Goal: Check status: Check status

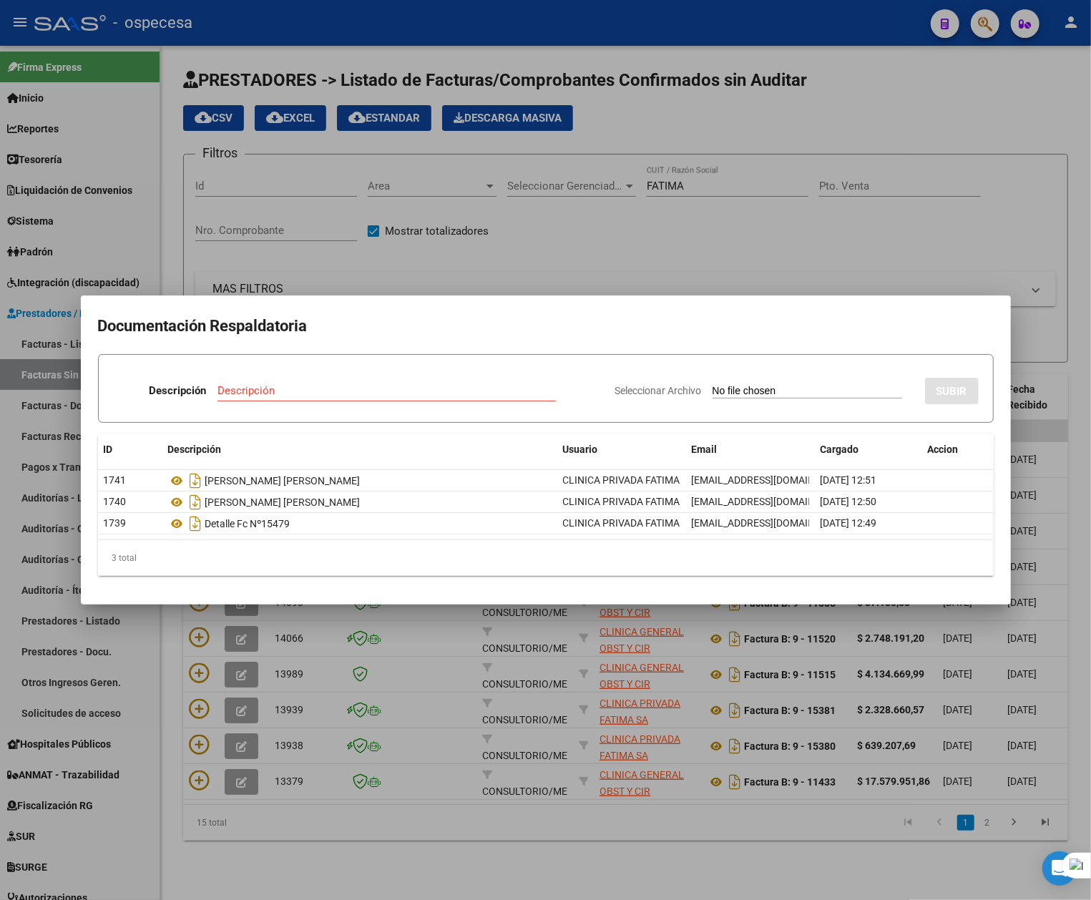
click at [331, 325] on h2 "Documentación Respaldatoria" at bounding box center [546, 326] width 896 height 27
click at [706, 262] on div at bounding box center [545, 450] width 1091 height 900
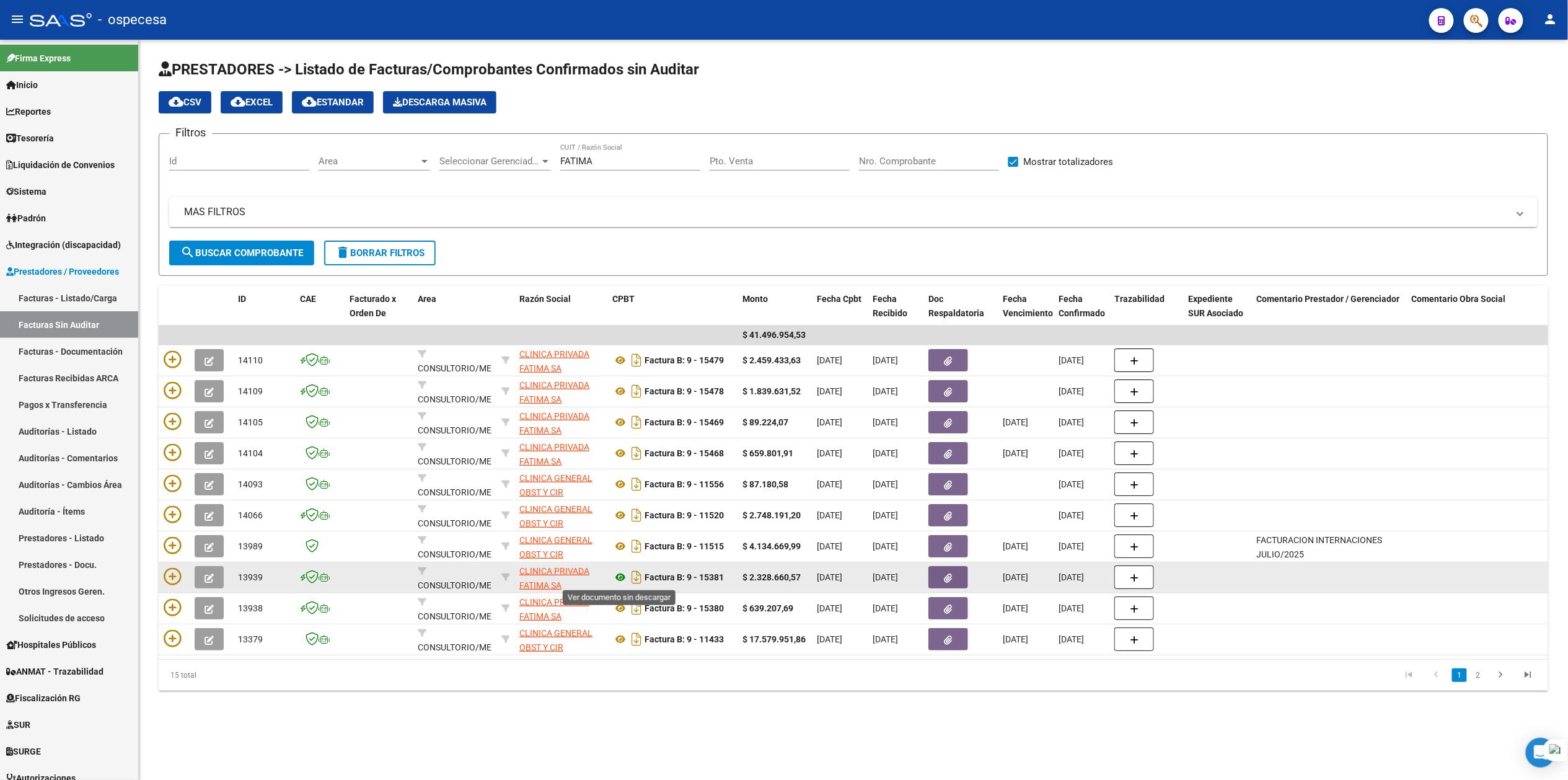
click at [625, 572] on icon at bounding box center [620, 577] width 16 height 15
click at [943, 579] on button "button" at bounding box center [949, 577] width 40 height 23
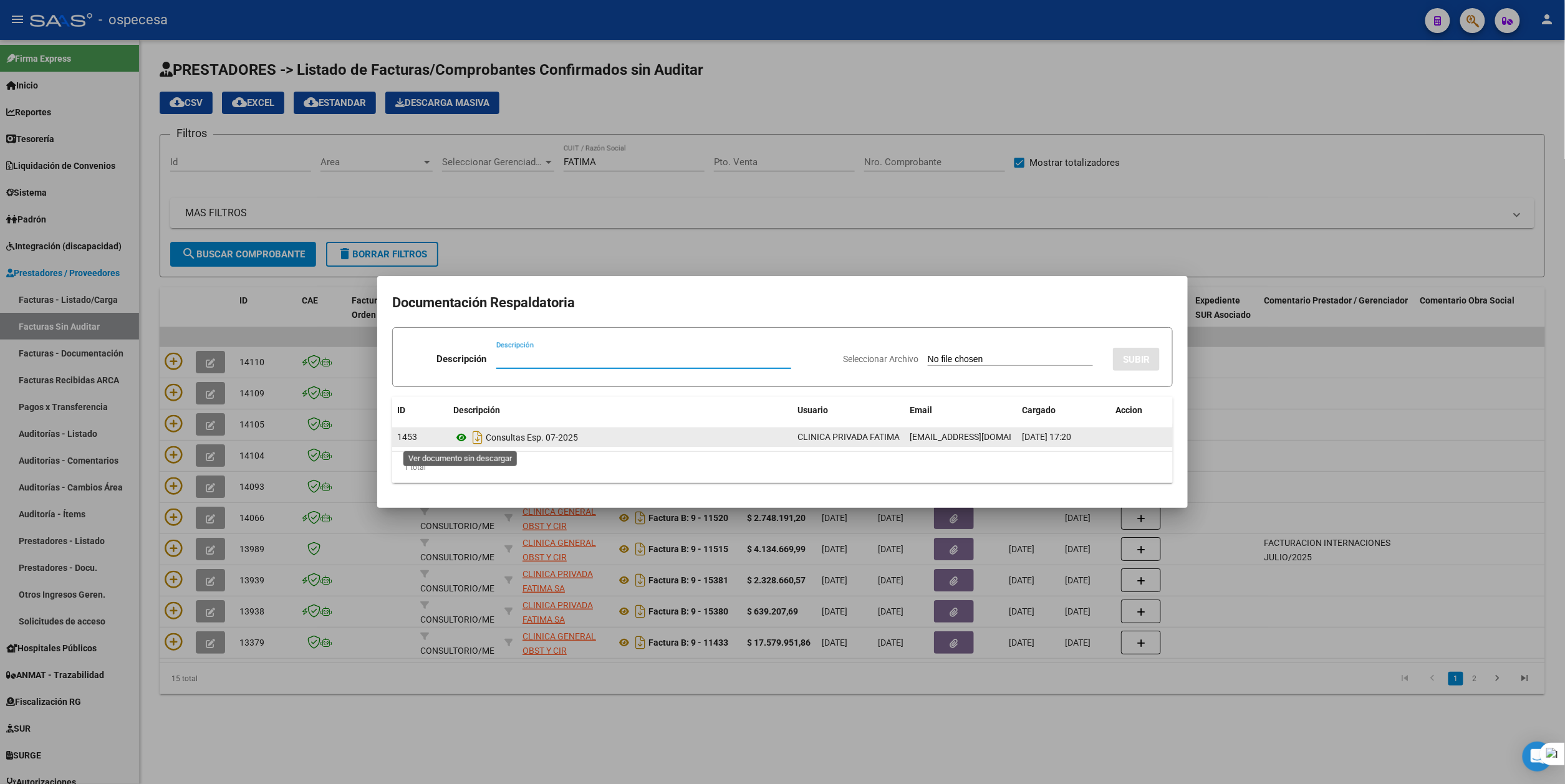
click at [463, 436] on icon at bounding box center [461, 437] width 17 height 15
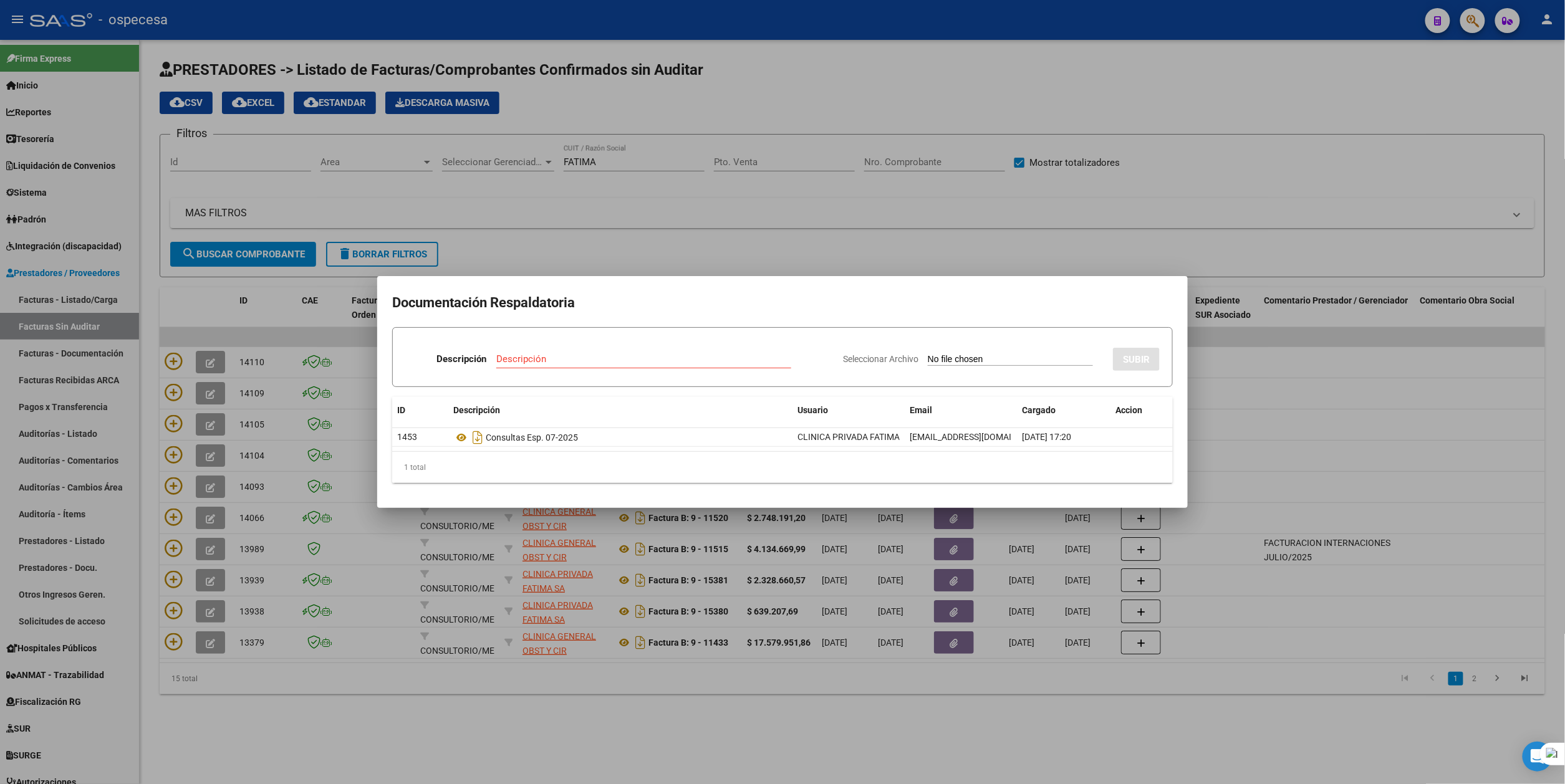
click at [492, 688] on div at bounding box center [782, 392] width 1565 height 784
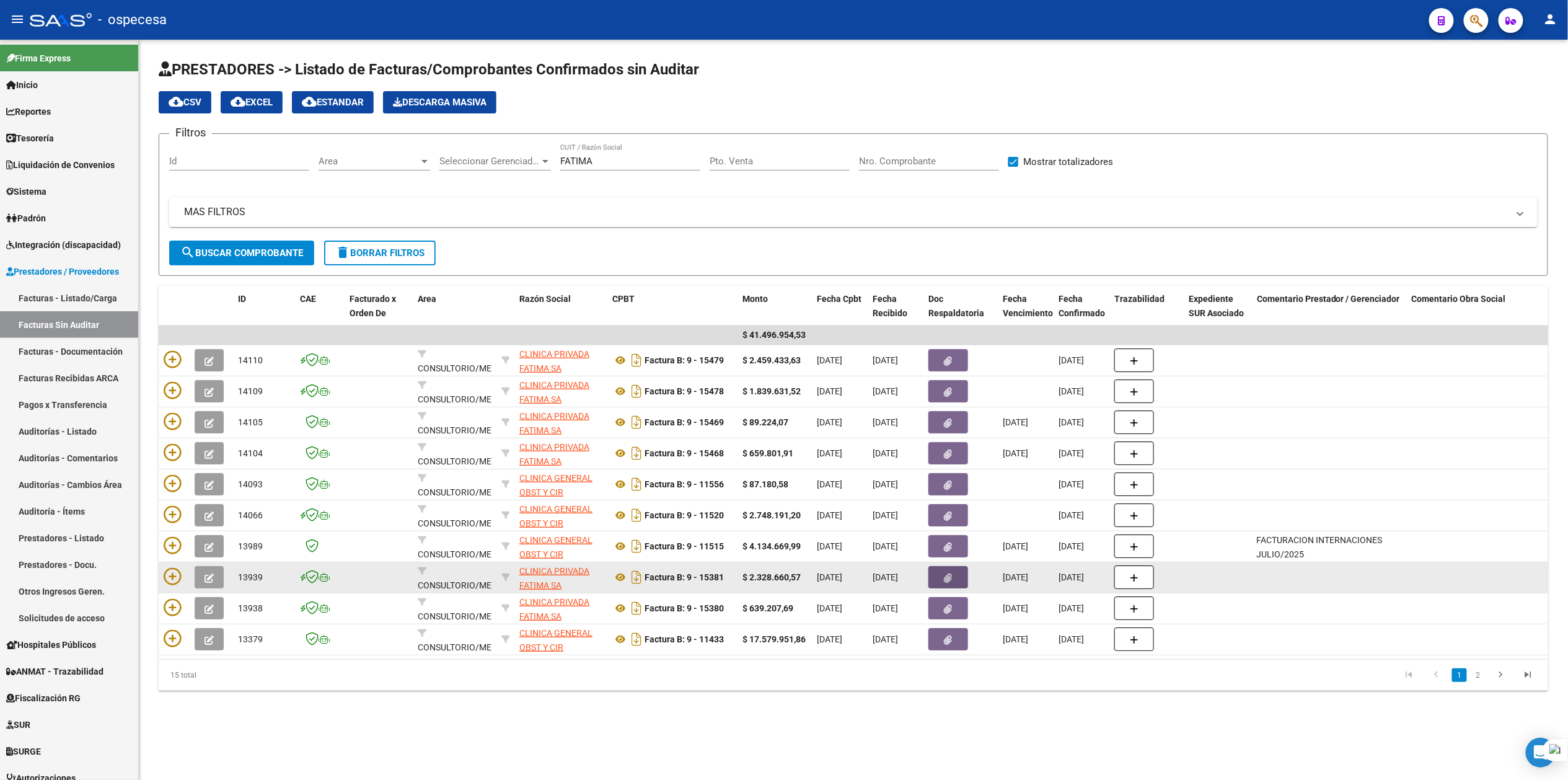
click at [944, 578] on button "button" at bounding box center [949, 577] width 40 height 23
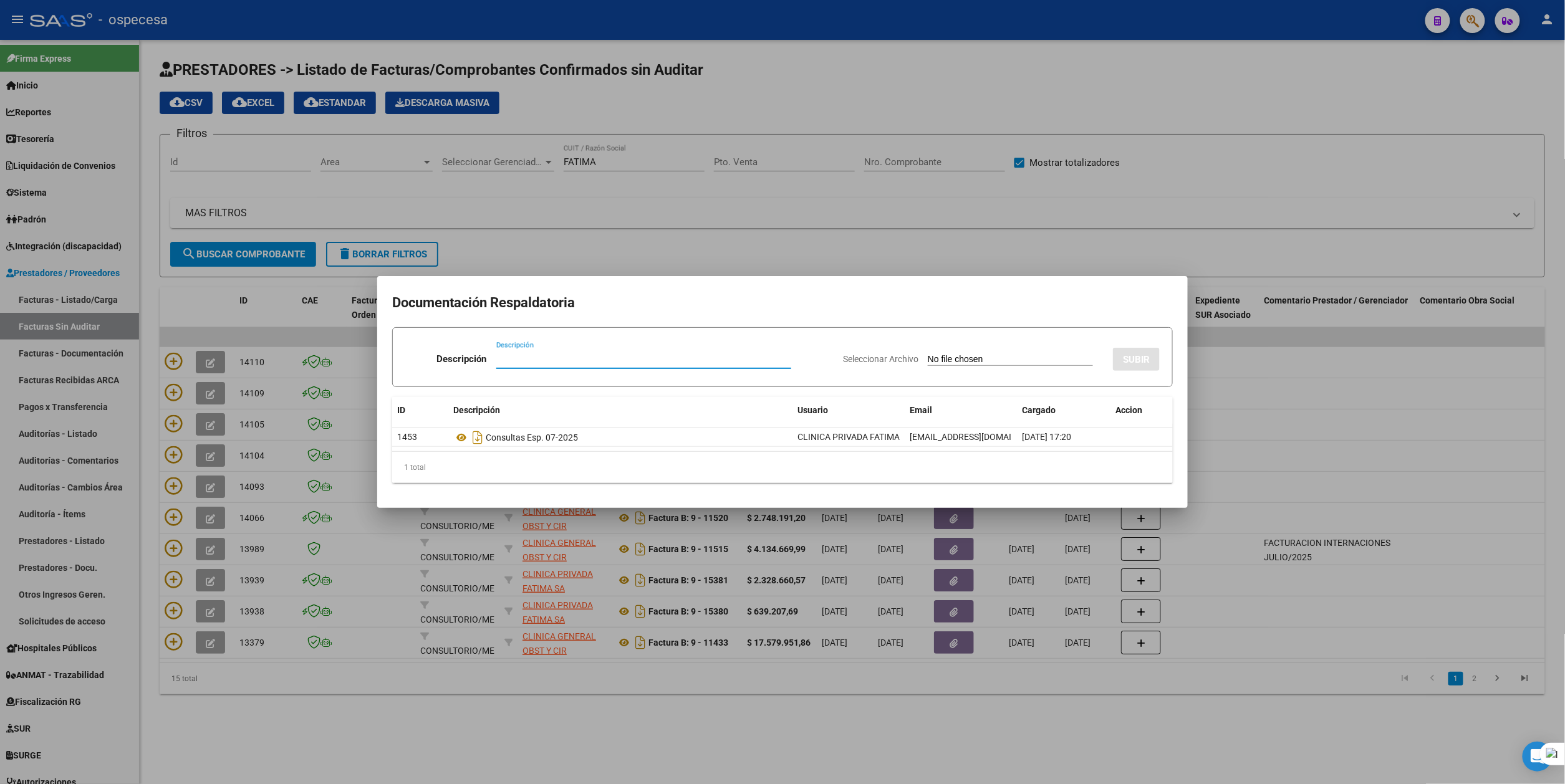
click at [419, 731] on div at bounding box center [782, 392] width 1565 height 784
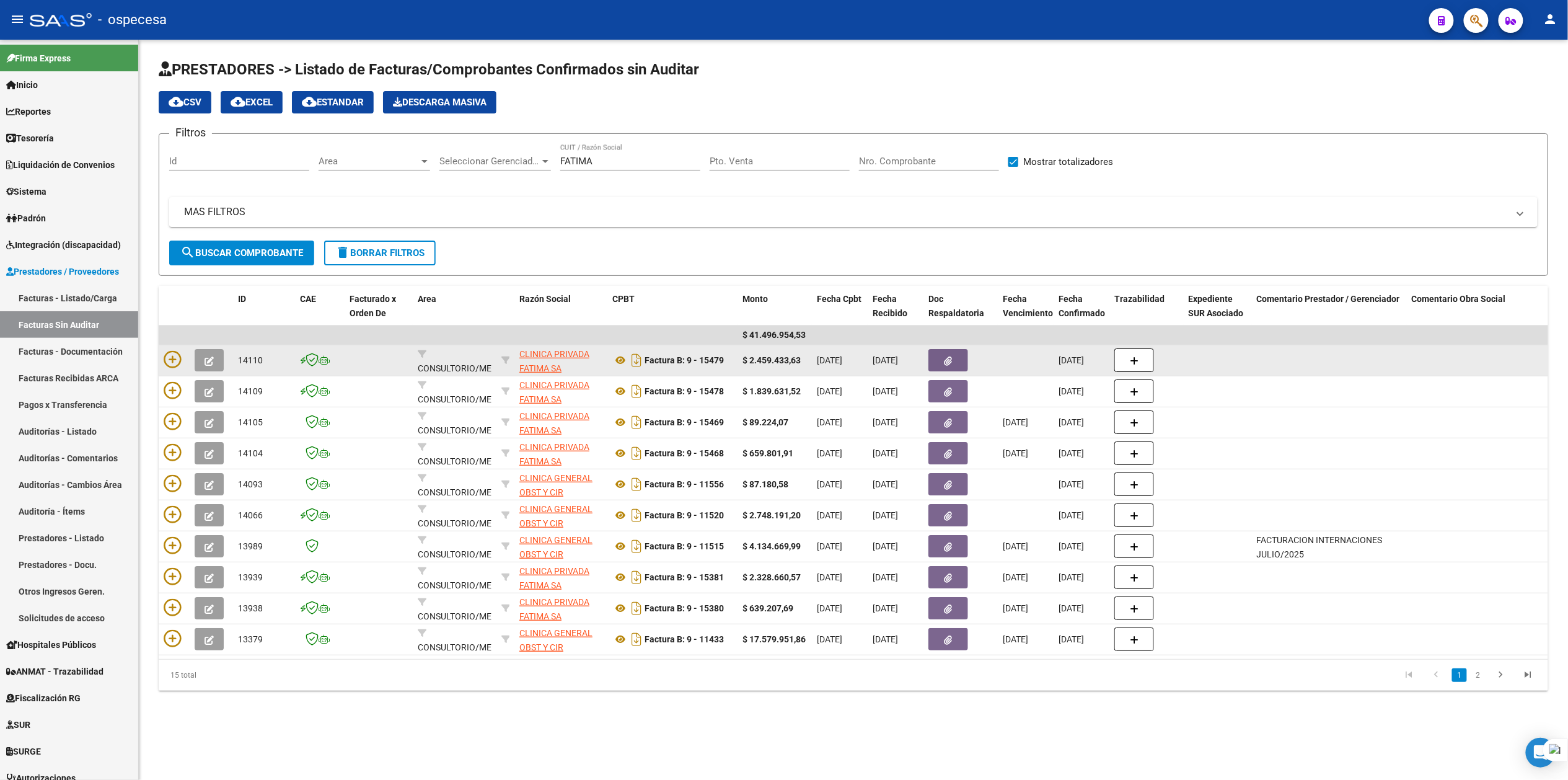
click at [944, 361] on button "button" at bounding box center [949, 361] width 40 height 23
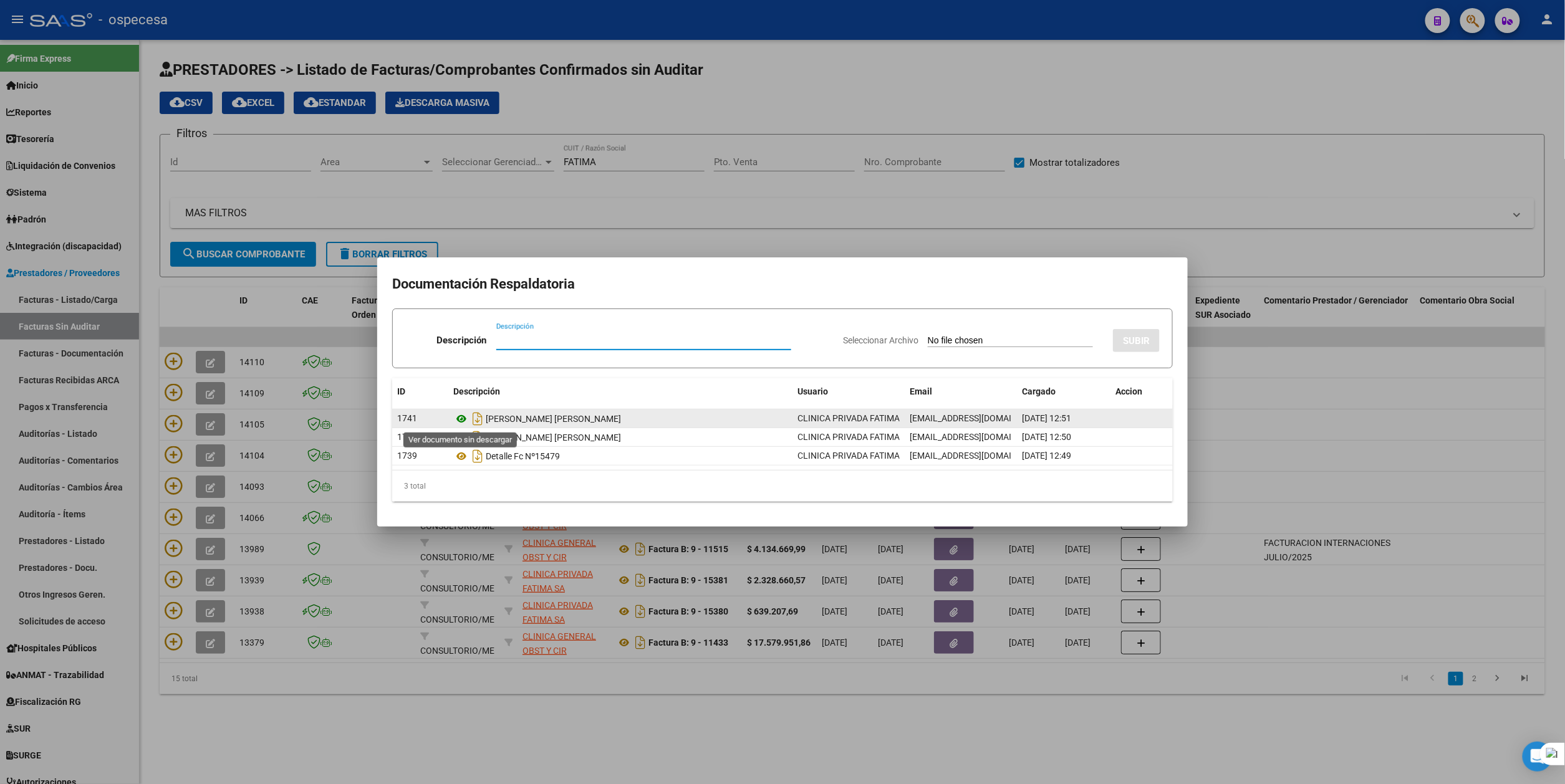
click at [462, 420] on icon at bounding box center [461, 418] width 17 height 15
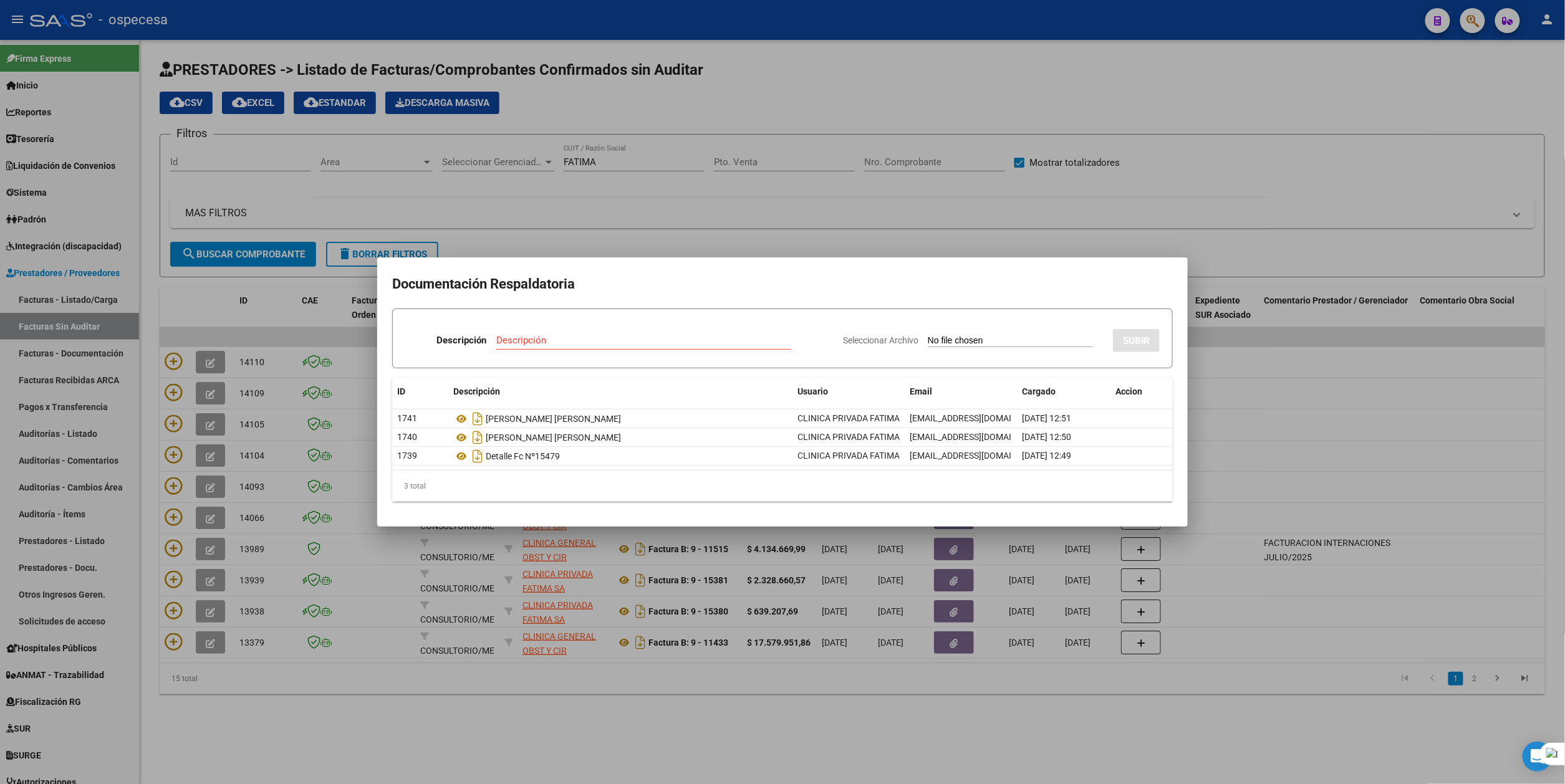
click at [516, 743] on div at bounding box center [782, 392] width 1565 height 784
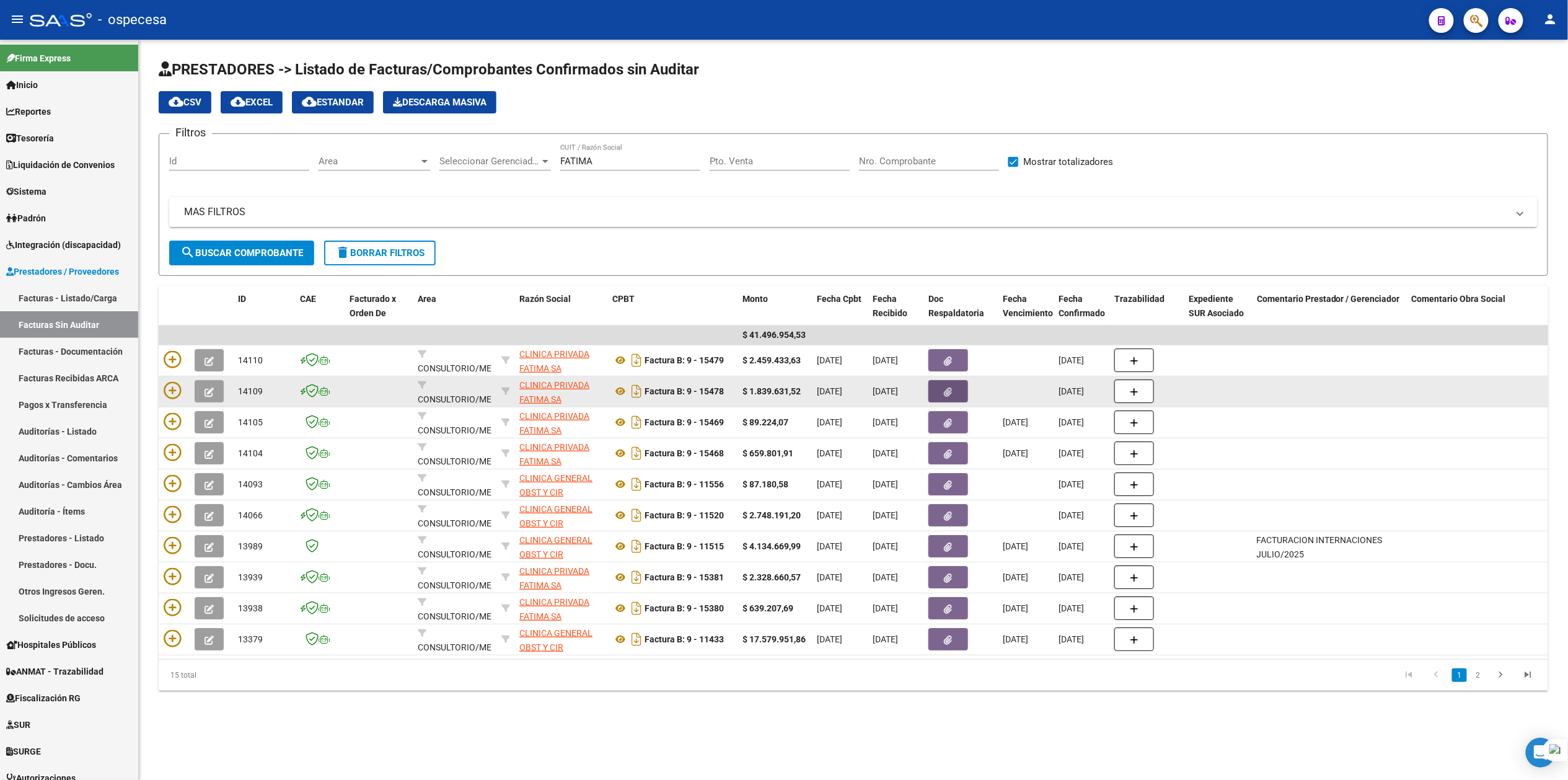
click at [944, 394] on icon "button" at bounding box center [948, 392] width 8 height 10
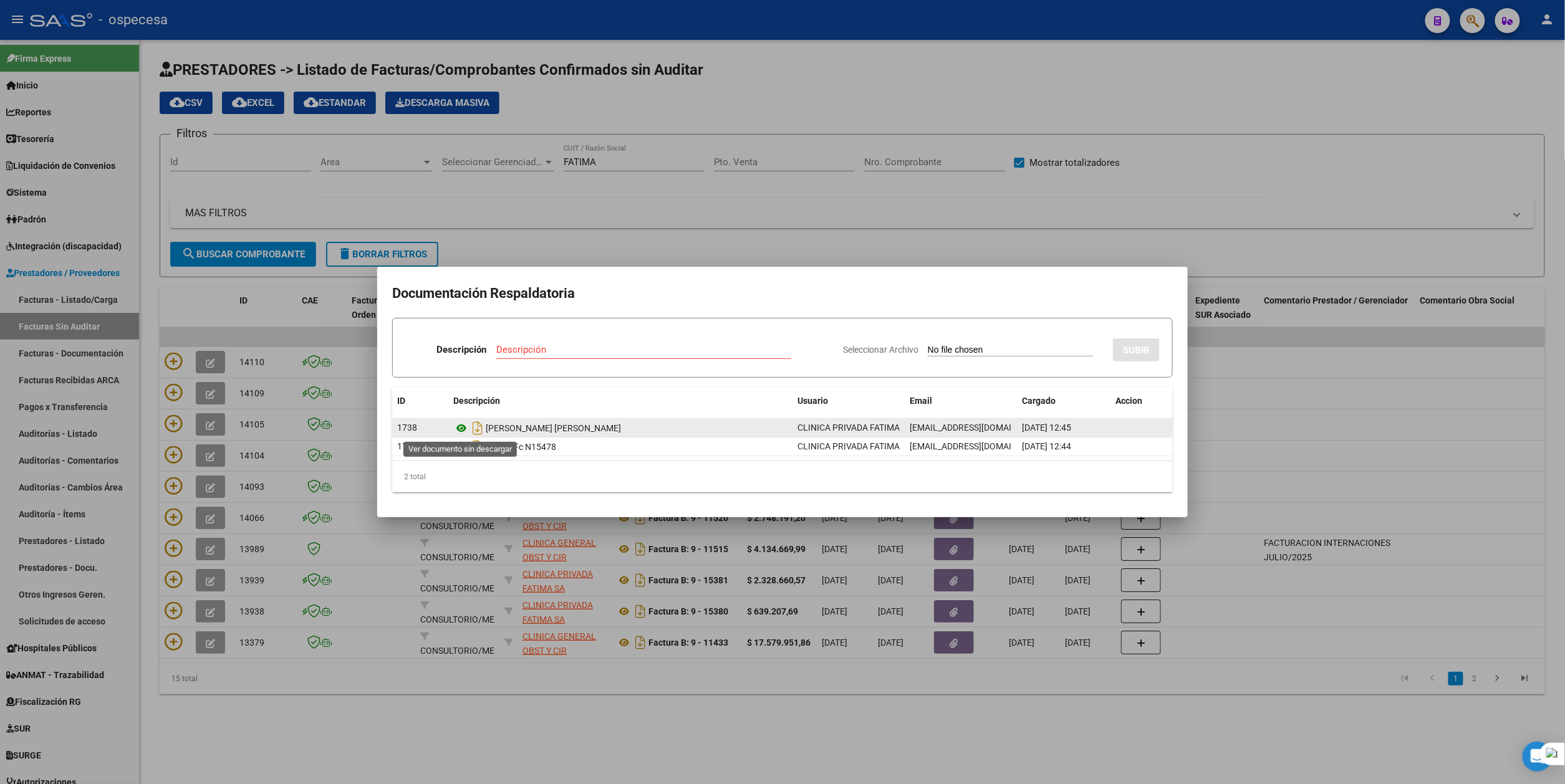
click at [463, 427] on icon at bounding box center [461, 428] width 17 height 15
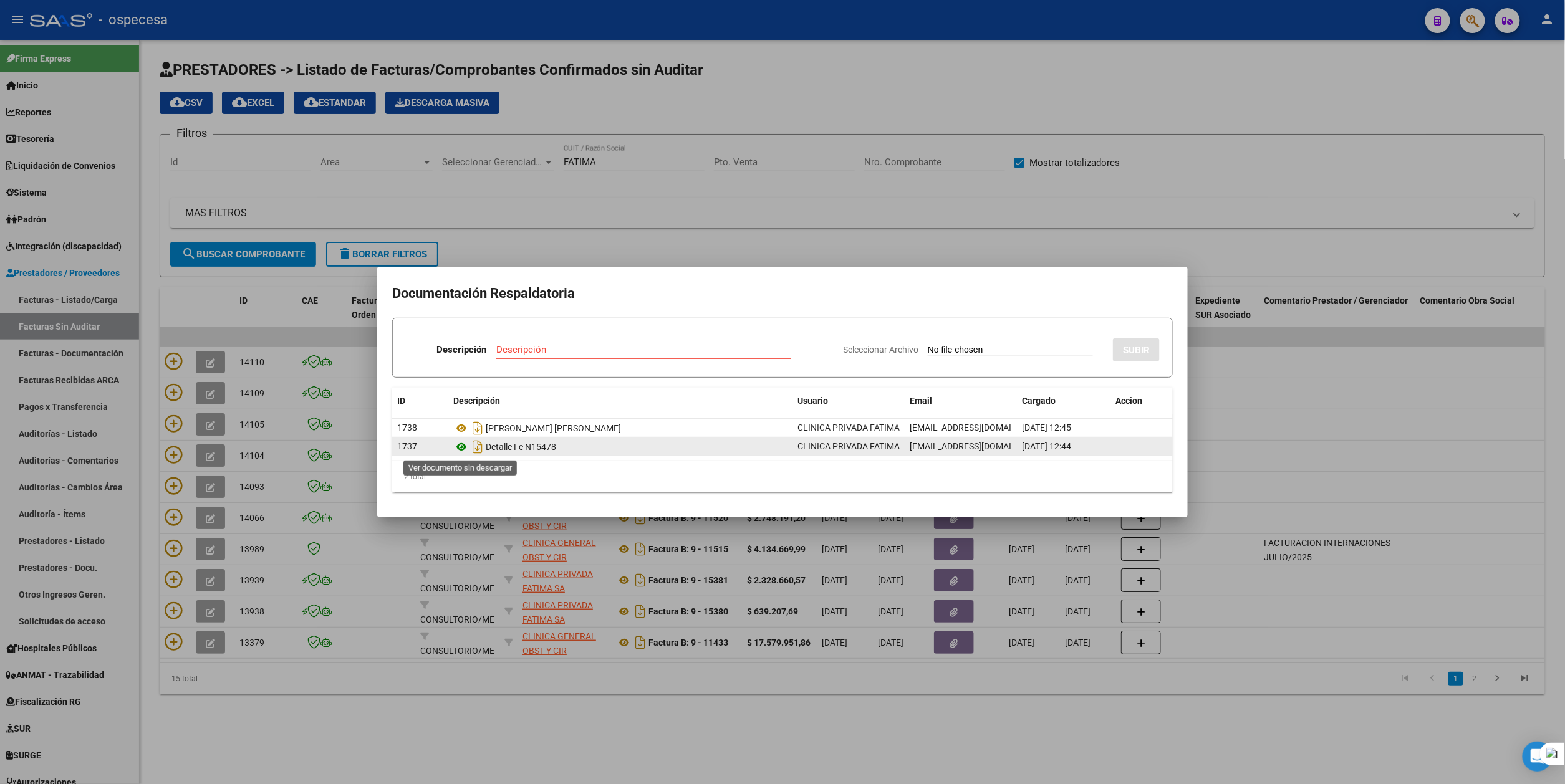
click at [462, 443] on icon at bounding box center [461, 446] width 17 height 15
click at [717, 731] on div at bounding box center [782, 392] width 1566 height 784
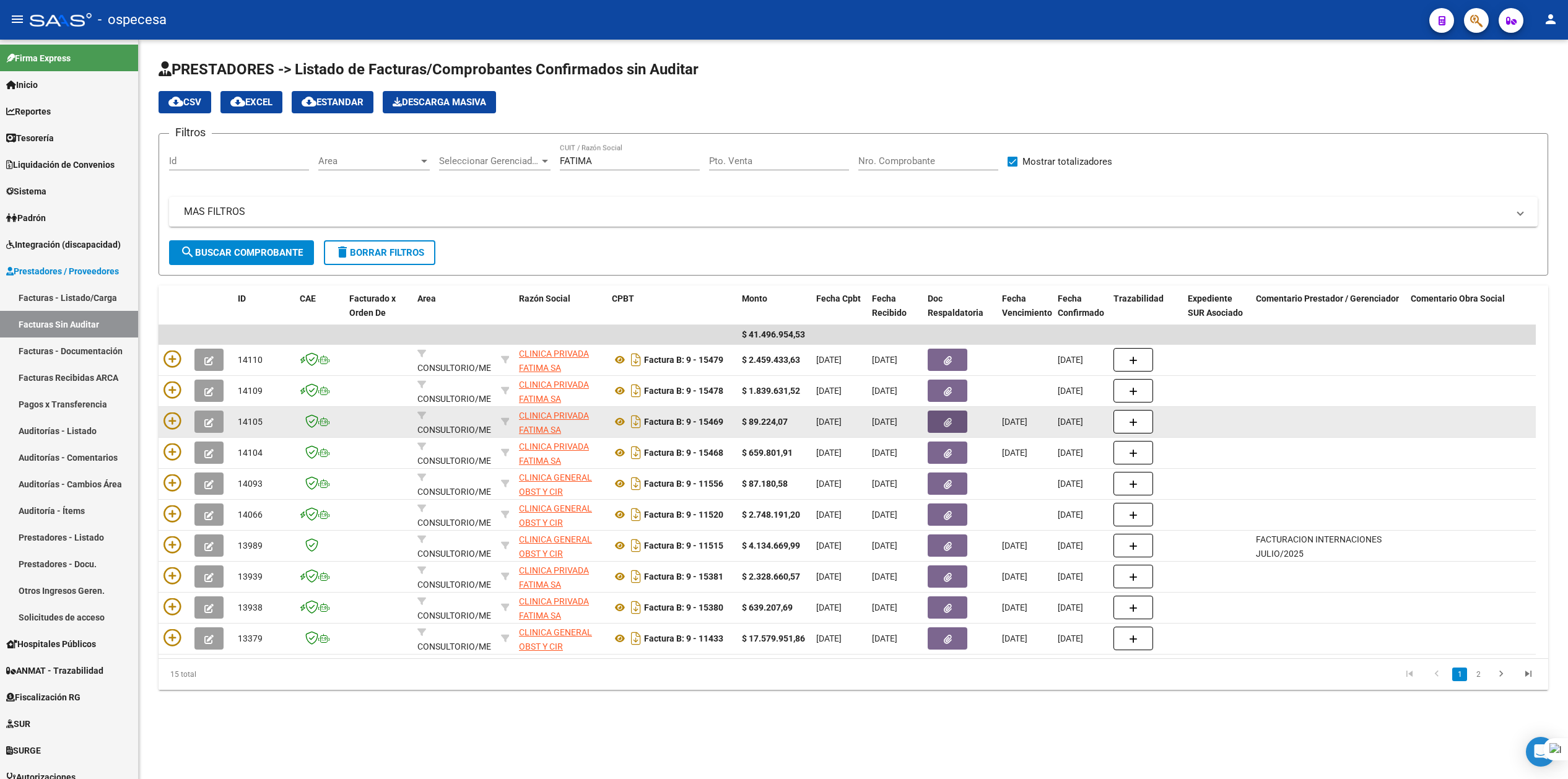
click at [939, 417] on button "button" at bounding box center [948, 422] width 40 height 23
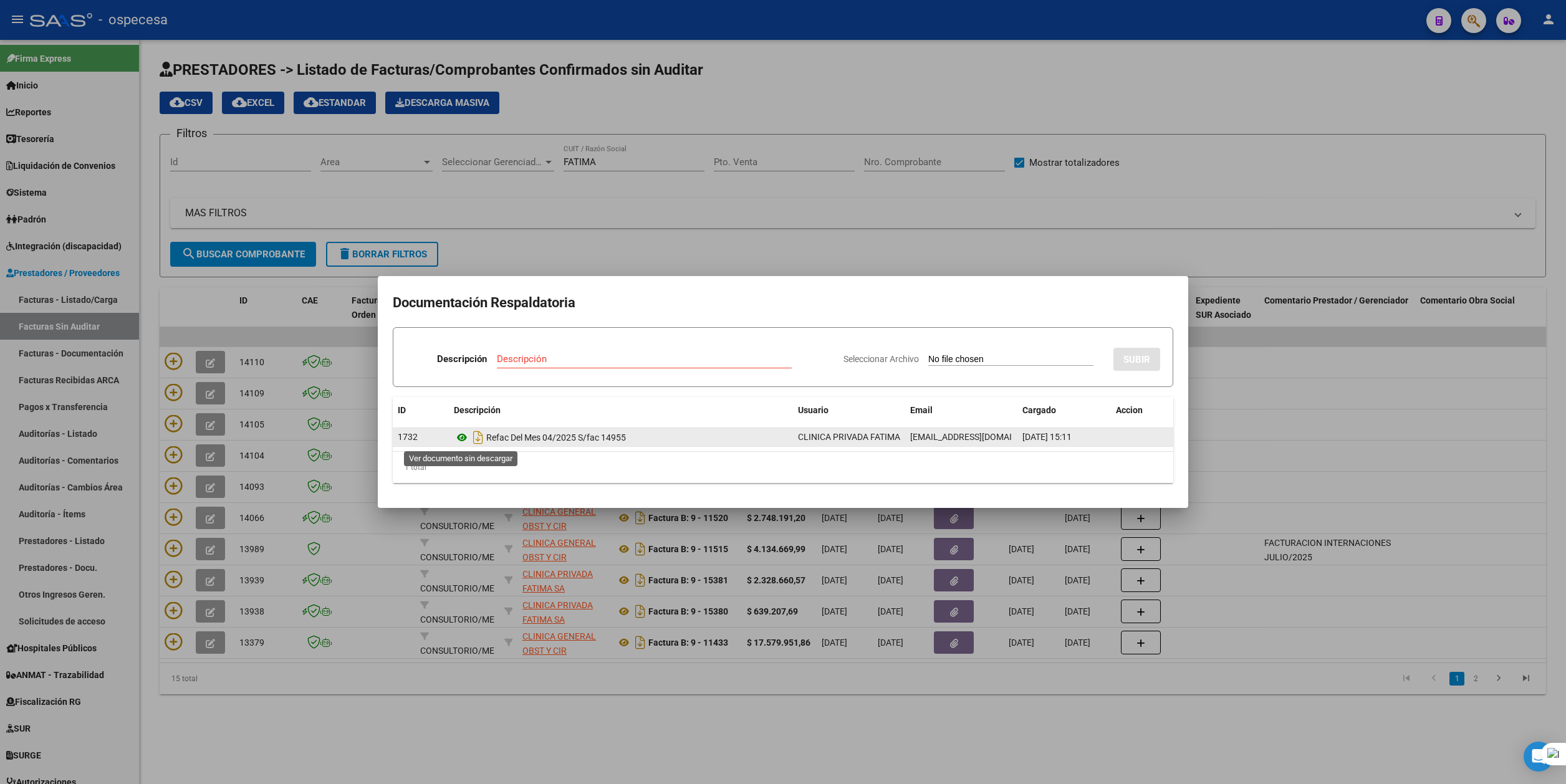
click at [458, 435] on icon at bounding box center [462, 437] width 17 height 15
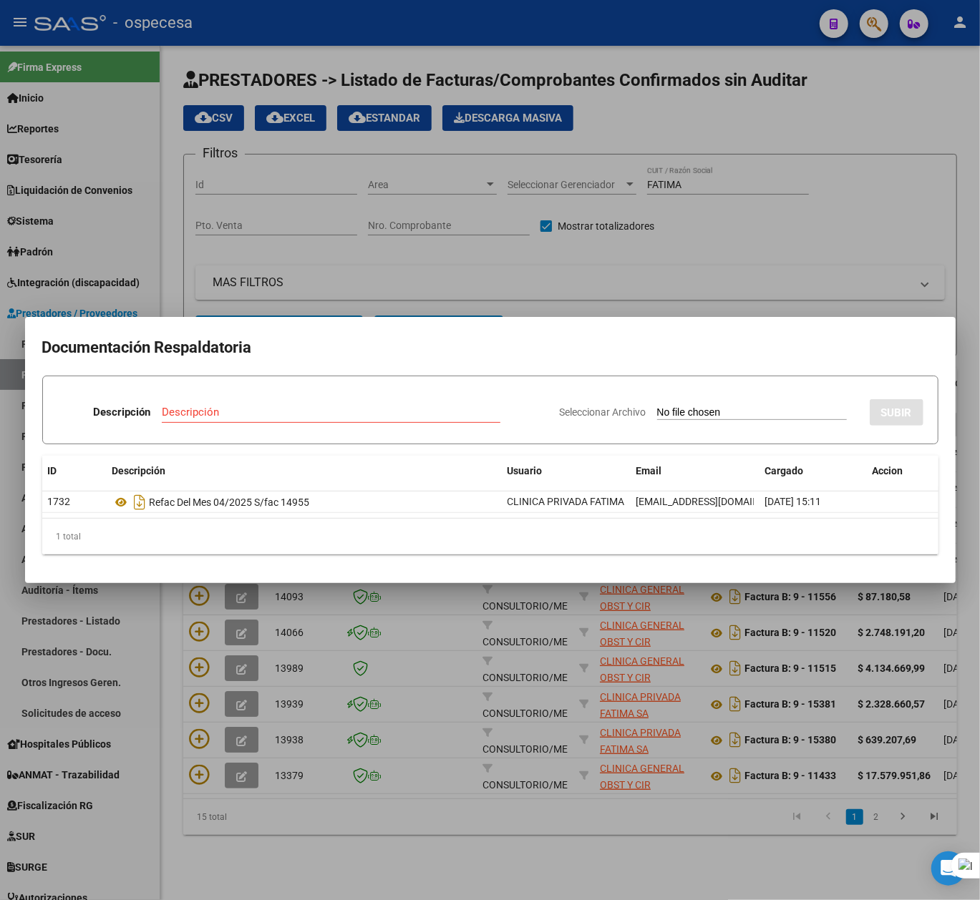
click at [433, 856] on div at bounding box center [490, 450] width 980 height 900
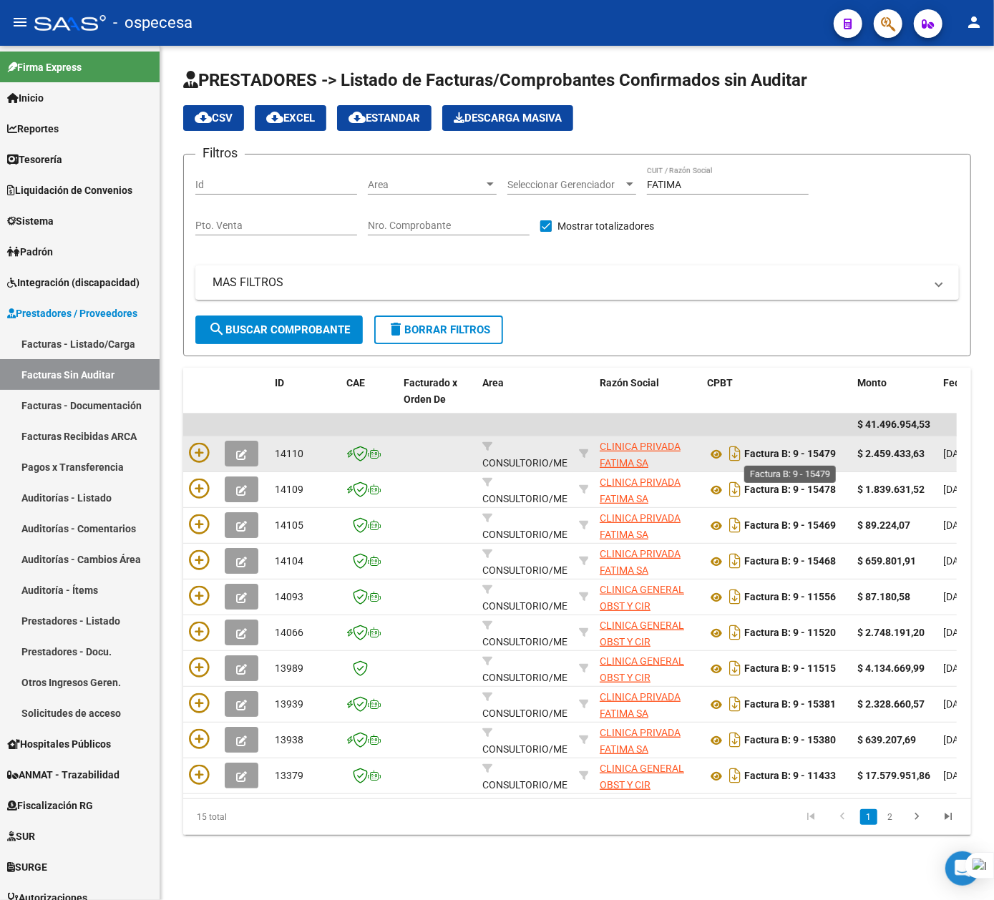
click at [758, 458] on strong "Factura B: 9 - 15479" at bounding box center [790, 454] width 92 height 11
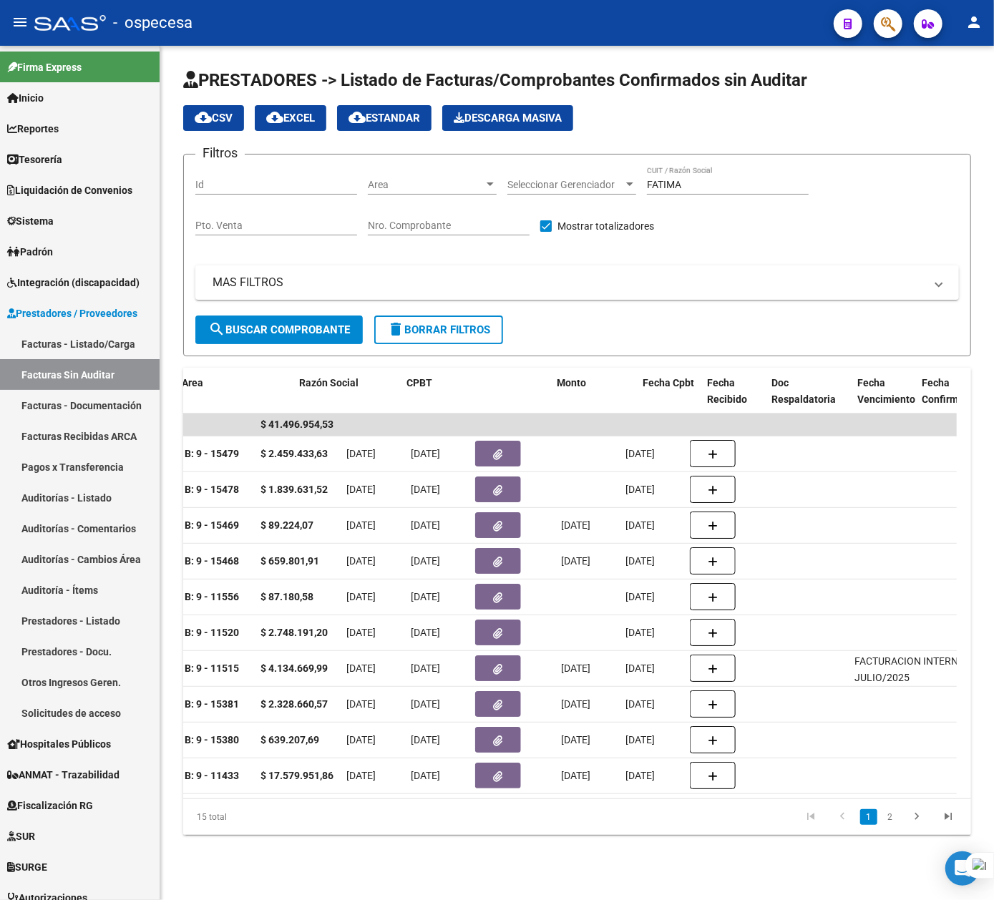
scroll to position [0, 699]
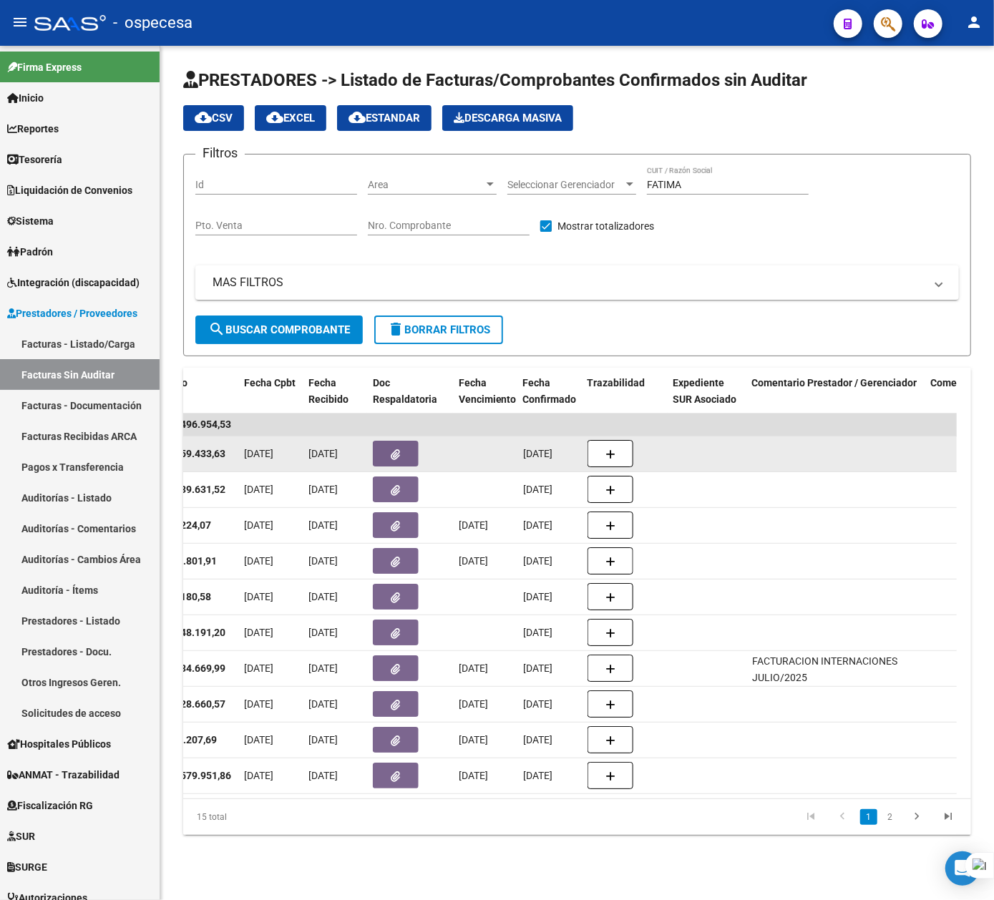
click at [379, 448] on button "button" at bounding box center [396, 454] width 46 height 26
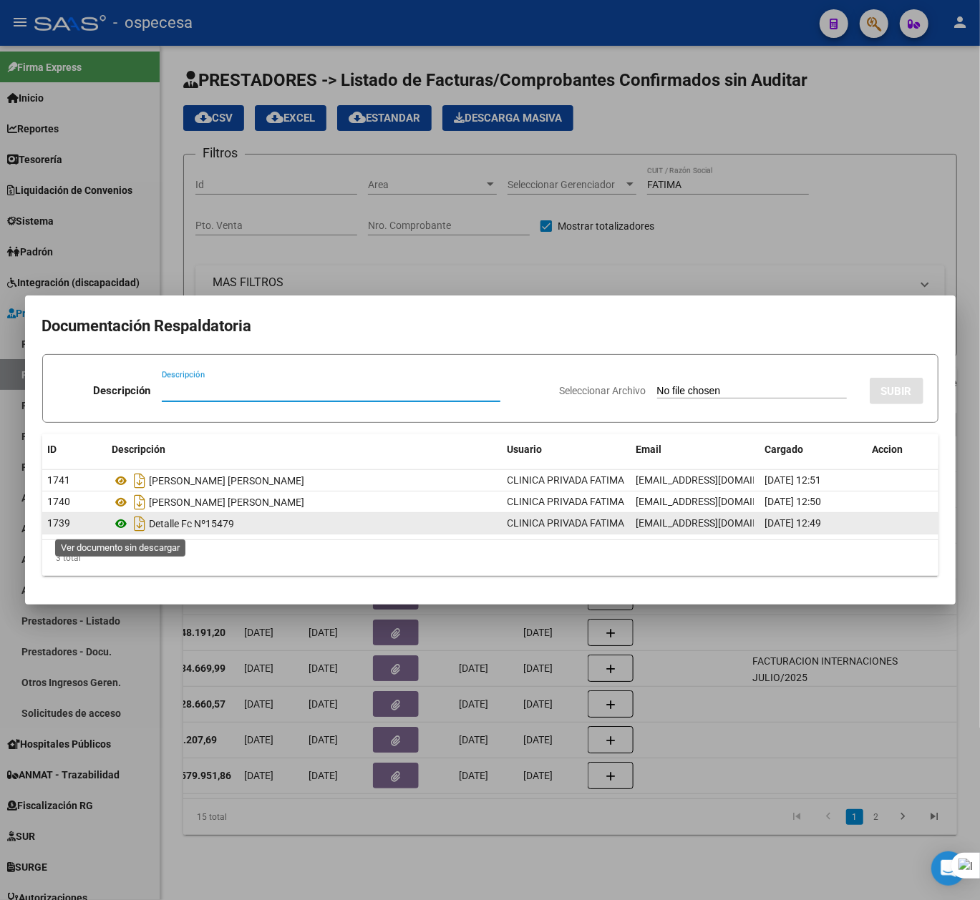
click at [121, 517] on icon at bounding box center [121, 523] width 19 height 17
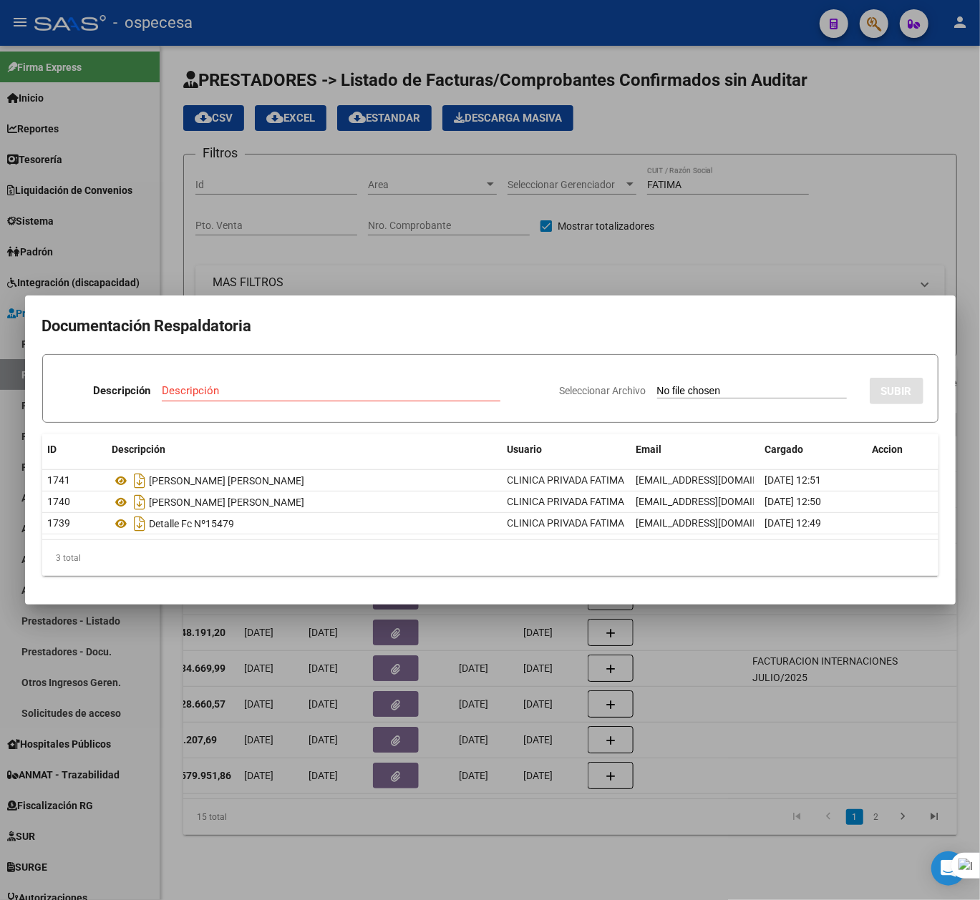
click at [335, 820] on div at bounding box center [490, 450] width 980 height 900
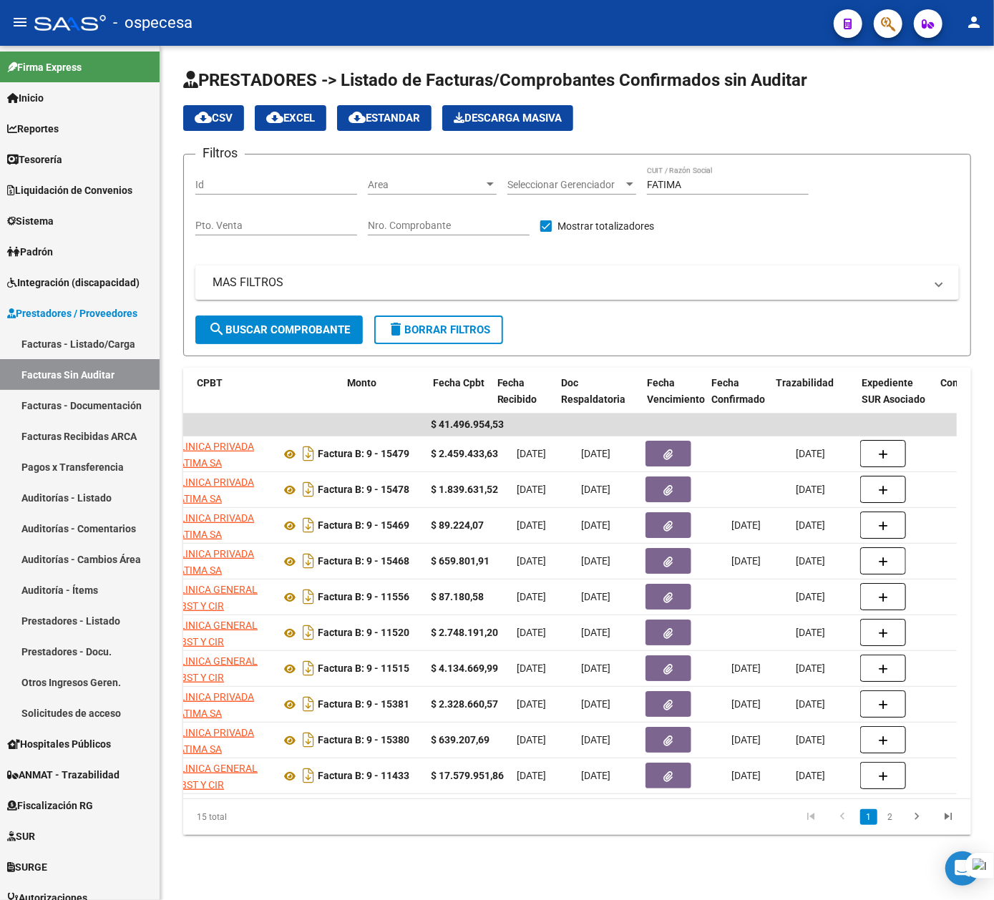
scroll to position [0, 513]
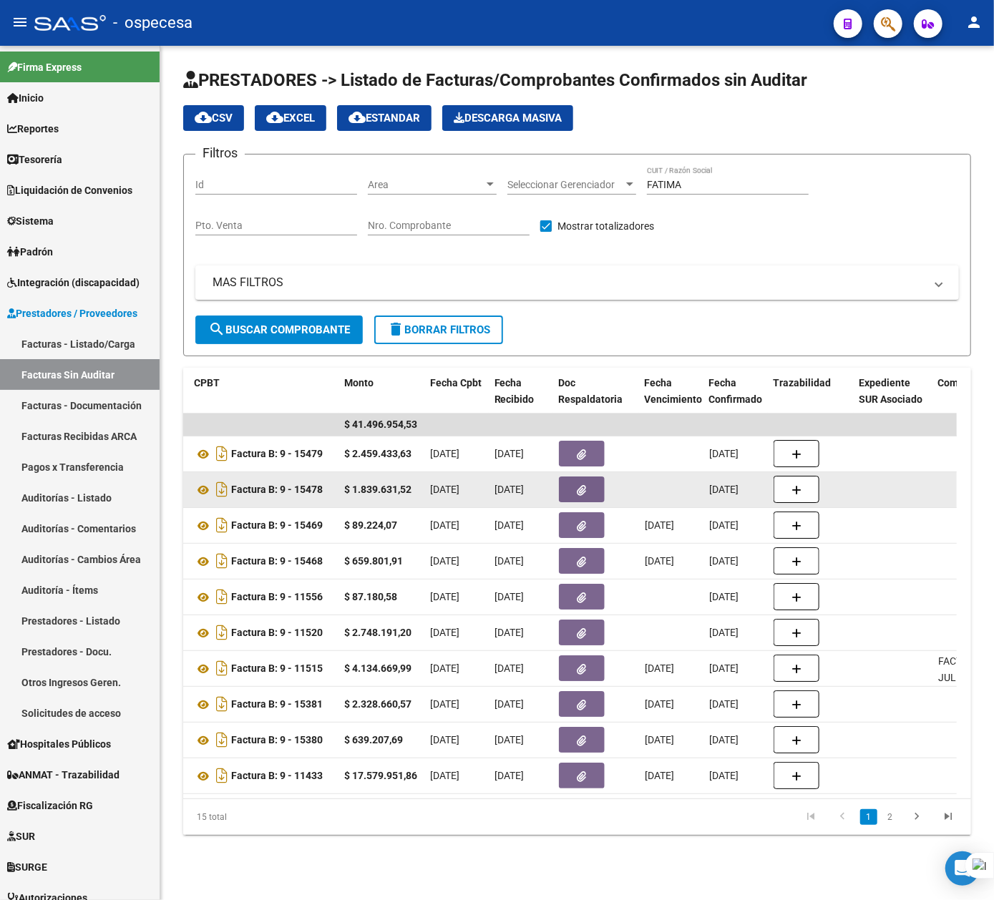
click at [582, 499] on button "button" at bounding box center [582, 490] width 46 height 26
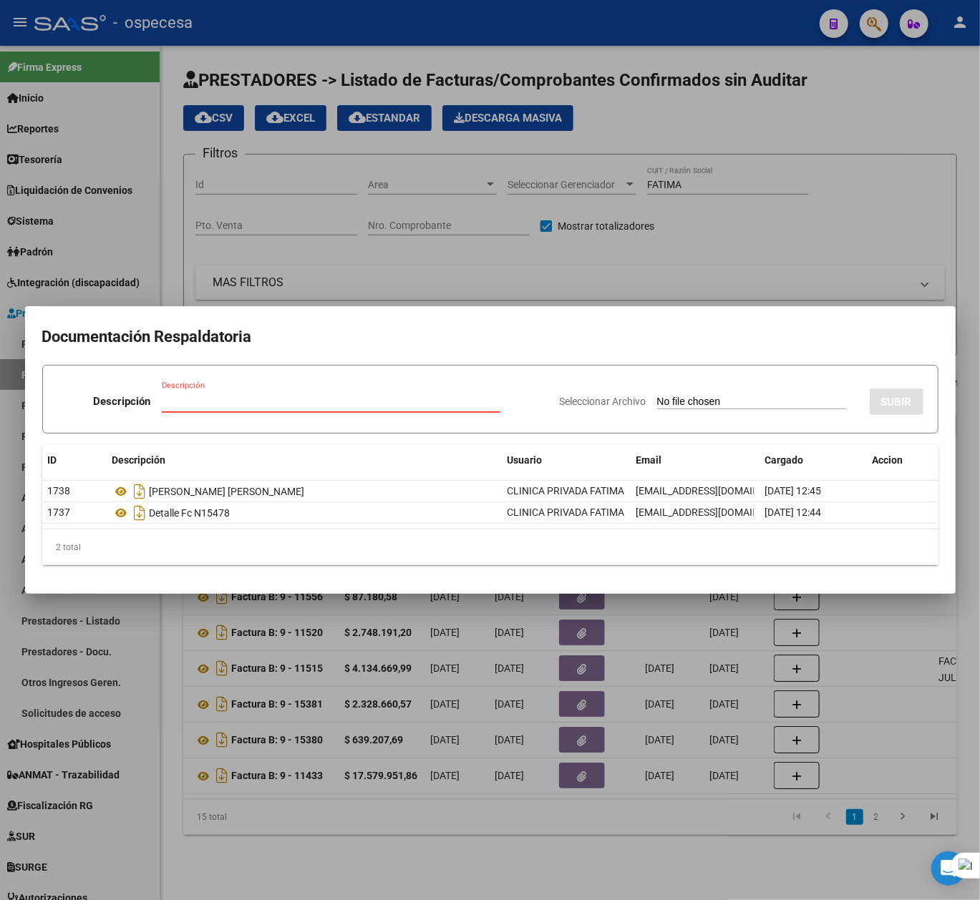
click at [451, 876] on div at bounding box center [490, 450] width 980 height 900
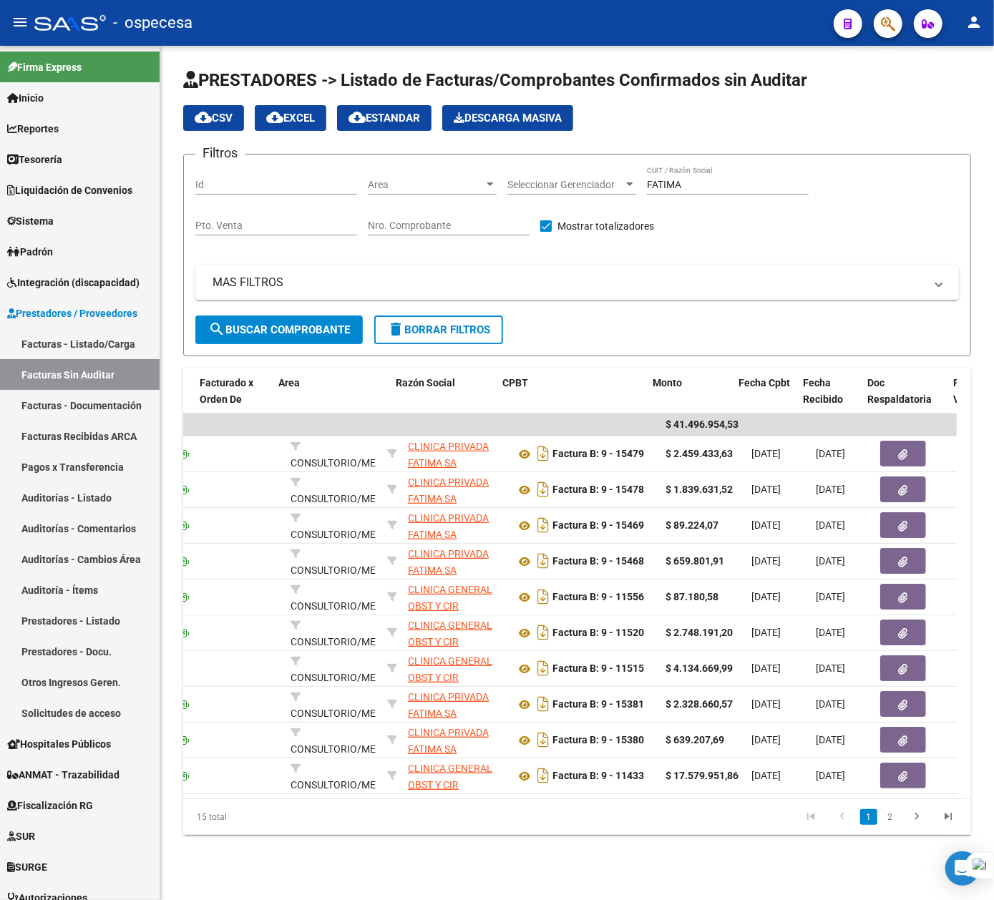
scroll to position [0, 210]
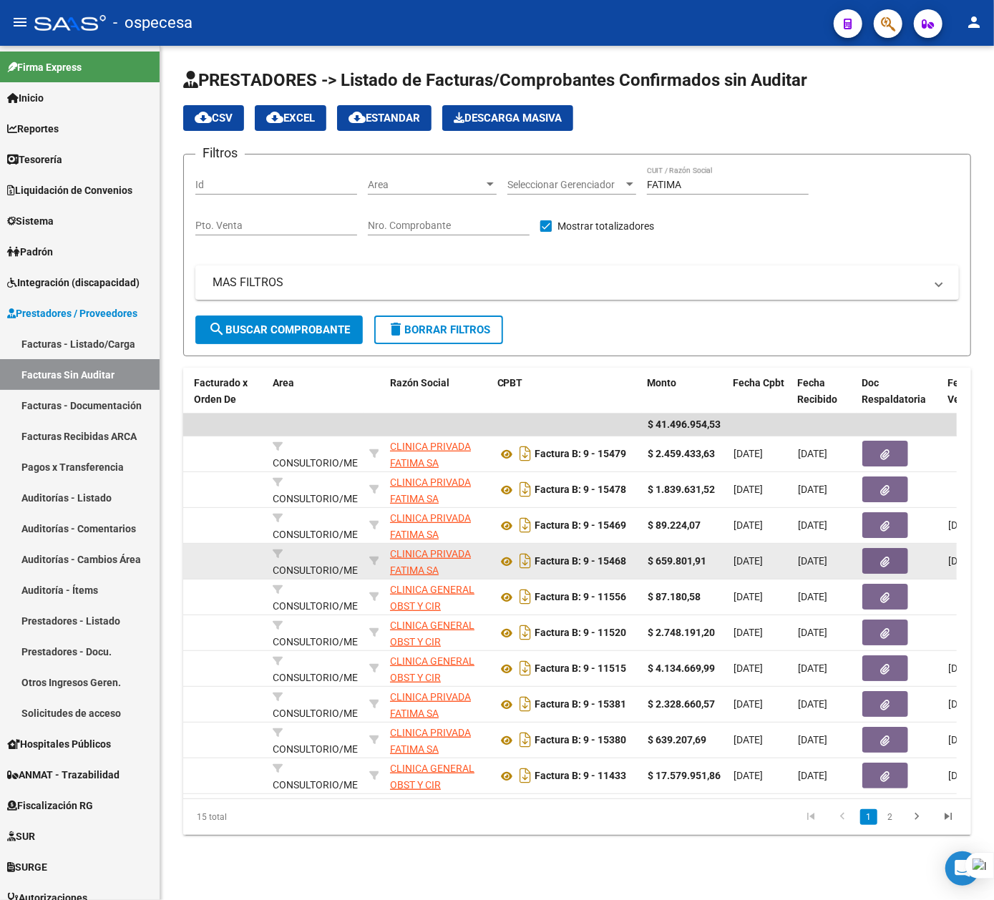
click at [882, 562] on icon "button" at bounding box center [885, 562] width 9 height 11
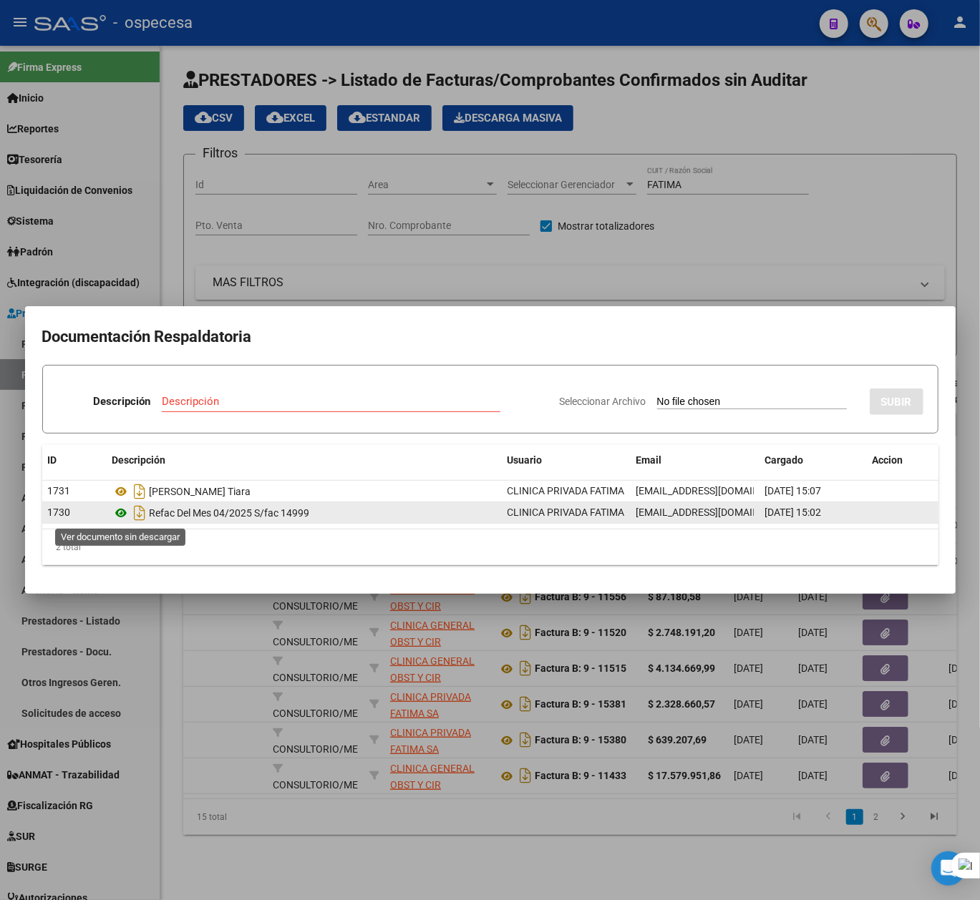
click at [122, 510] on icon at bounding box center [121, 512] width 19 height 17
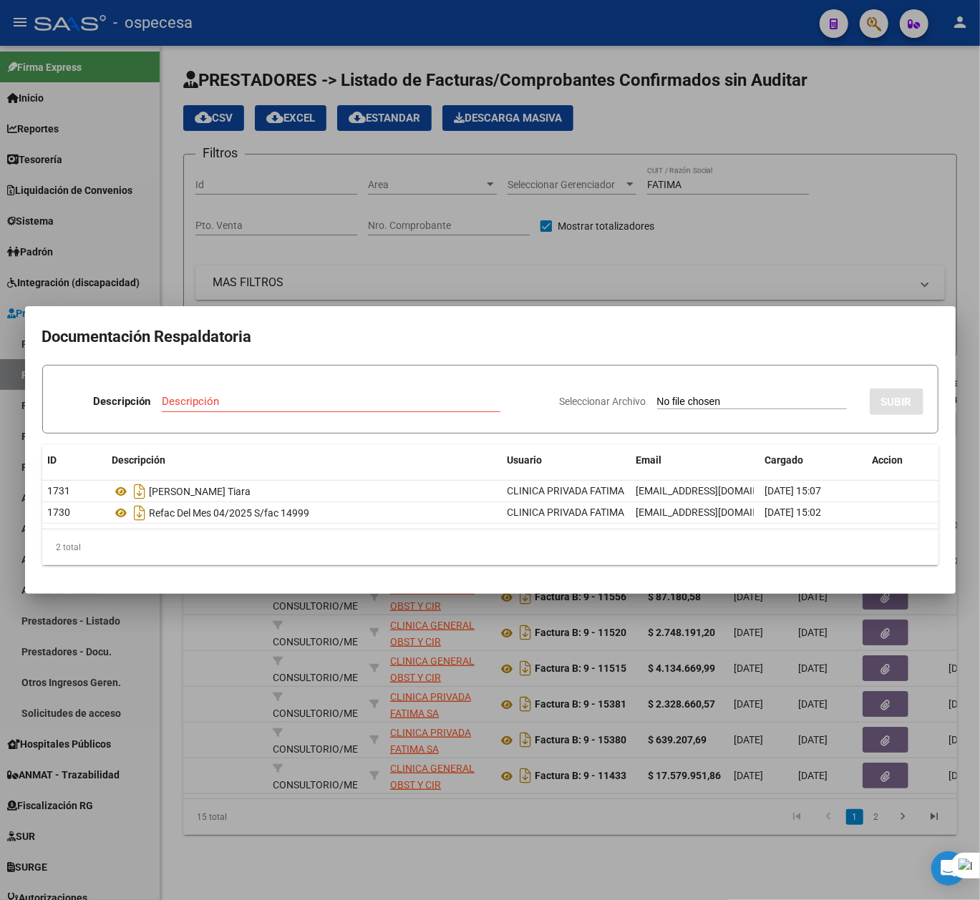
click at [264, 873] on div at bounding box center [490, 450] width 980 height 900
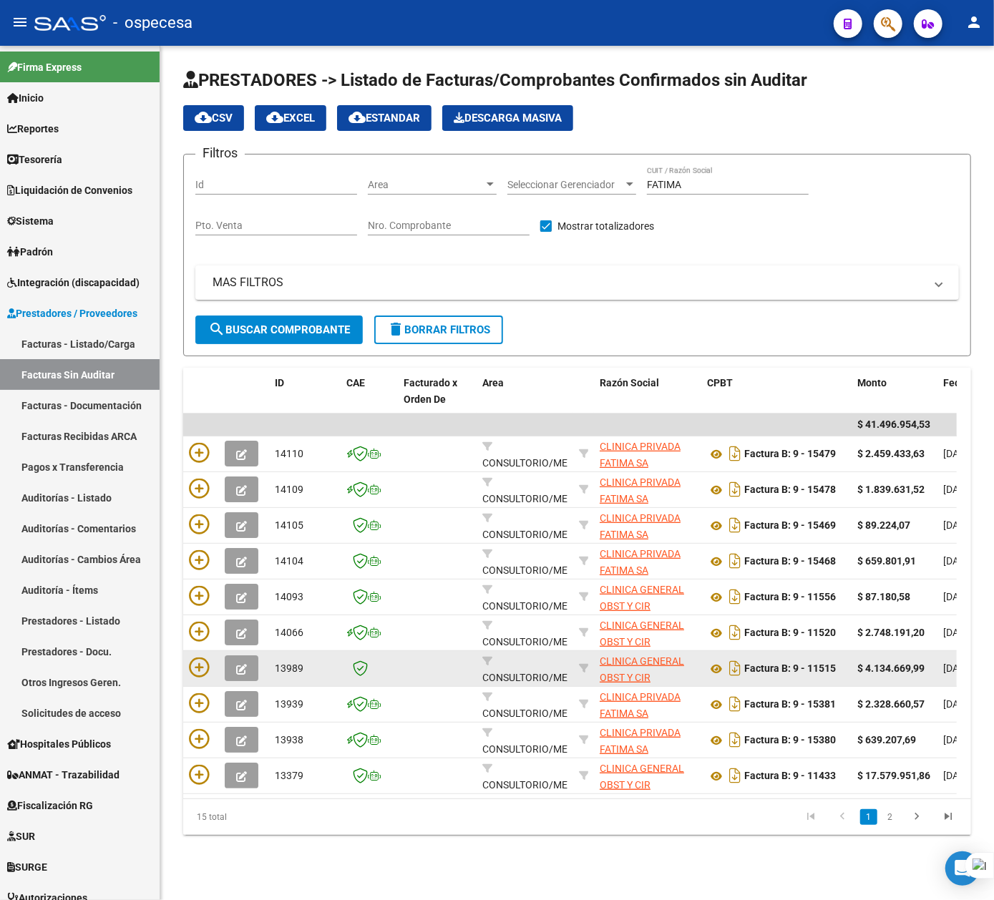
scroll to position [0, 677]
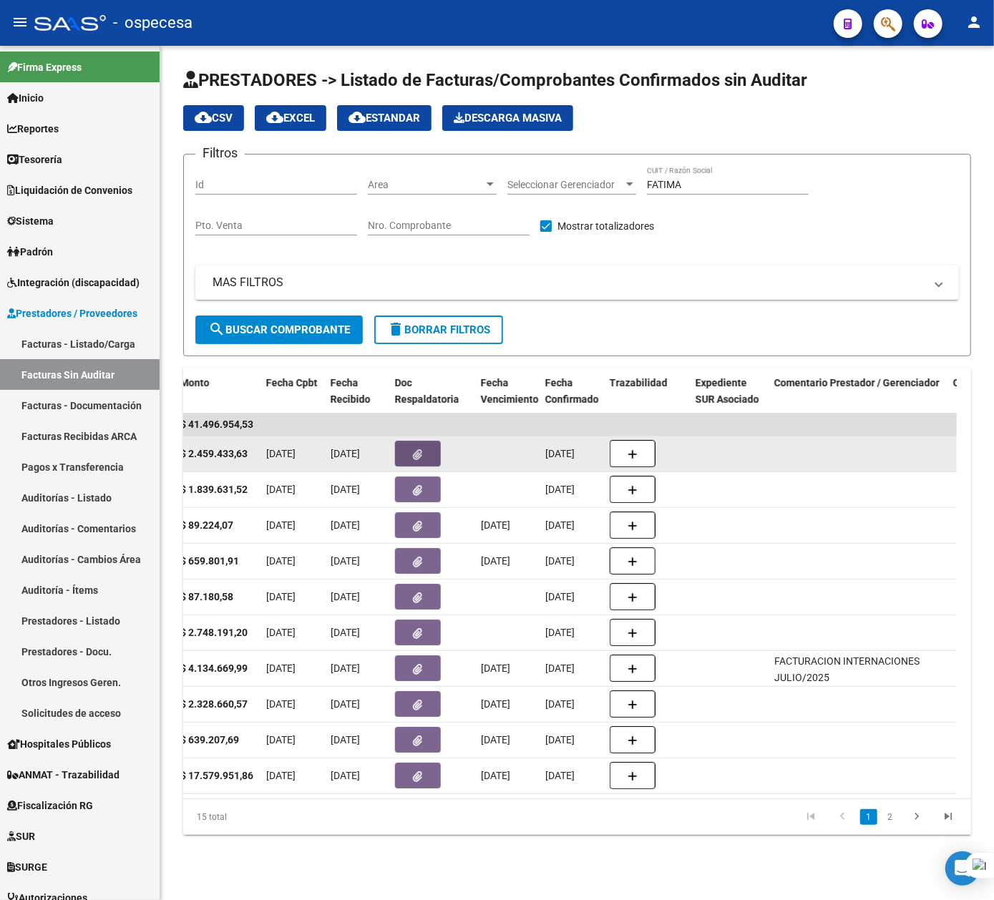
click at [425, 447] on button "button" at bounding box center [418, 454] width 46 height 26
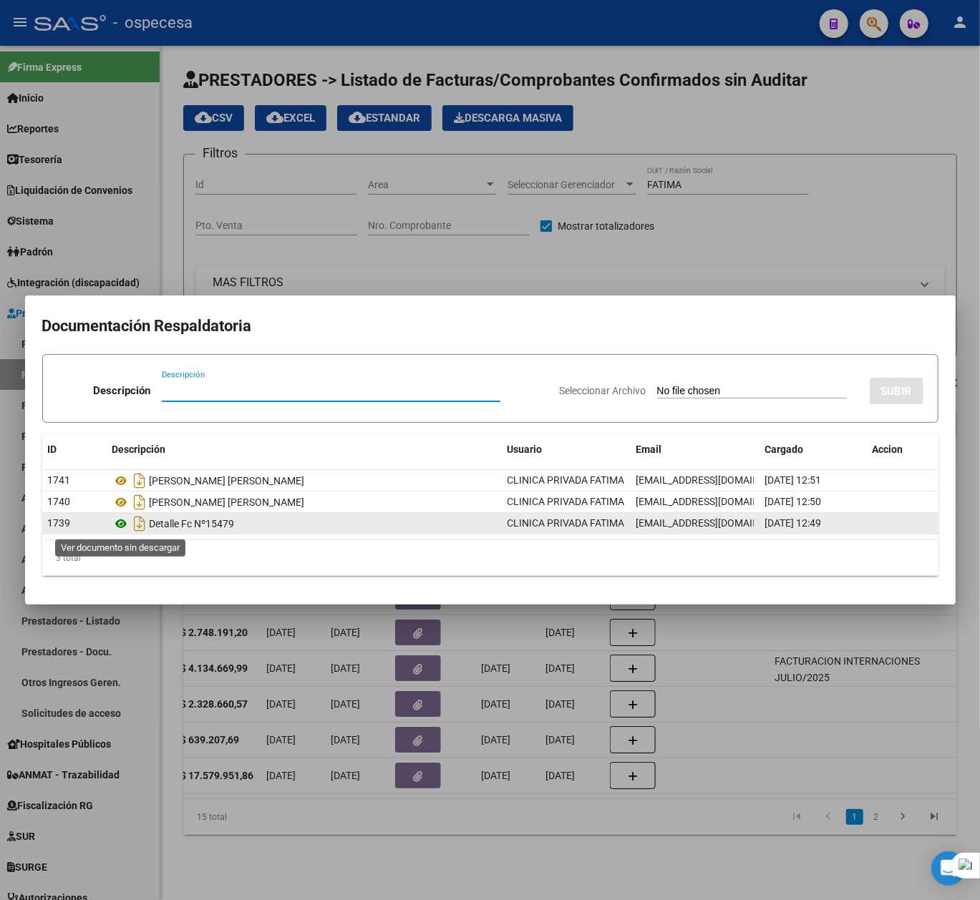
click at [122, 522] on icon at bounding box center [121, 523] width 19 height 17
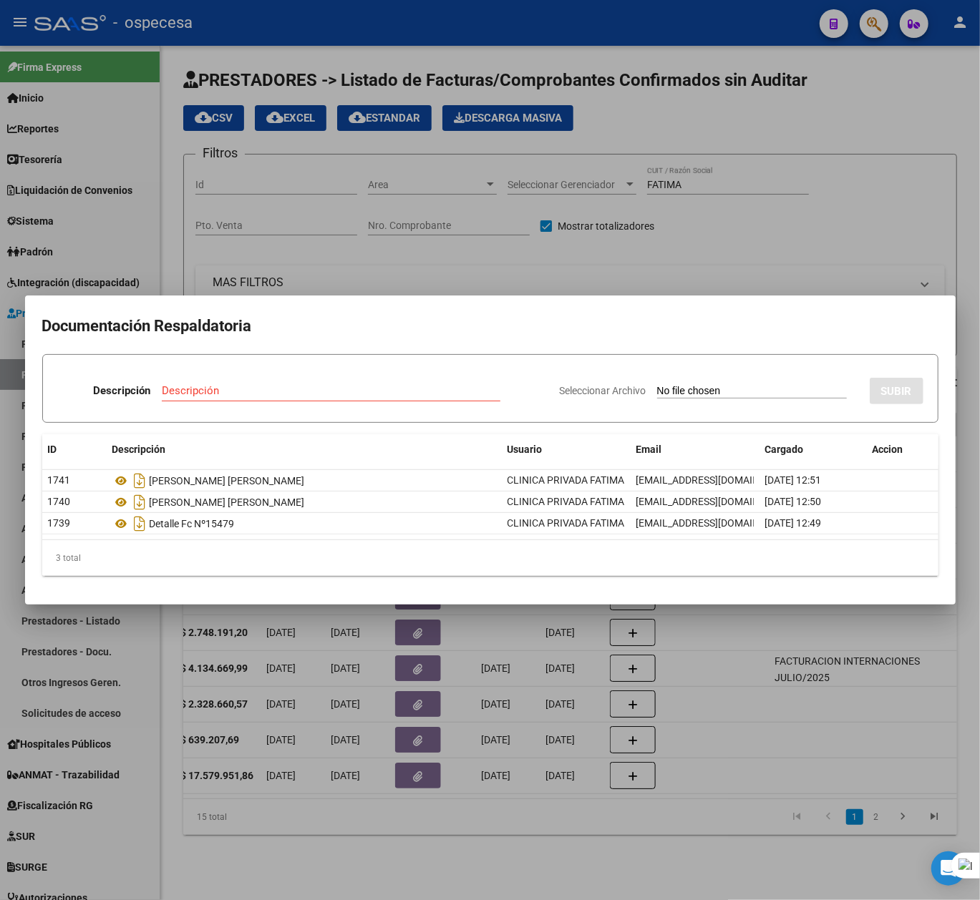
click at [384, 266] on div at bounding box center [490, 450] width 980 height 900
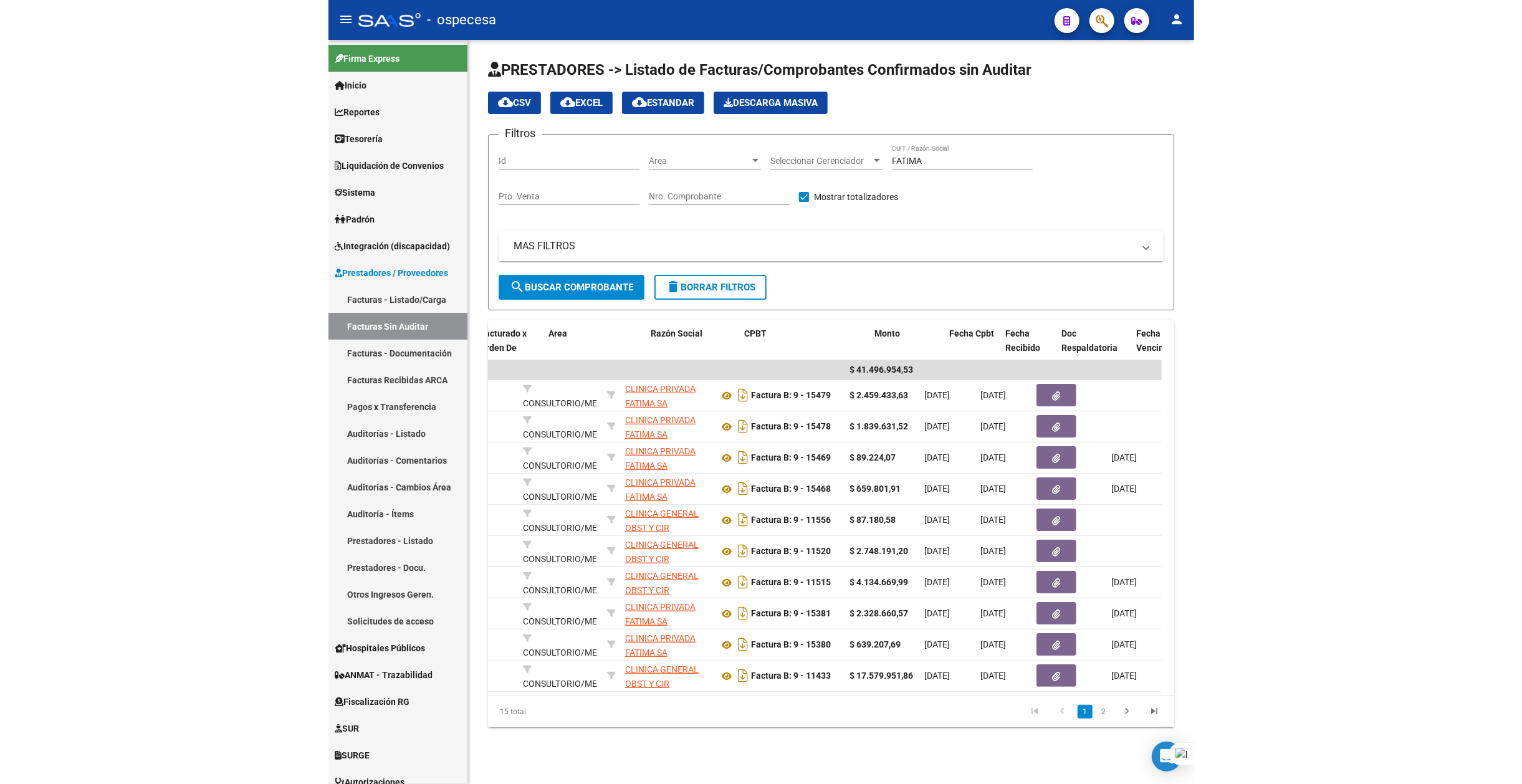
scroll to position [0, 200]
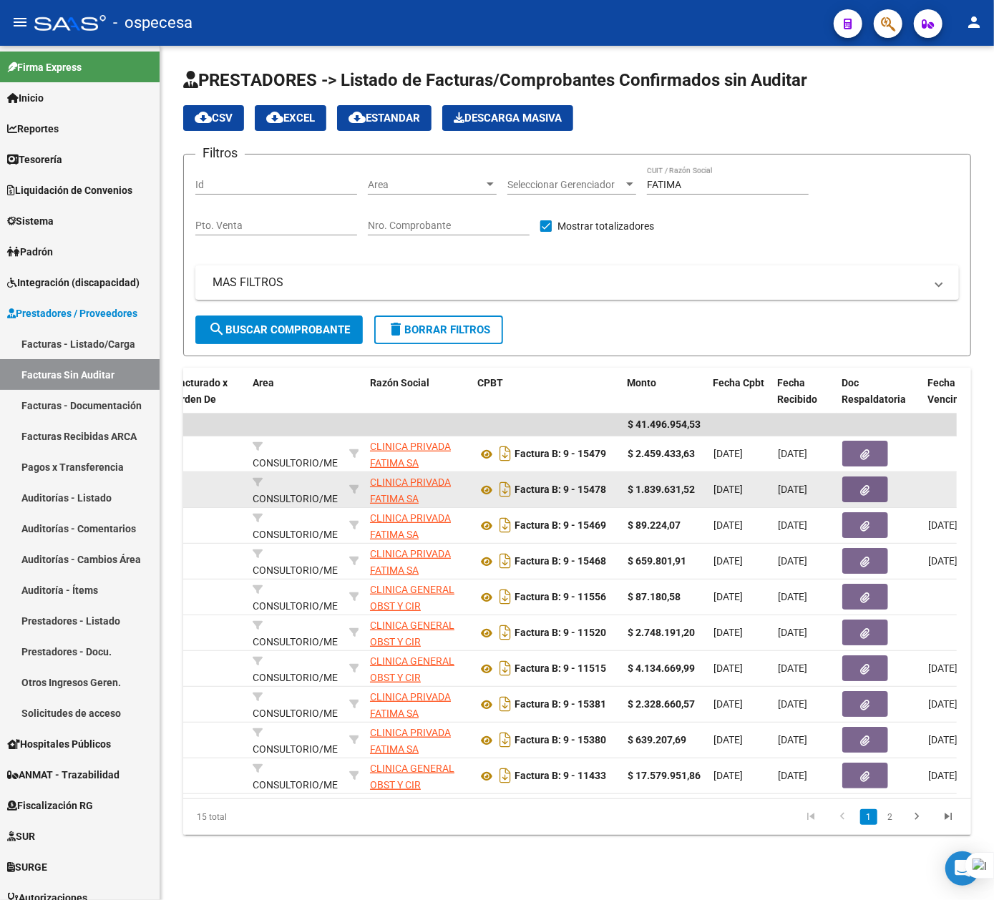
click at [856, 485] on button "button" at bounding box center [865, 490] width 46 height 26
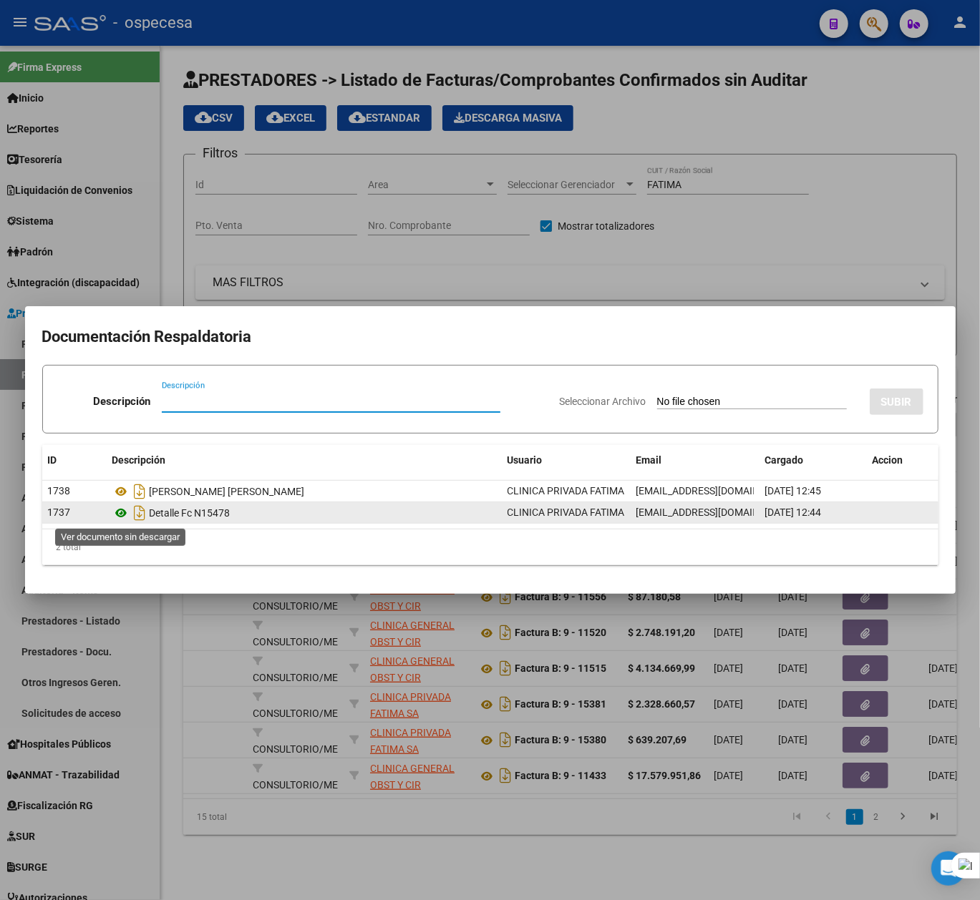
click at [116, 516] on icon at bounding box center [121, 512] width 19 height 17
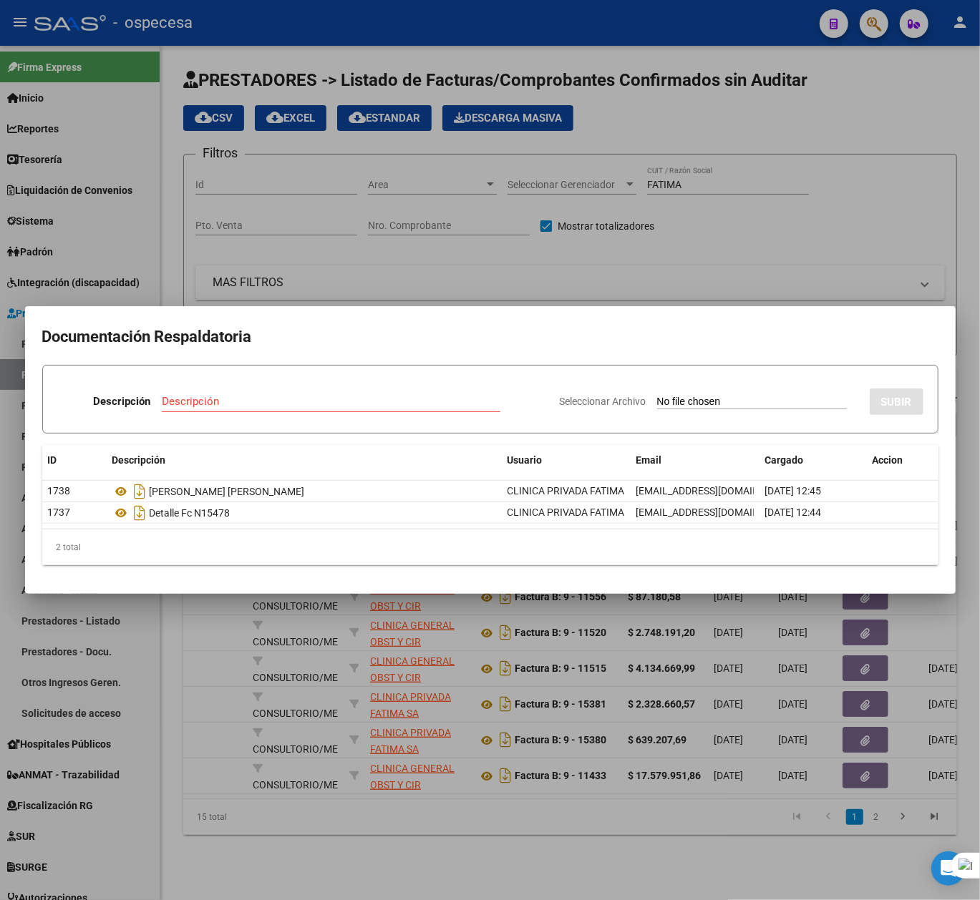
click at [527, 856] on div at bounding box center [490, 450] width 980 height 900
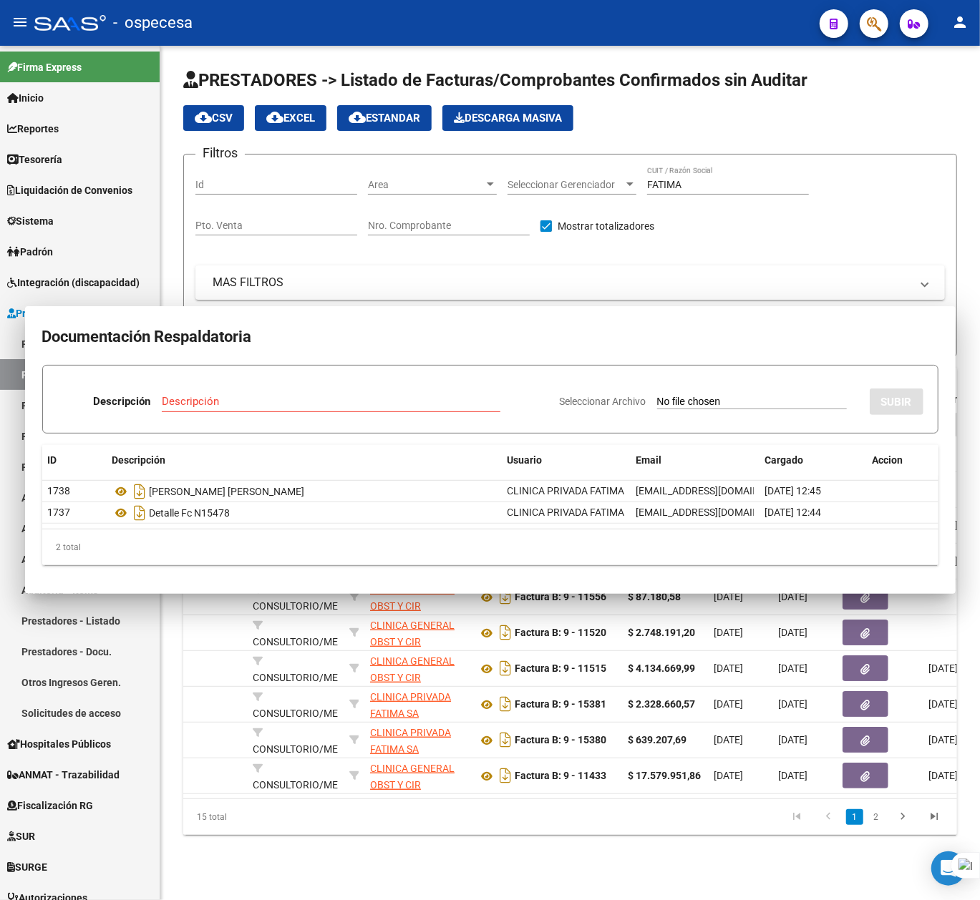
click at [527, 856] on div "PRESTADORES -> Listado de Facturas/Comprobantes Confirmados sin Auditar cloud_d…" at bounding box center [569, 463] width 819 height 835
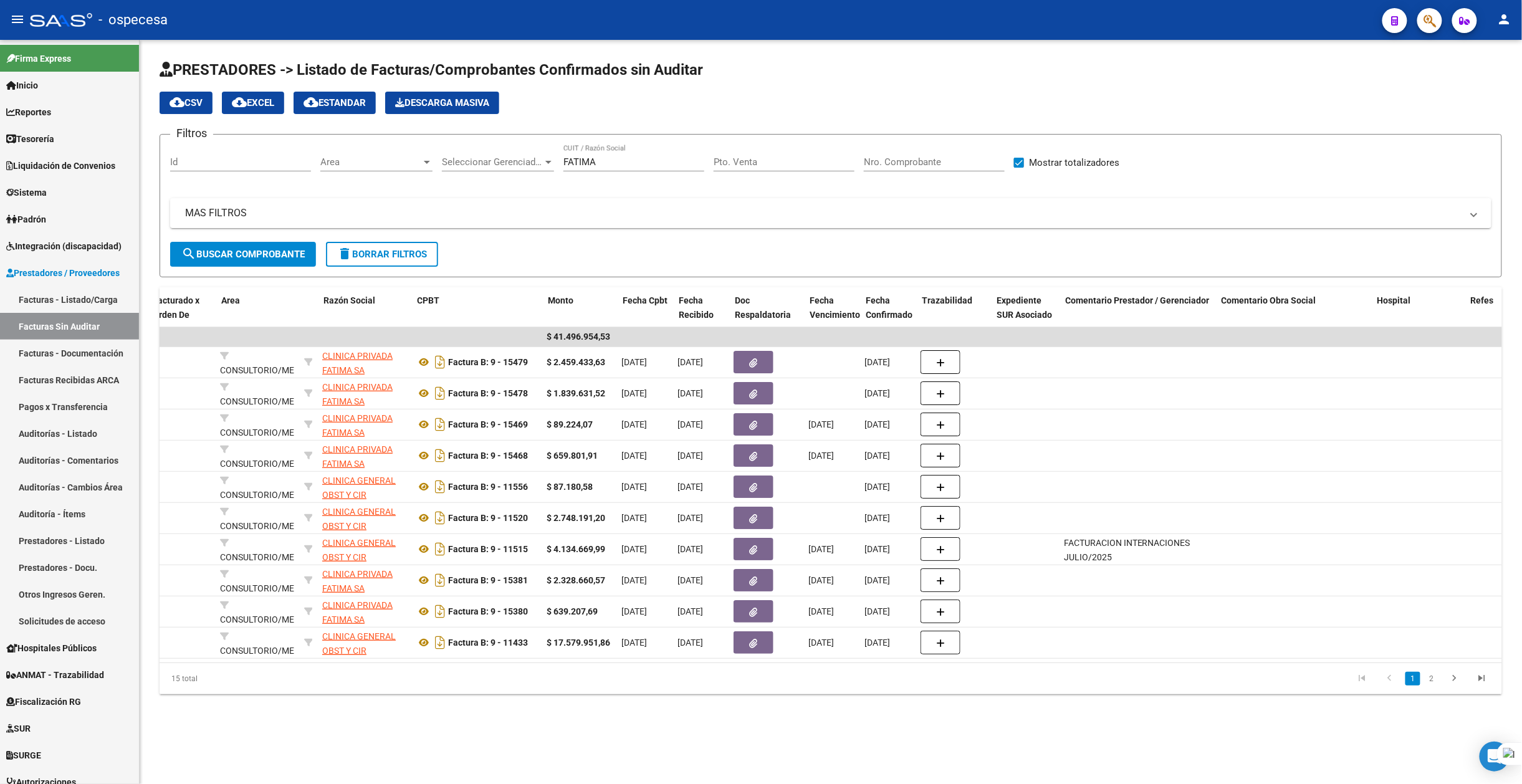
scroll to position [0, 87]
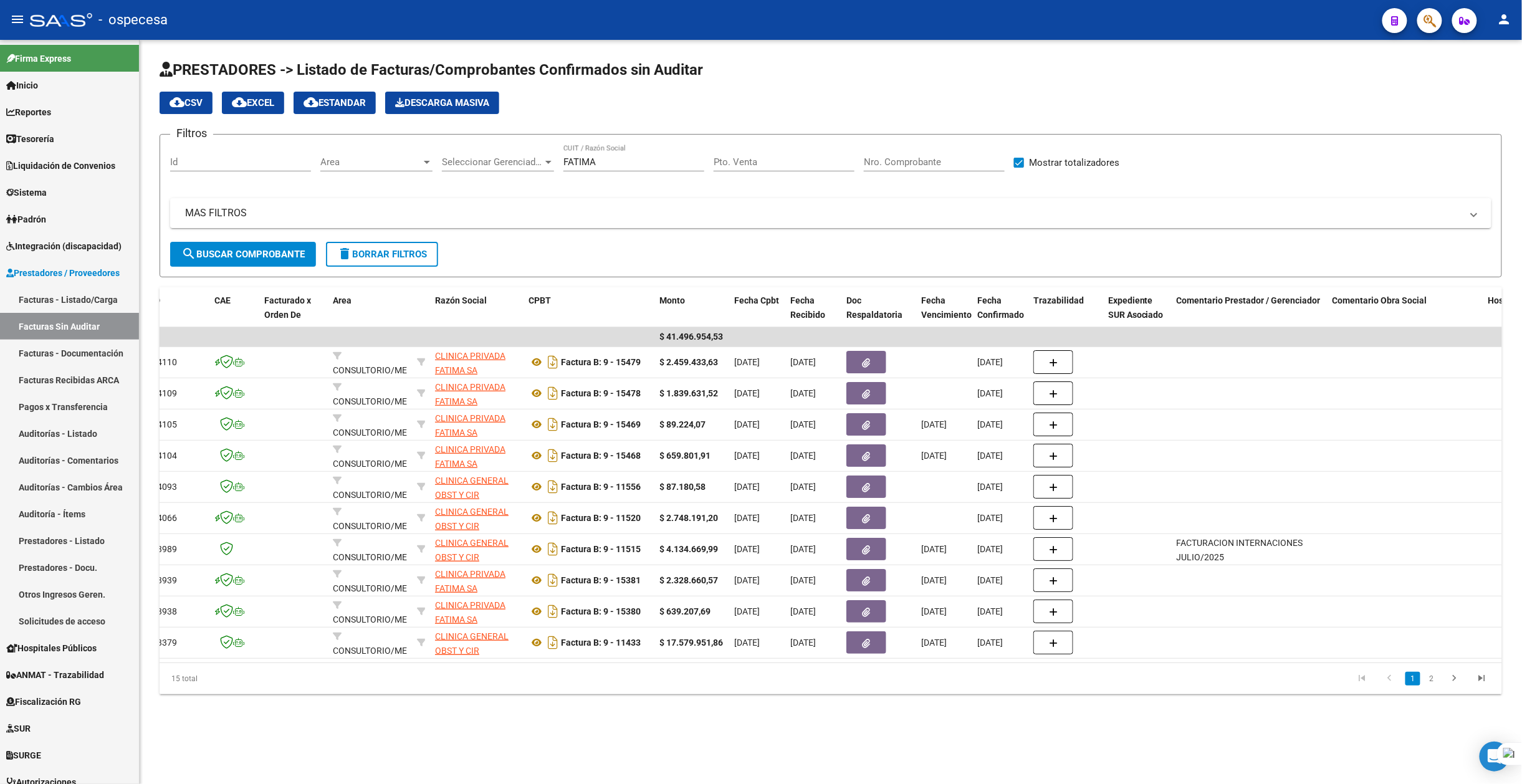
click at [424, 750] on mat-sidenav-content "PRESTADORES -> Listado de Facturas/Comprobantes Confirmados sin Auditar cloud_d…" at bounding box center [830, 412] width 1383 height 744
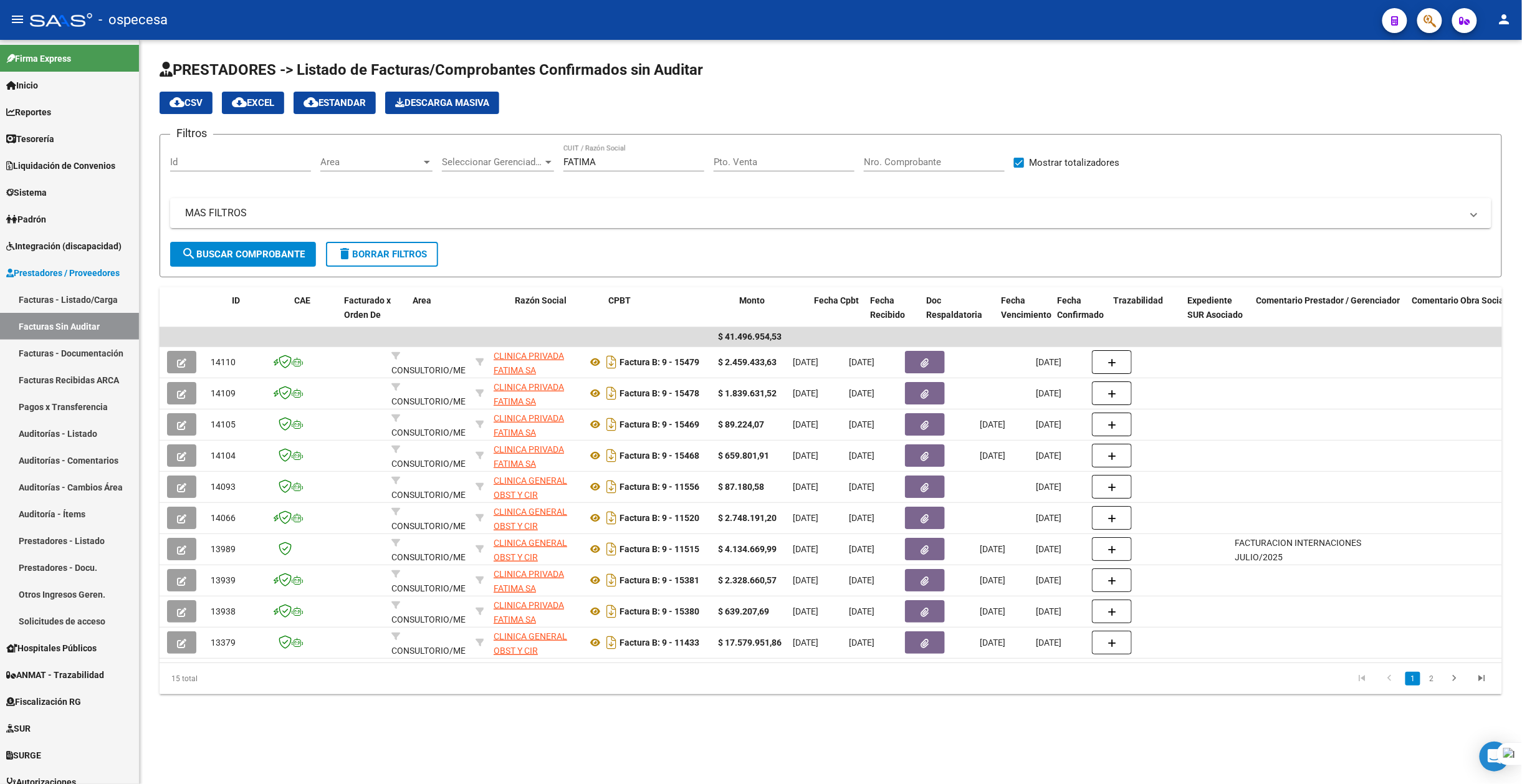
scroll to position [0, 0]
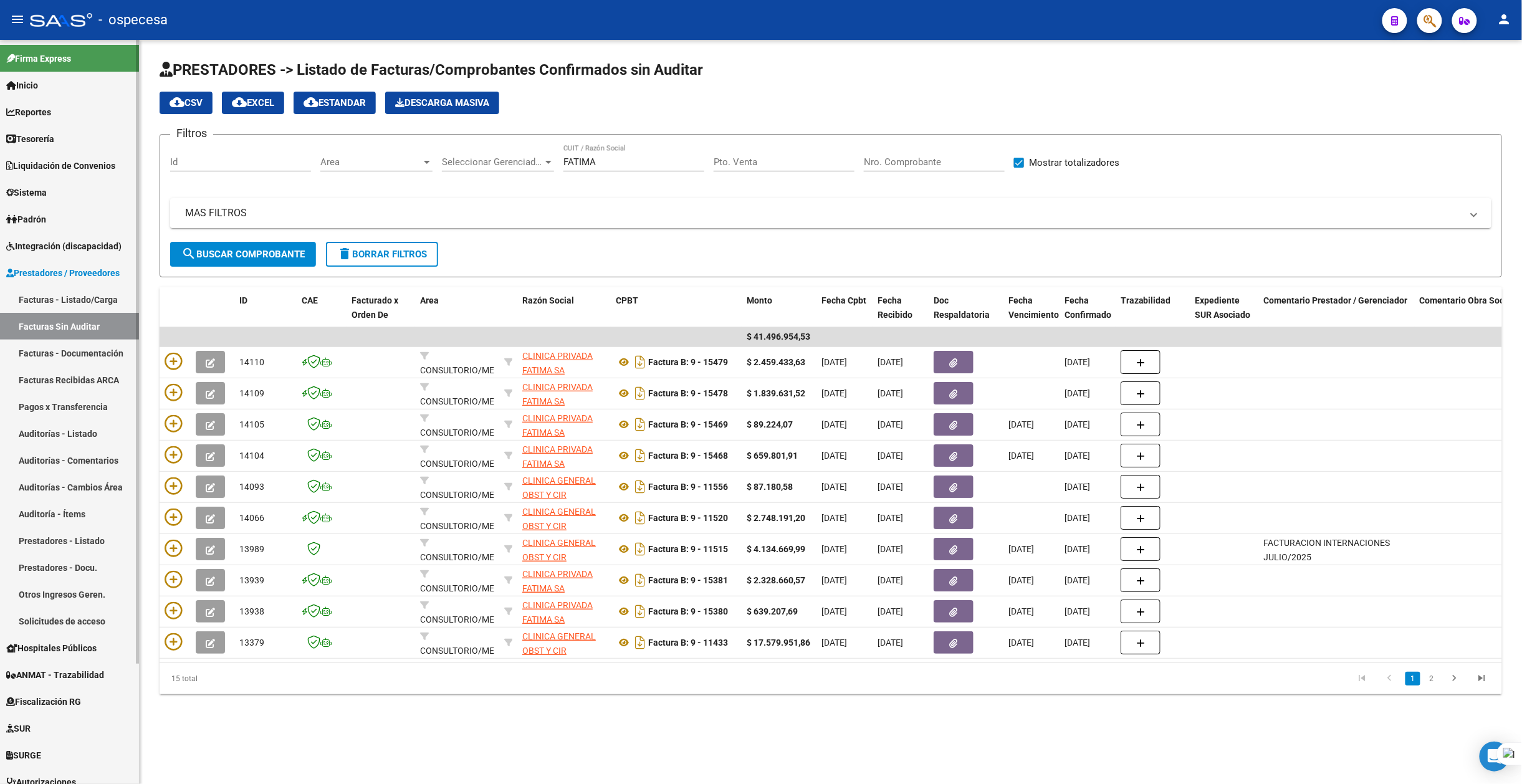
click at [64, 289] on link "Facturas - Listado/Carga" at bounding box center [70, 299] width 139 height 27
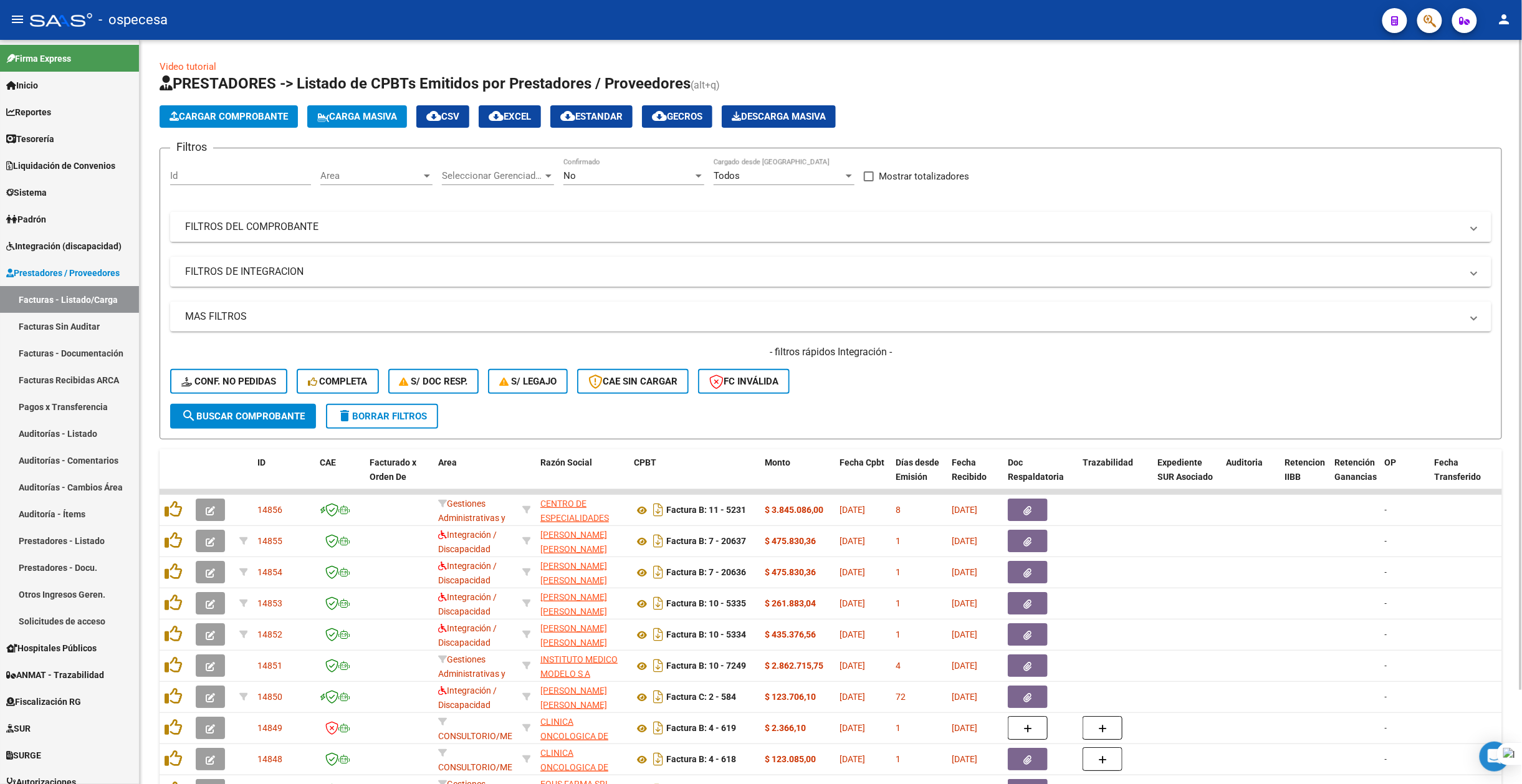
click at [514, 227] on mat-panel-title "FILTROS DEL COMPROBANTE" at bounding box center [823, 227] width 1276 height 14
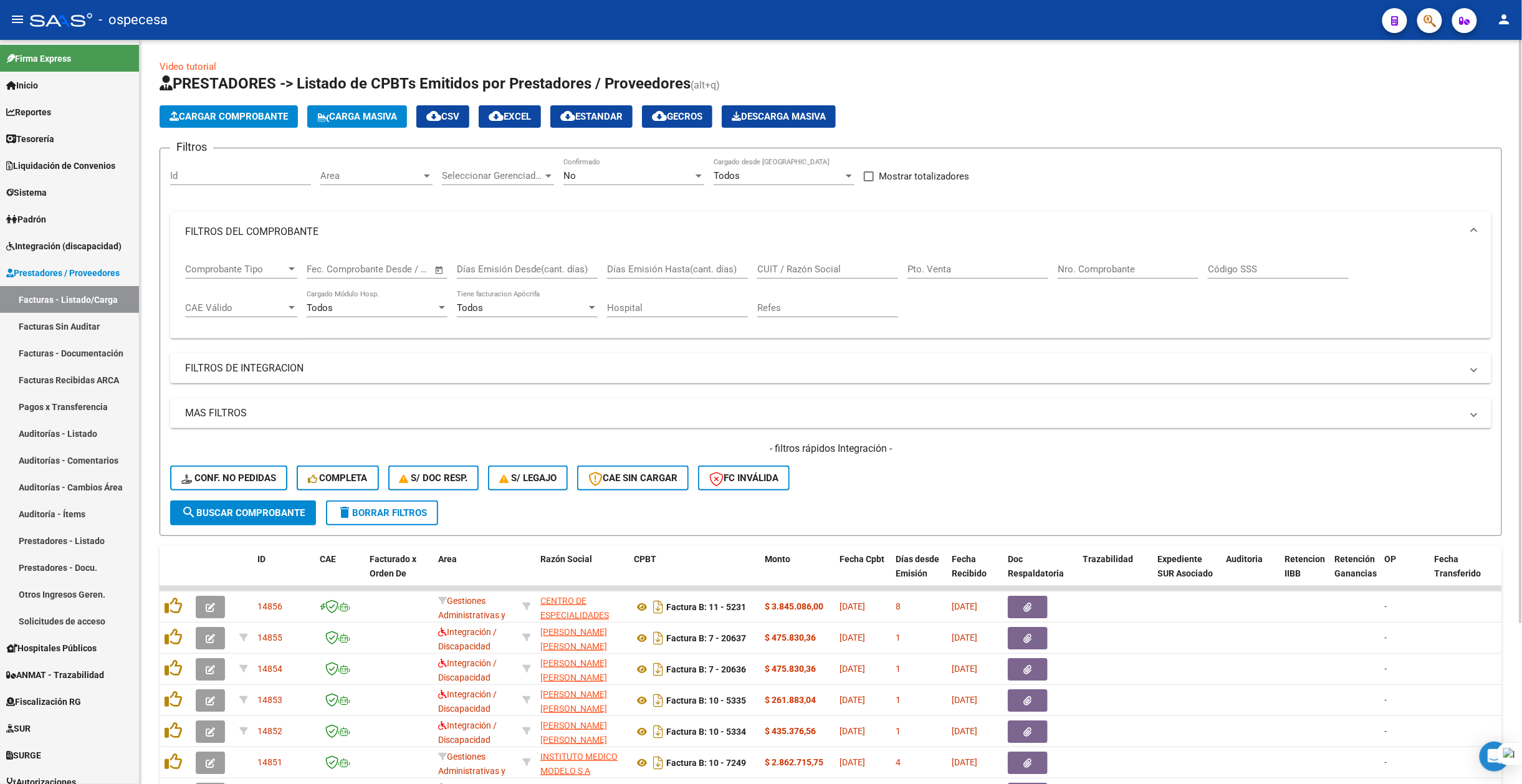
click at [802, 272] on input "CUIT / Razón Social" at bounding box center [828, 269] width 141 height 11
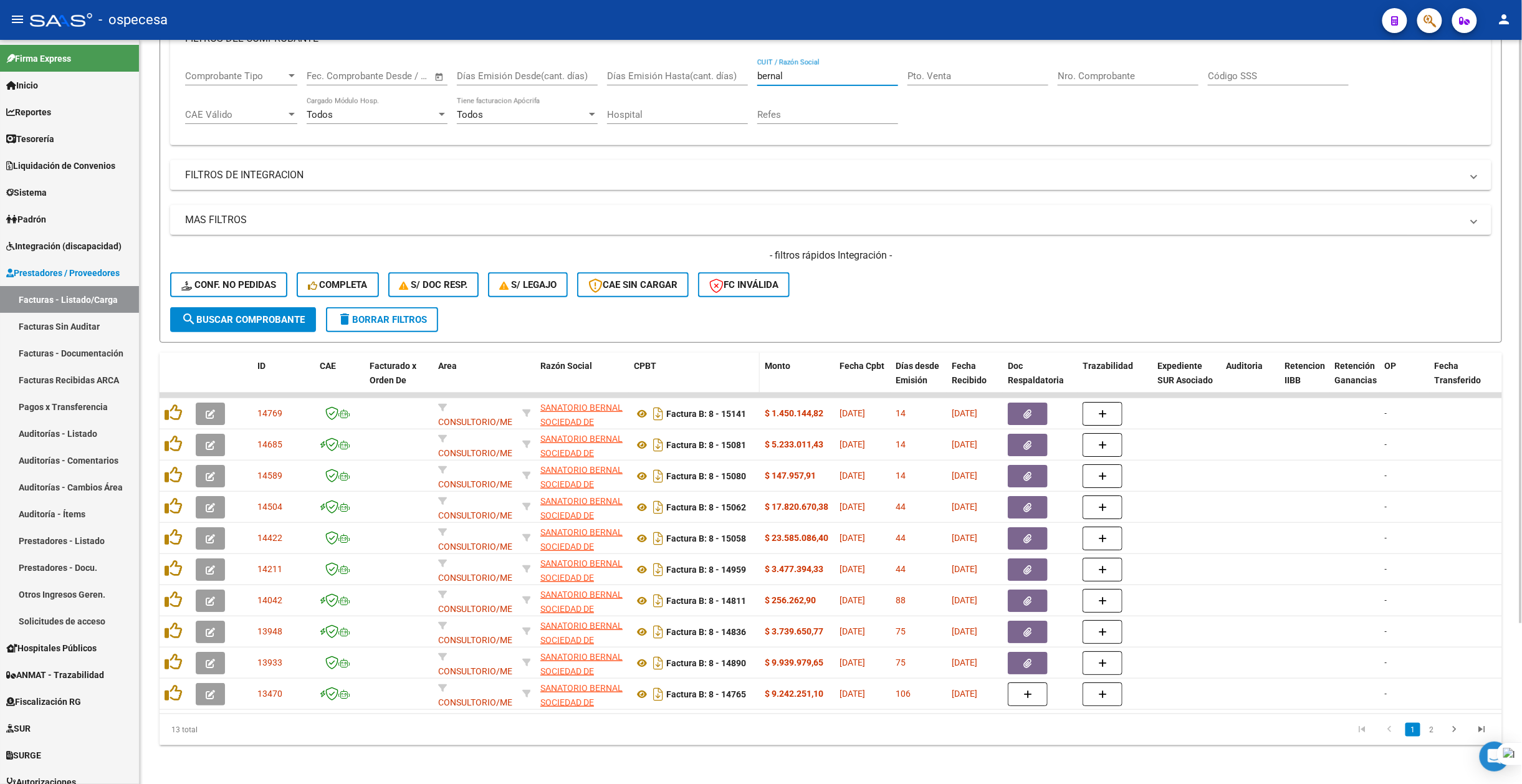
scroll to position [206, 0]
click at [950, 731] on link "2" at bounding box center [1431, 729] width 15 height 14
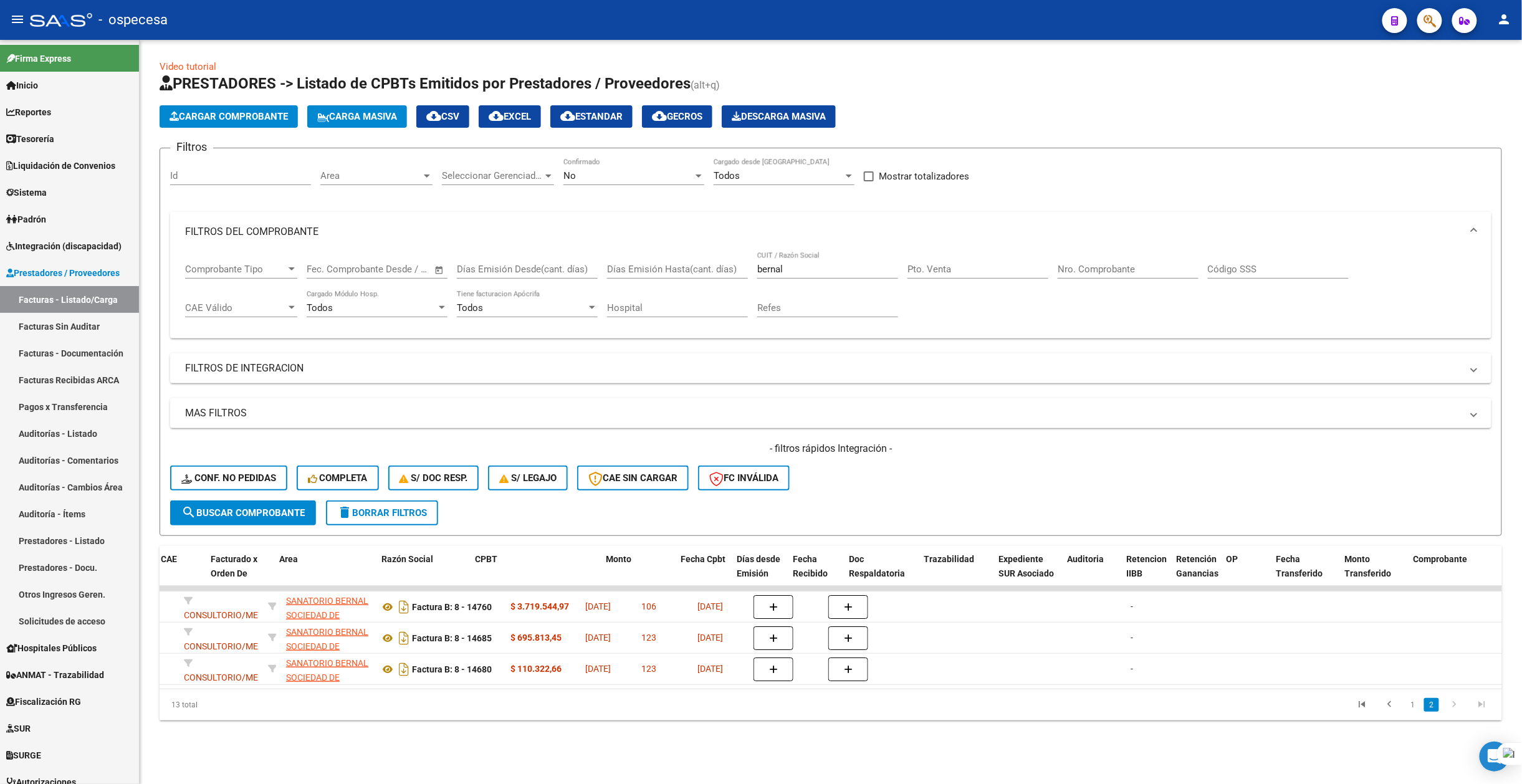
scroll to position [0, 0]
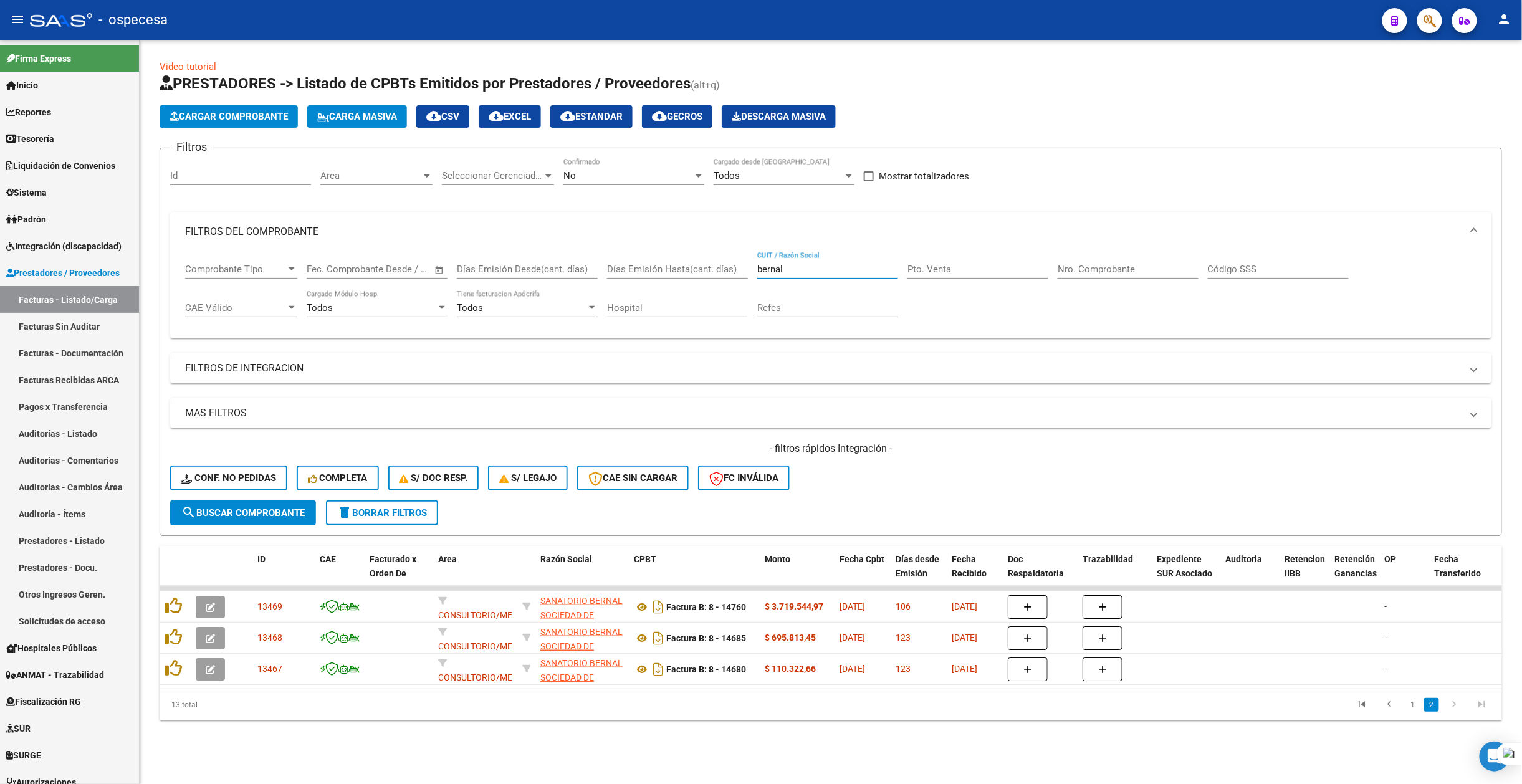
click at [772, 270] on input "bernal" at bounding box center [828, 269] width 141 height 11
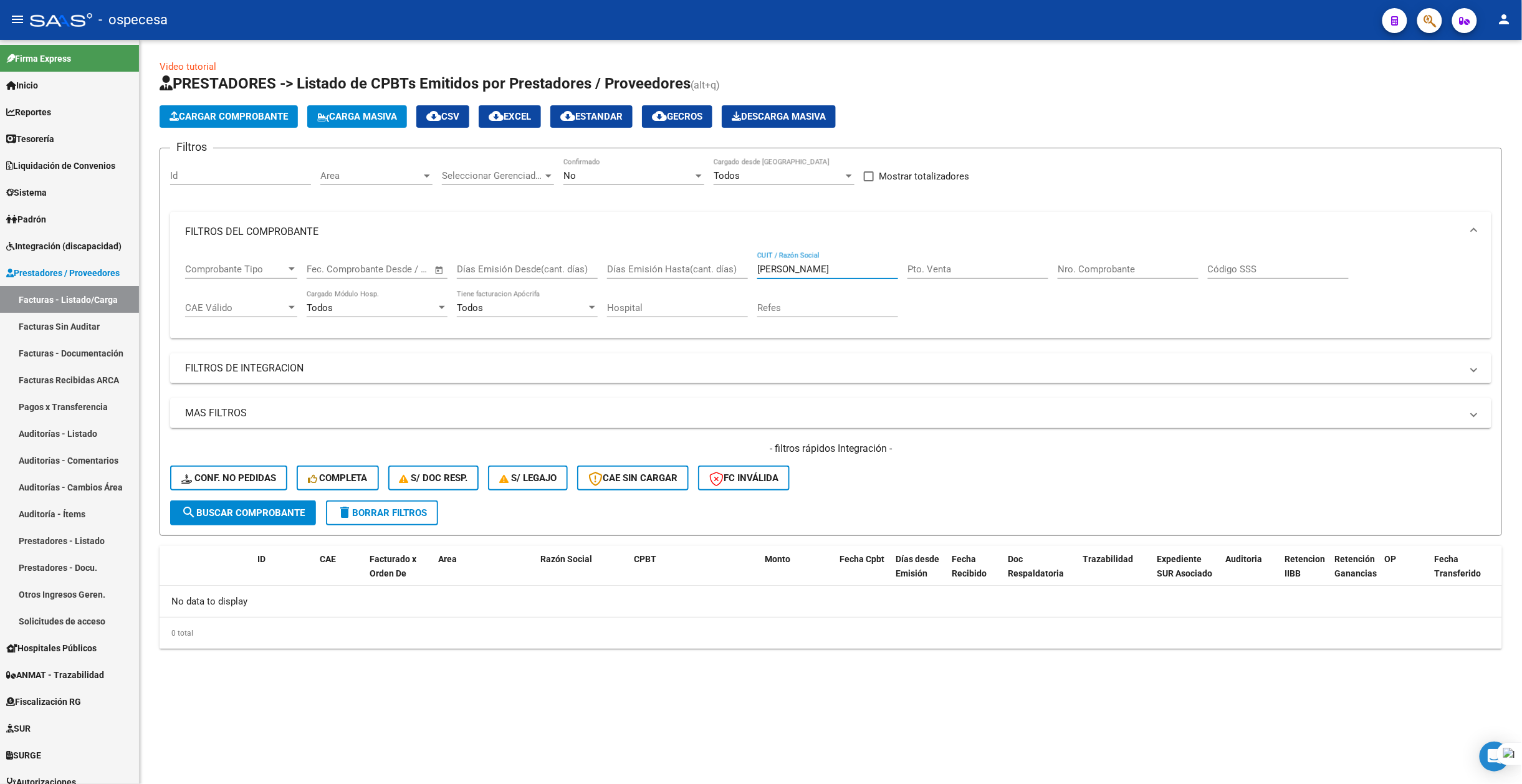
click at [772, 270] on input "solano" at bounding box center [828, 269] width 141 height 11
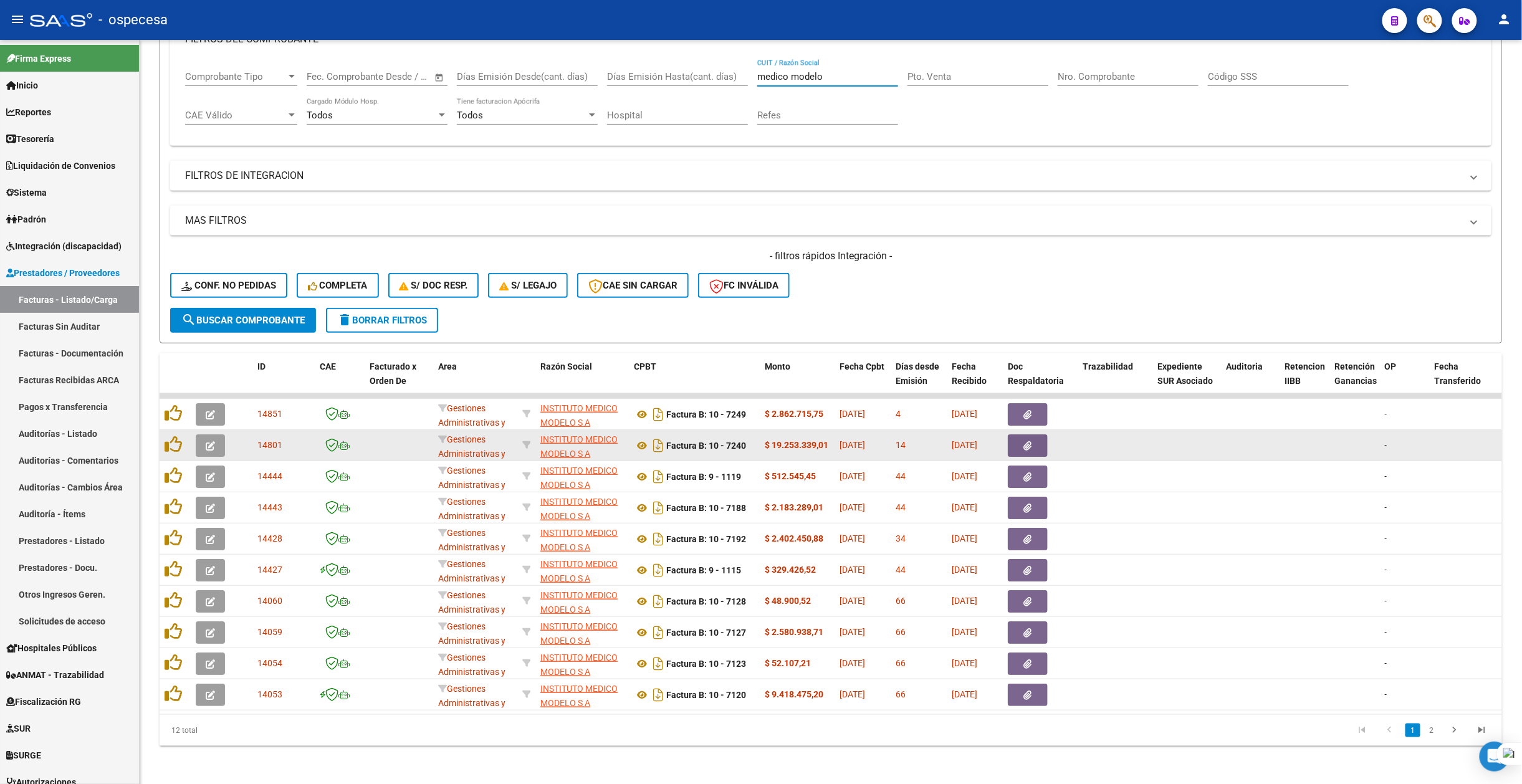
scroll to position [206, 0]
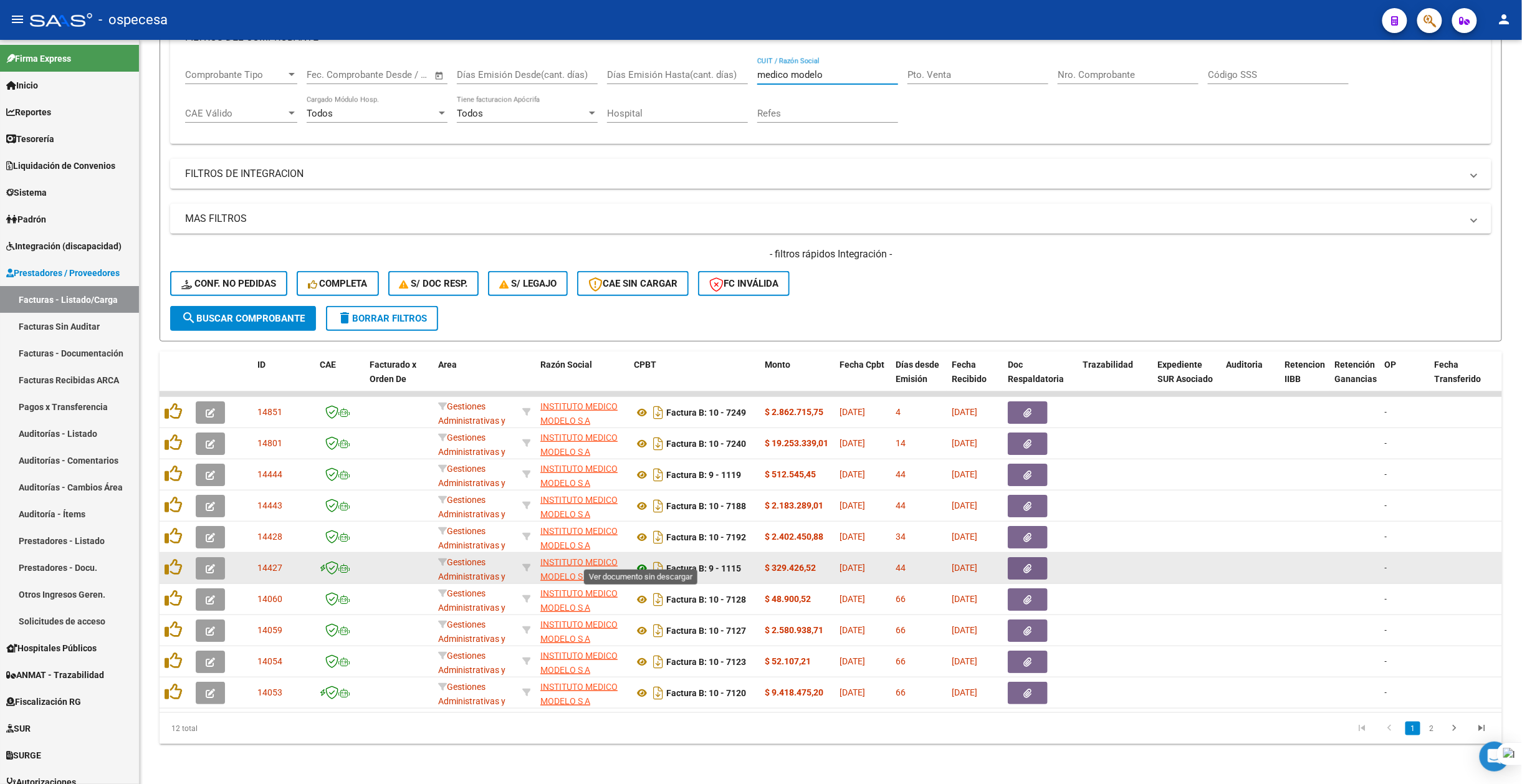
type input "medico modelo"
click at [646, 561] on icon at bounding box center [642, 568] width 17 height 15
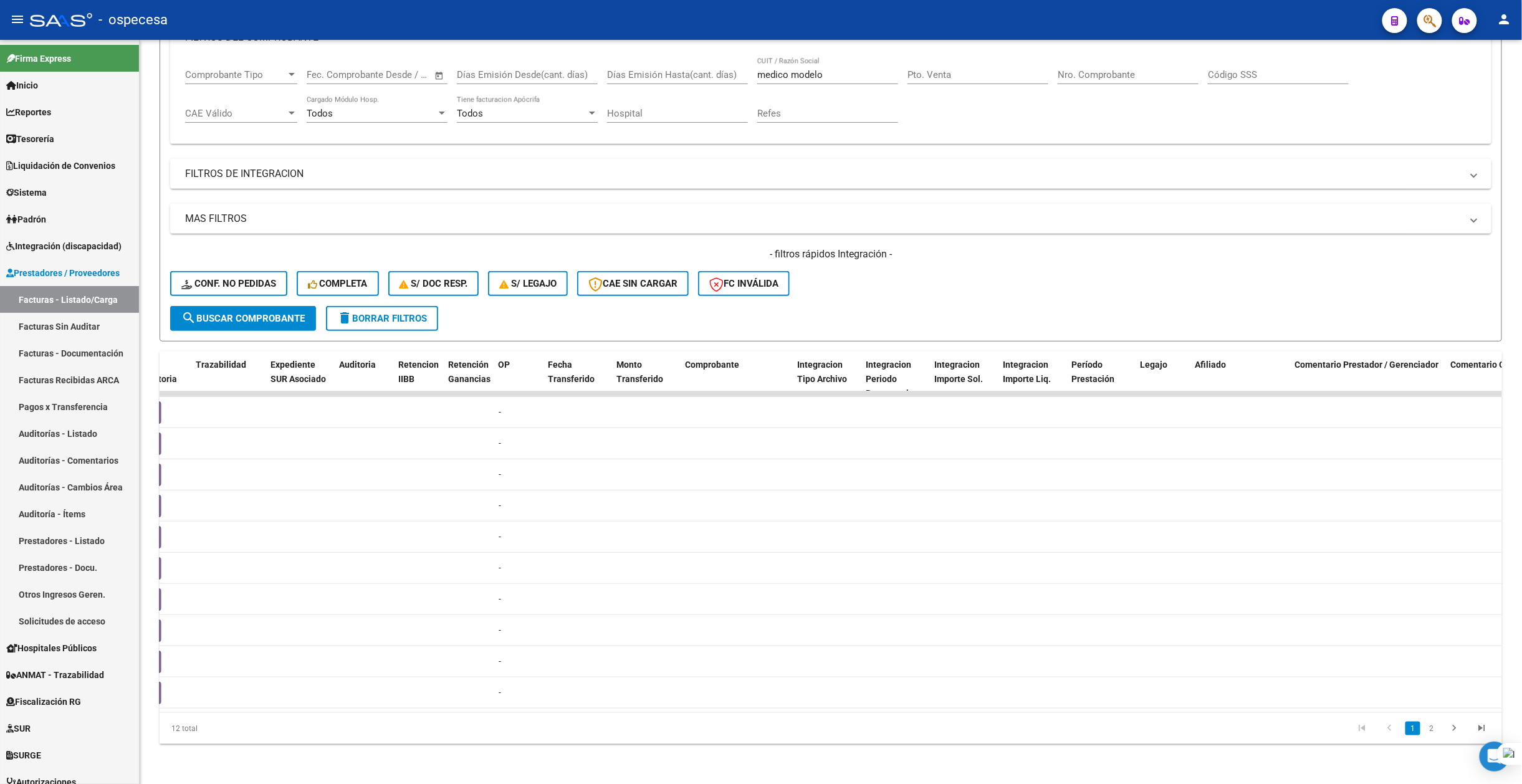
scroll to position [0, 0]
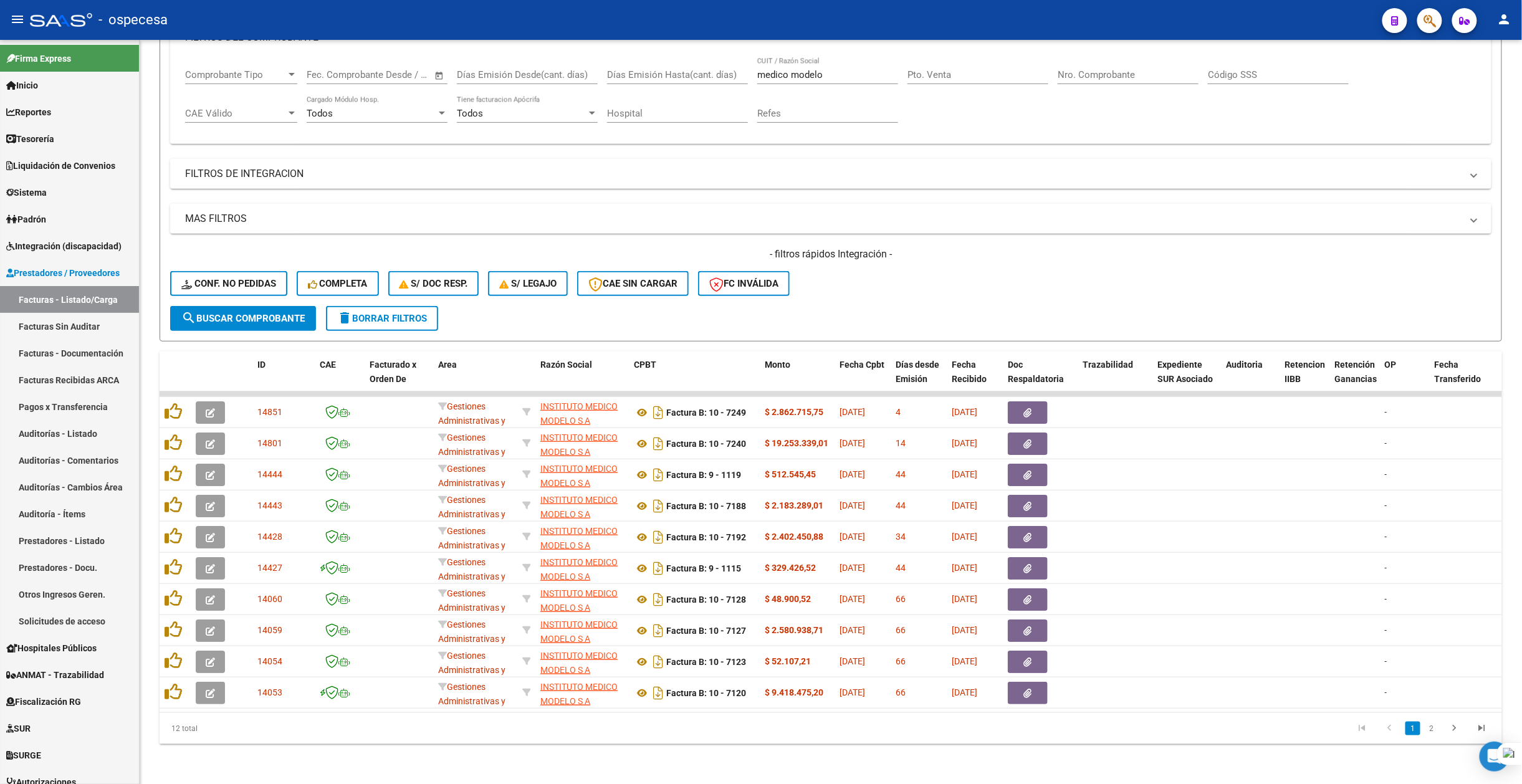
click at [950, 731] on link "2" at bounding box center [1431, 729] width 15 height 14
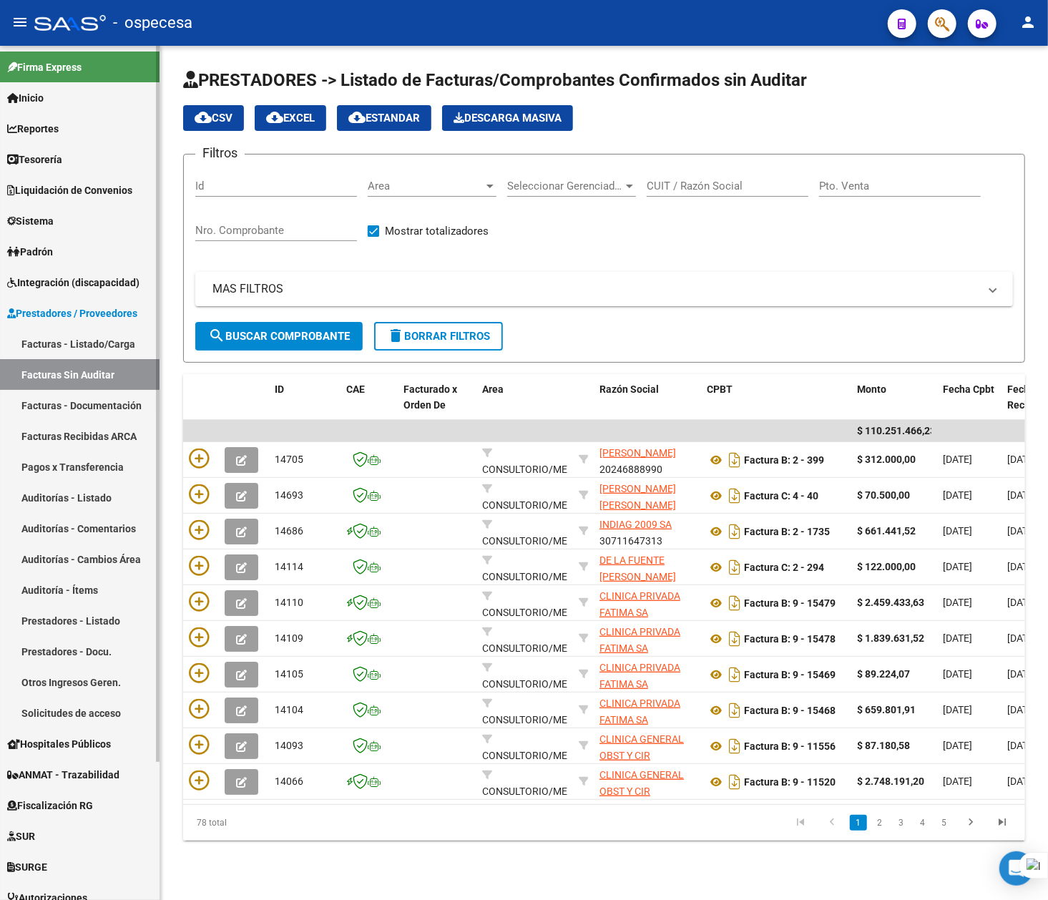
click at [47, 130] on span "Reportes" at bounding box center [33, 129] width 52 height 16
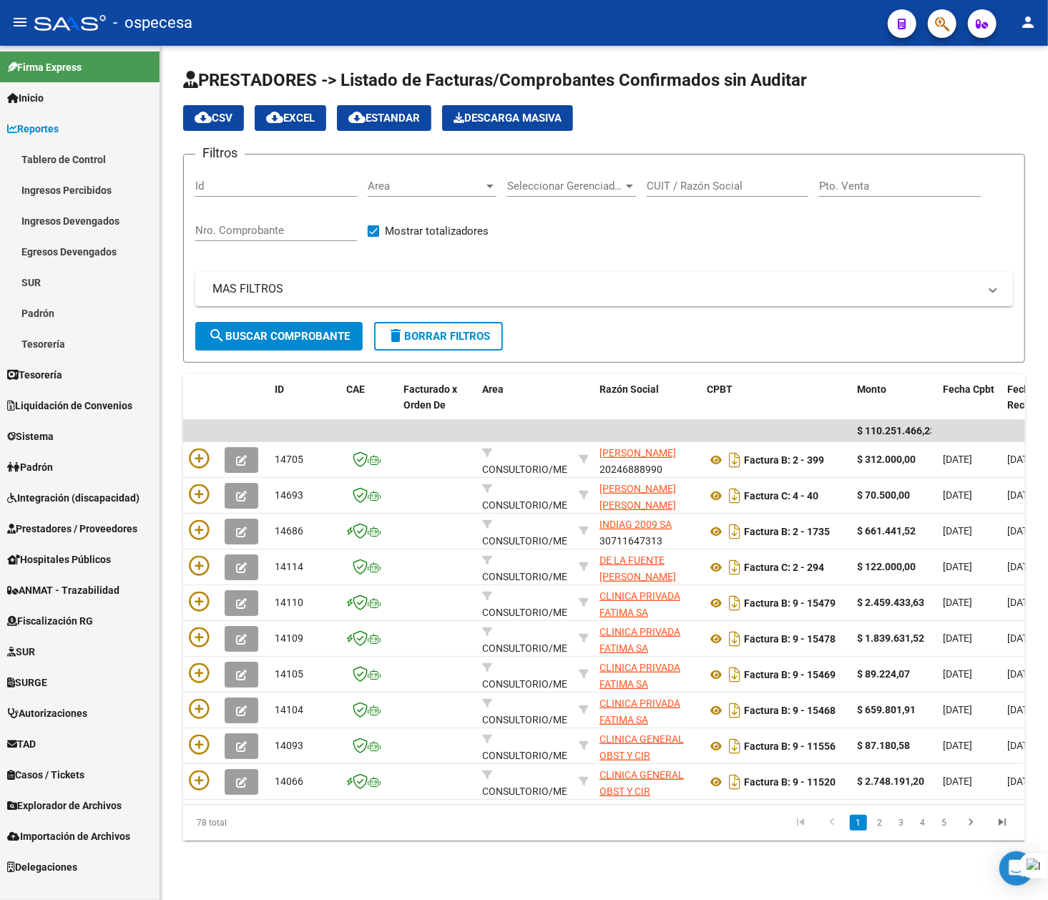
click at [47, 159] on link "Tablero de Control" at bounding box center [80, 159] width 160 height 31
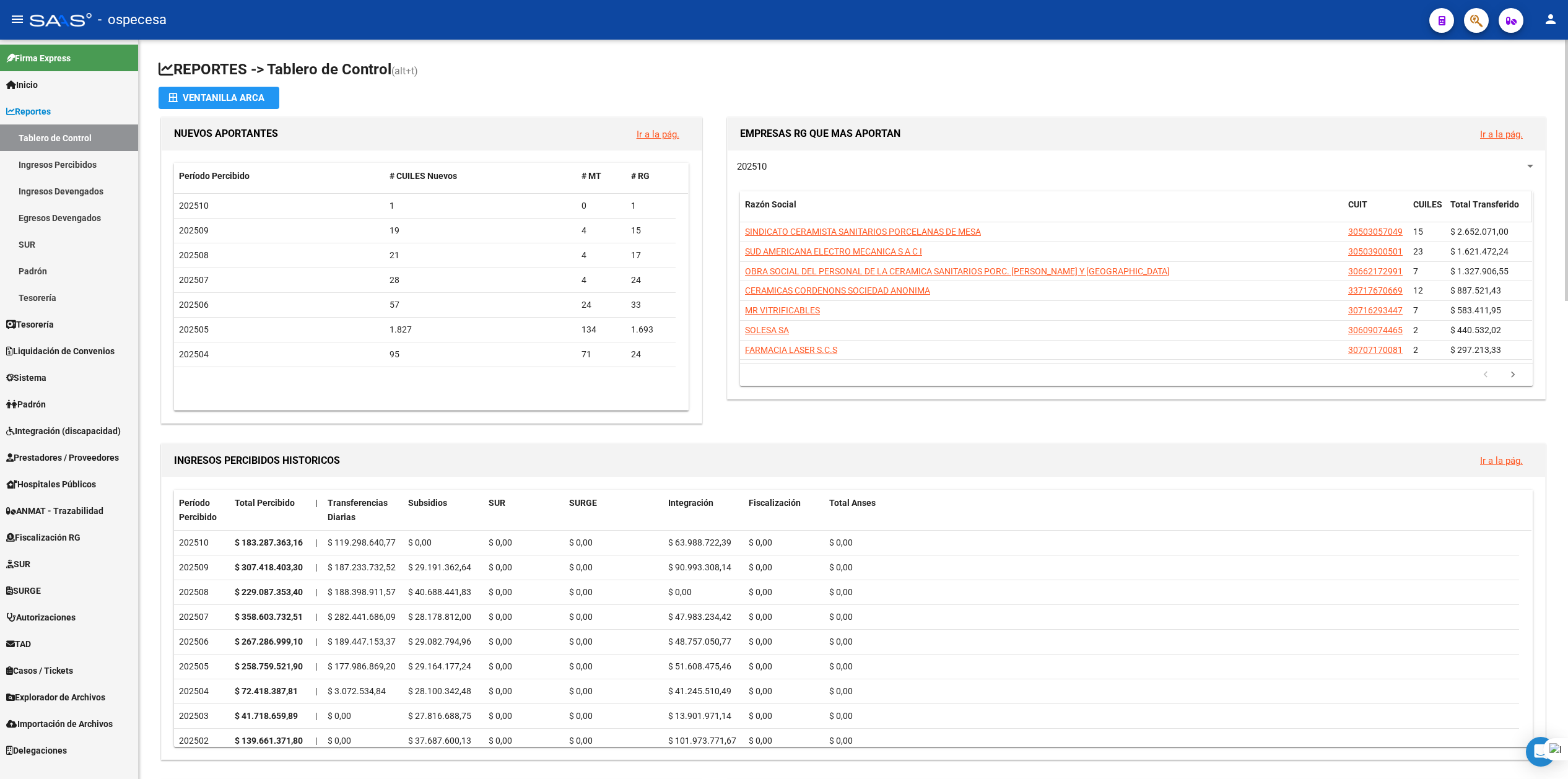
click at [907, 206] on span "Total Transferido" at bounding box center [1484, 203] width 68 height 10
click at [907, 377] on icon "go to next page" at bounding box center [1513, 376] width 16 height 15
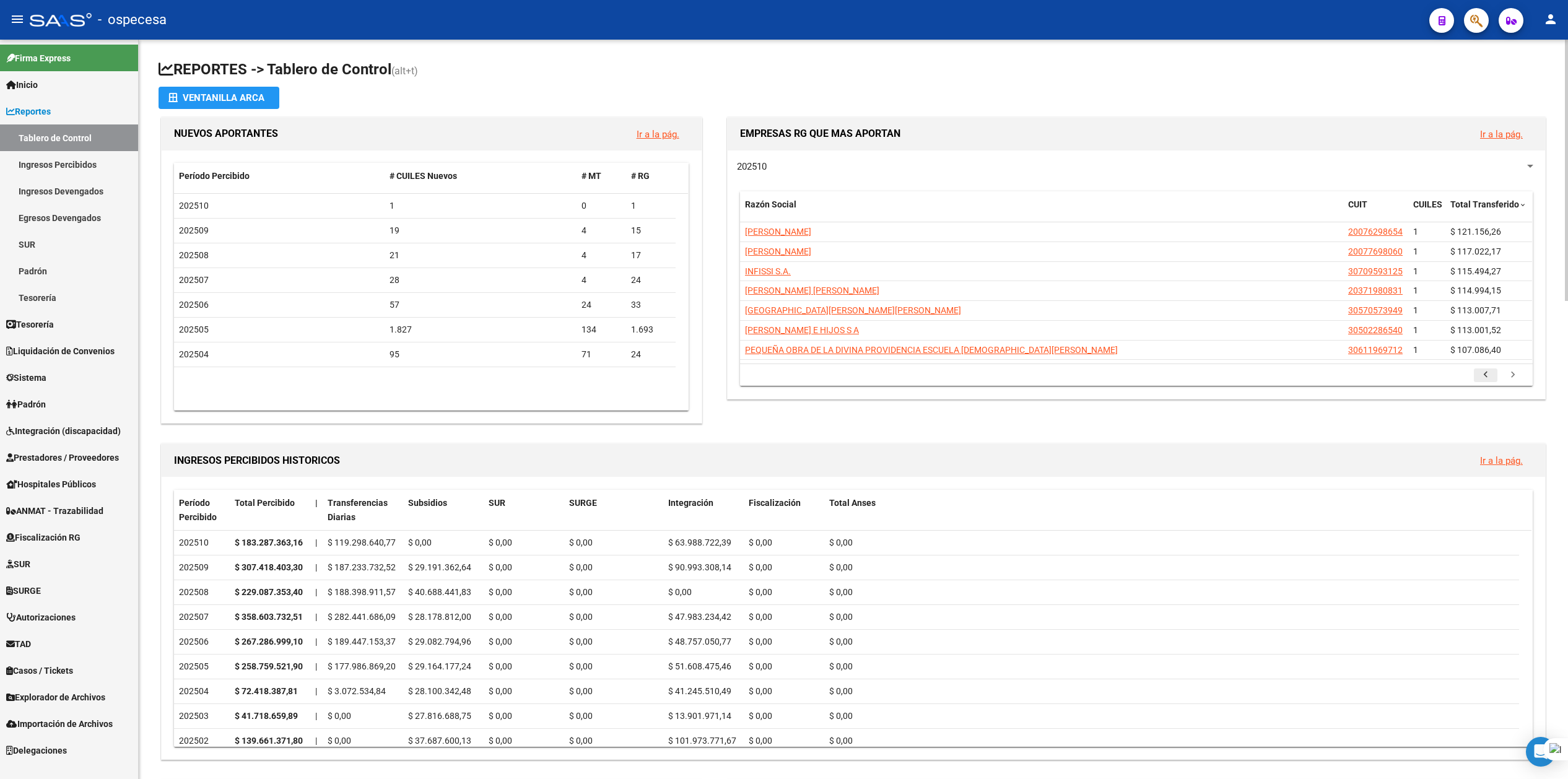
click at [907, 377] on link "go to previous page" at bounding box center [1485, 376] width 23 height 14
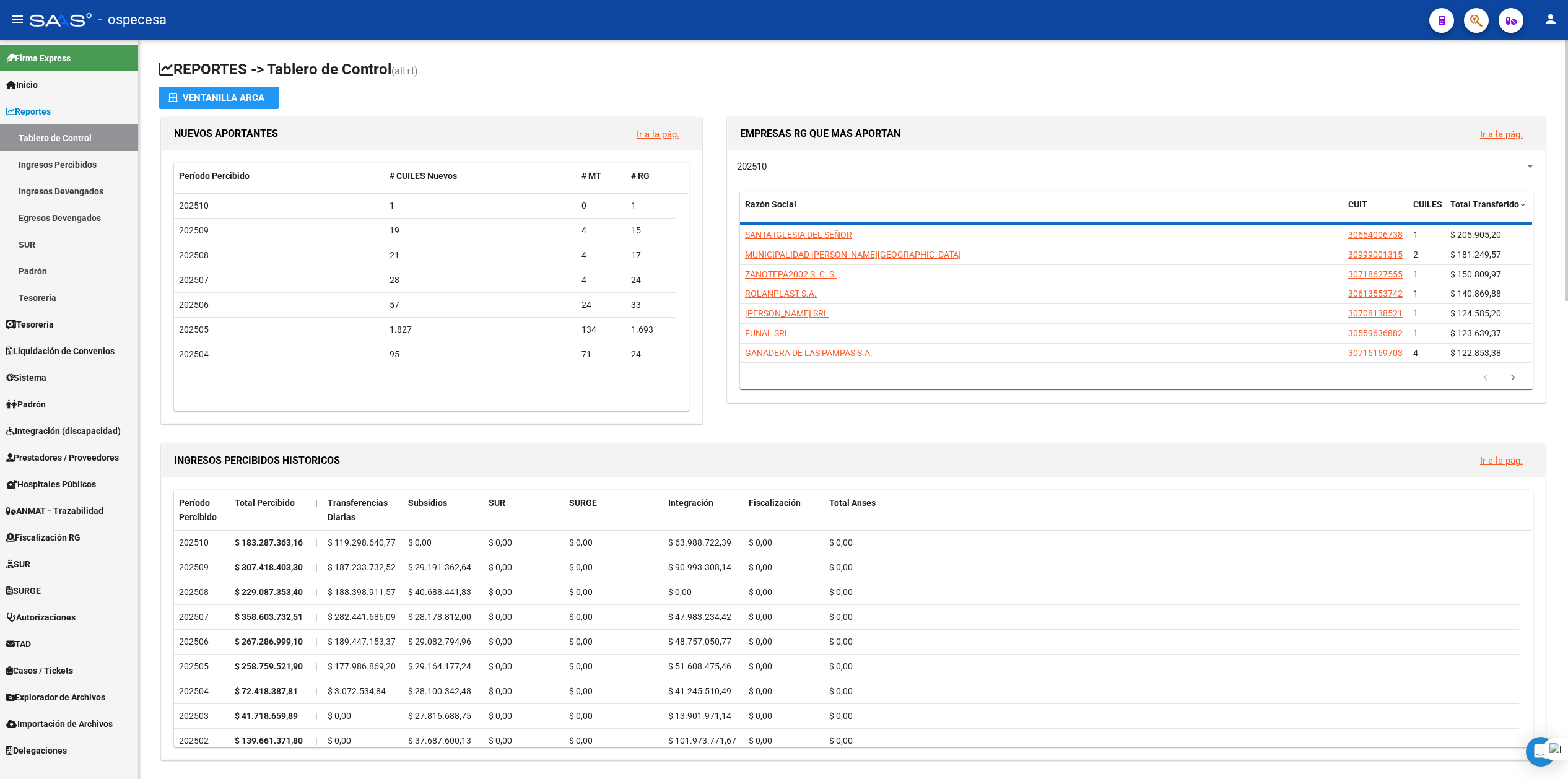
click at [907, 377] on link "go to previous page" at bounding box center [1485, 378] width 23 height 14
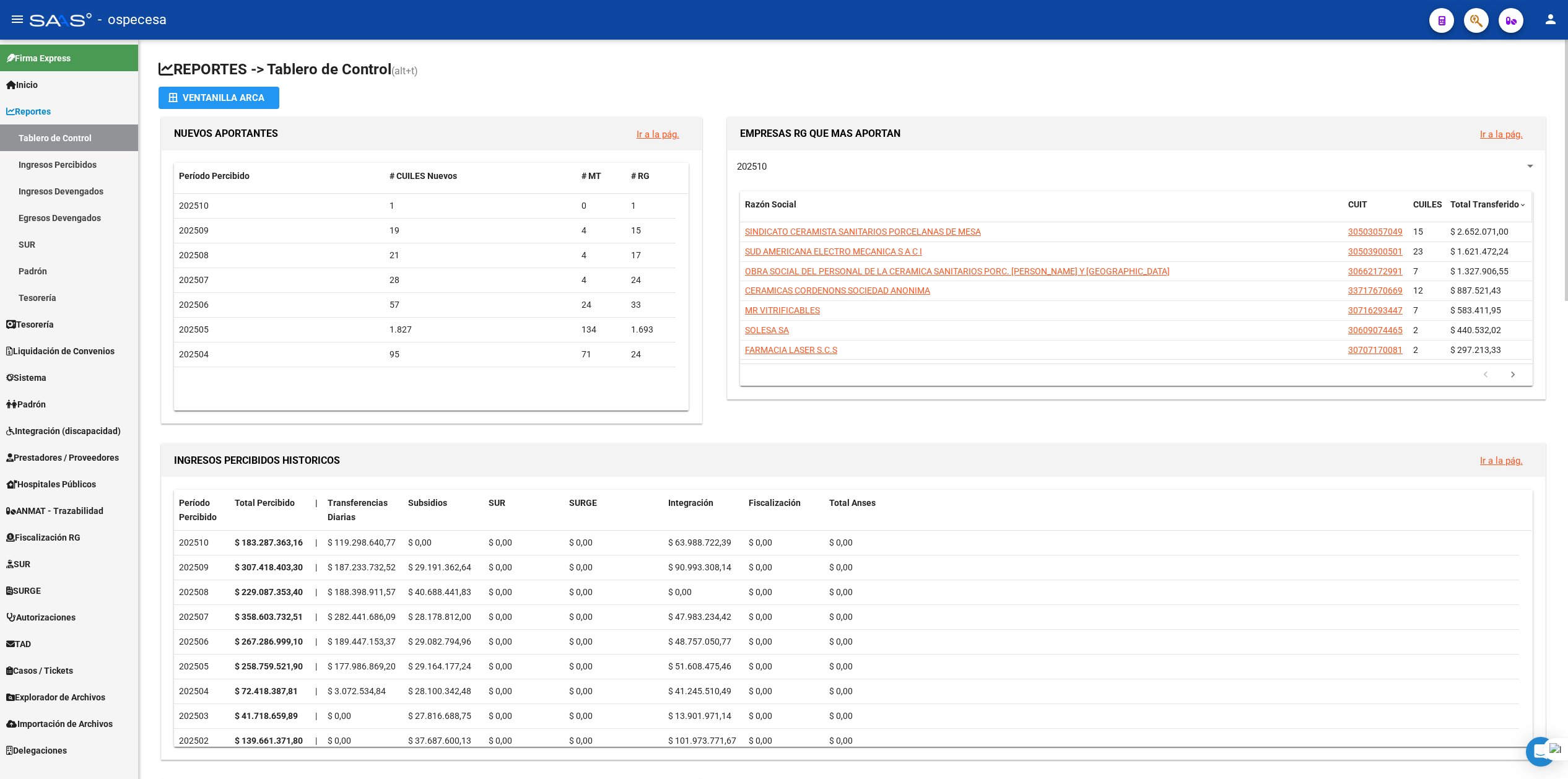
click at [907, 207] on span "Total Transferido" at bounding box center [1484, 203] width 68 height 10
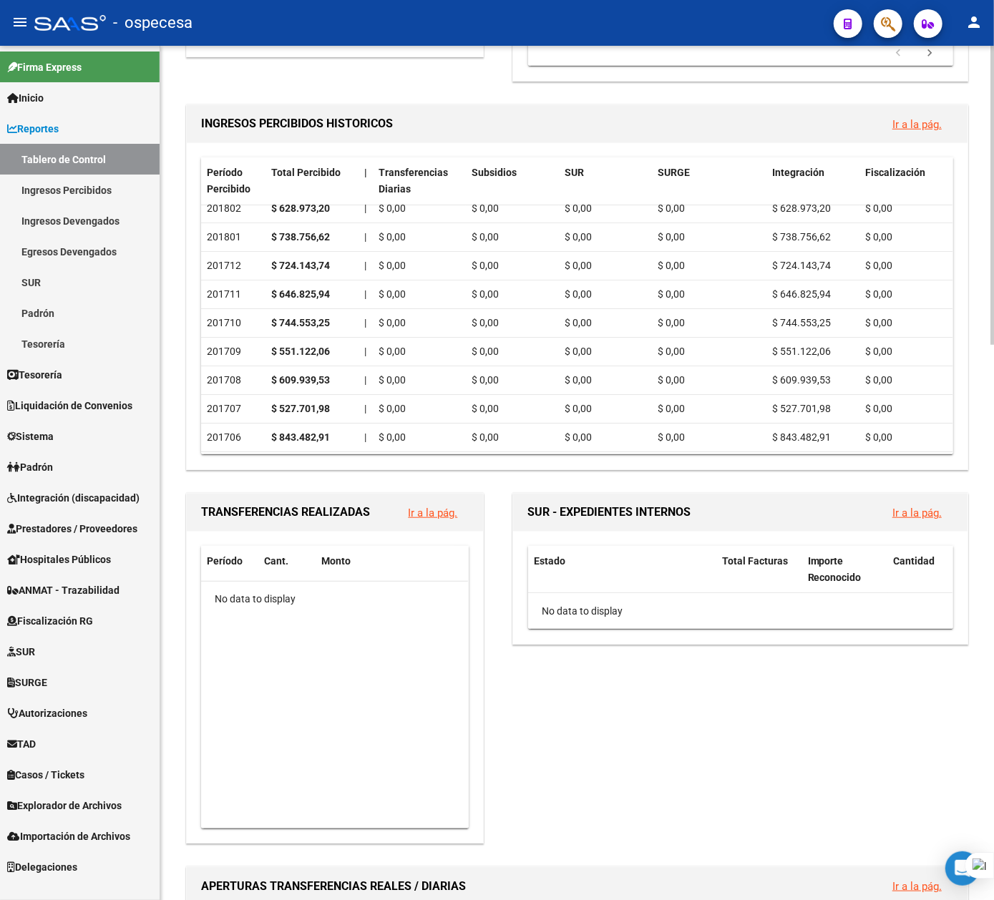
scroll to position [381, 0]
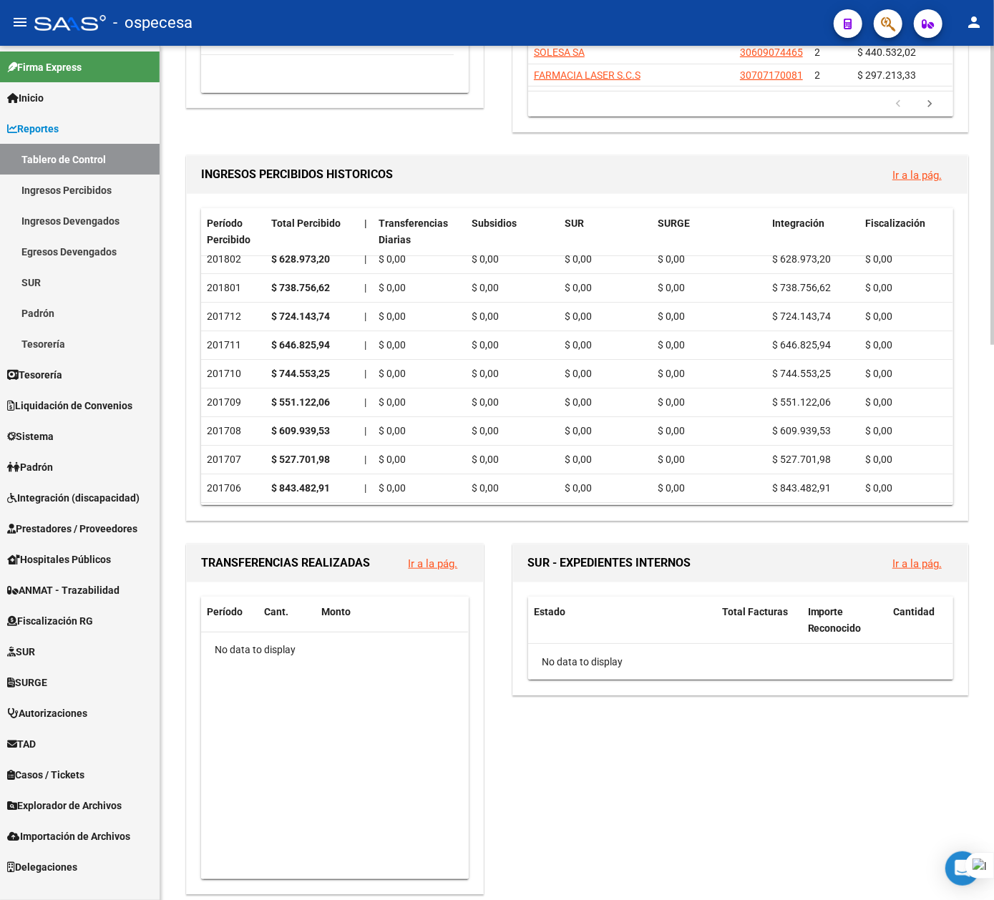
drag, startPoint x: 650, startPoint y: 509, endPoint x: 535, endPoint y: 514, distance: 114.6
click at [535, 514] on div "Período Percibido Total Percibido | Transferencias Diarias Subsidios SUR SURGE …" at bounding box center [577, 357] width 781 height 326
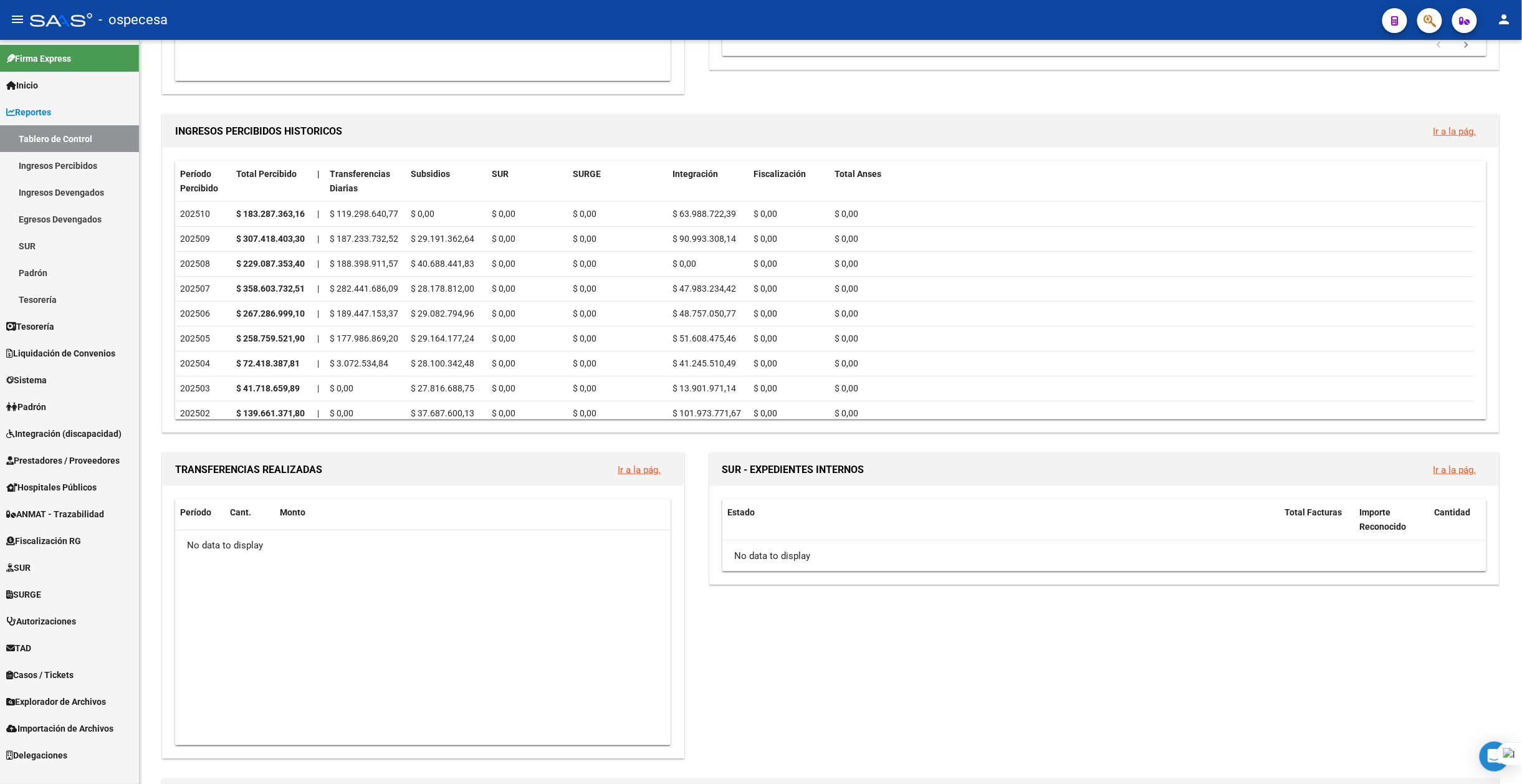
scroll to position [322, 0]
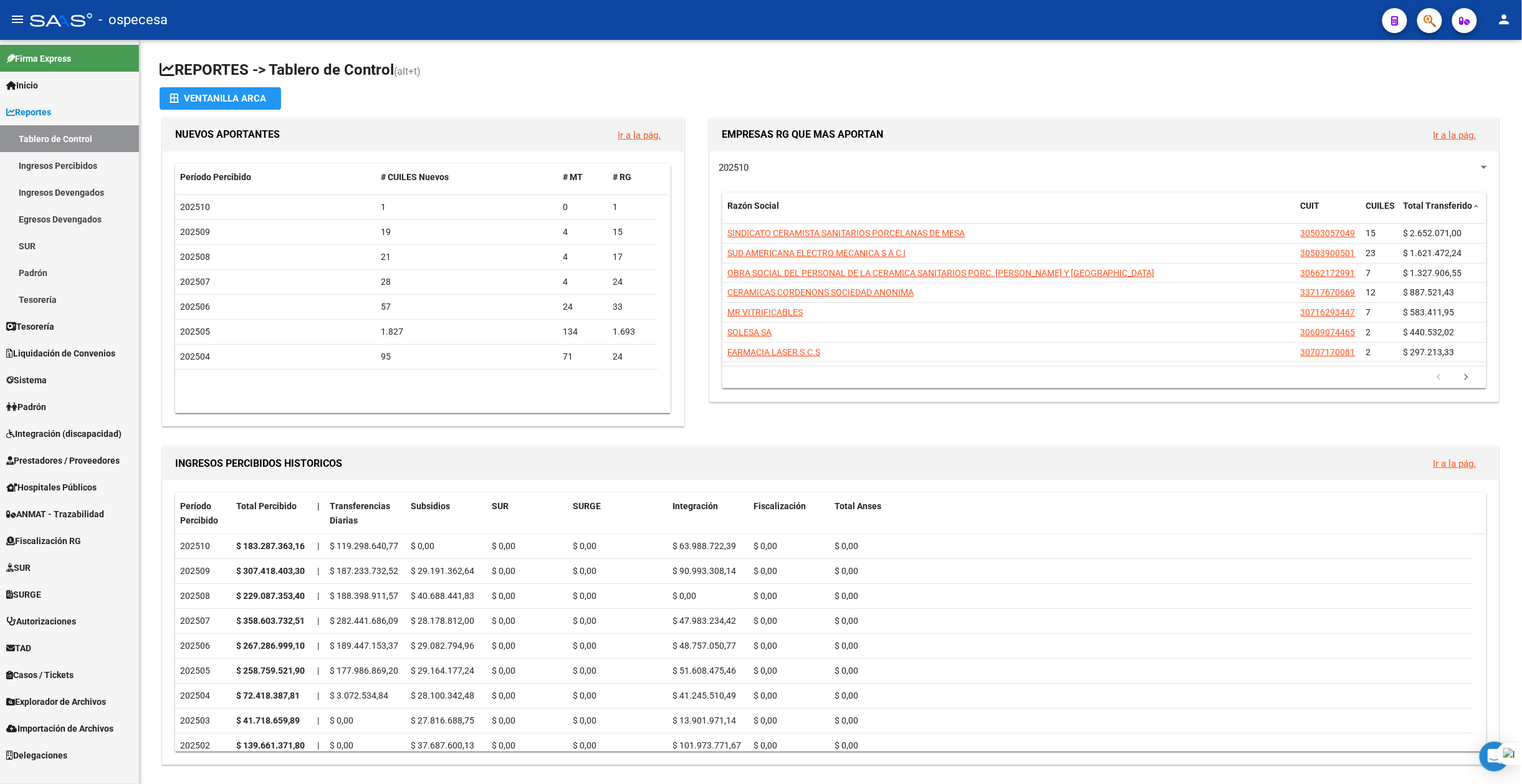
click at [45, 91] on link "Inicio" at bounding box center [70, 84] width 139 height 27
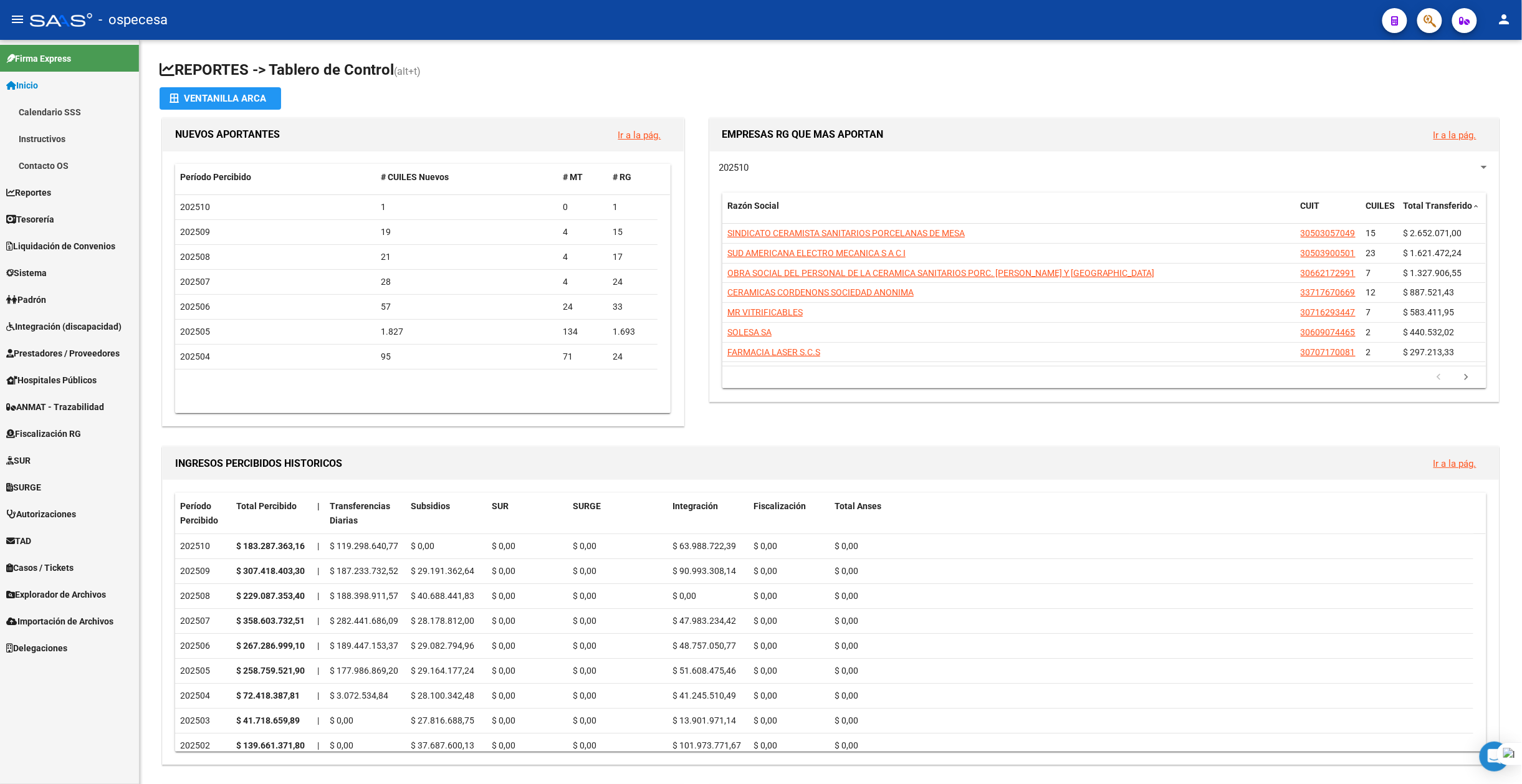
click at [64, 327] on span "Integración (discapacidad)" at bounding box center [64, 327] width 115 height 14
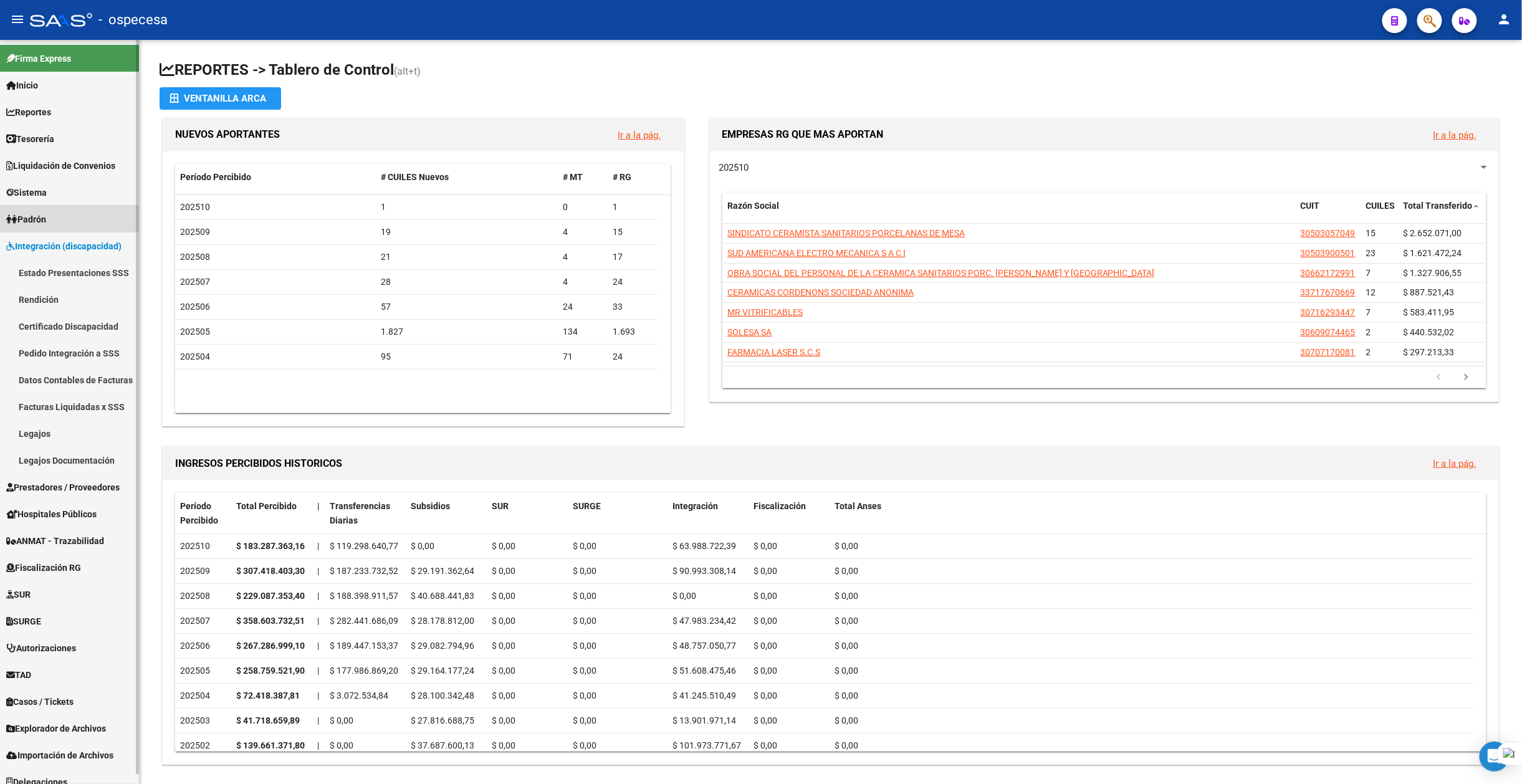
click at [35, 217] on span "Padrón" at bounding box center [26, 220] width 40 height 14
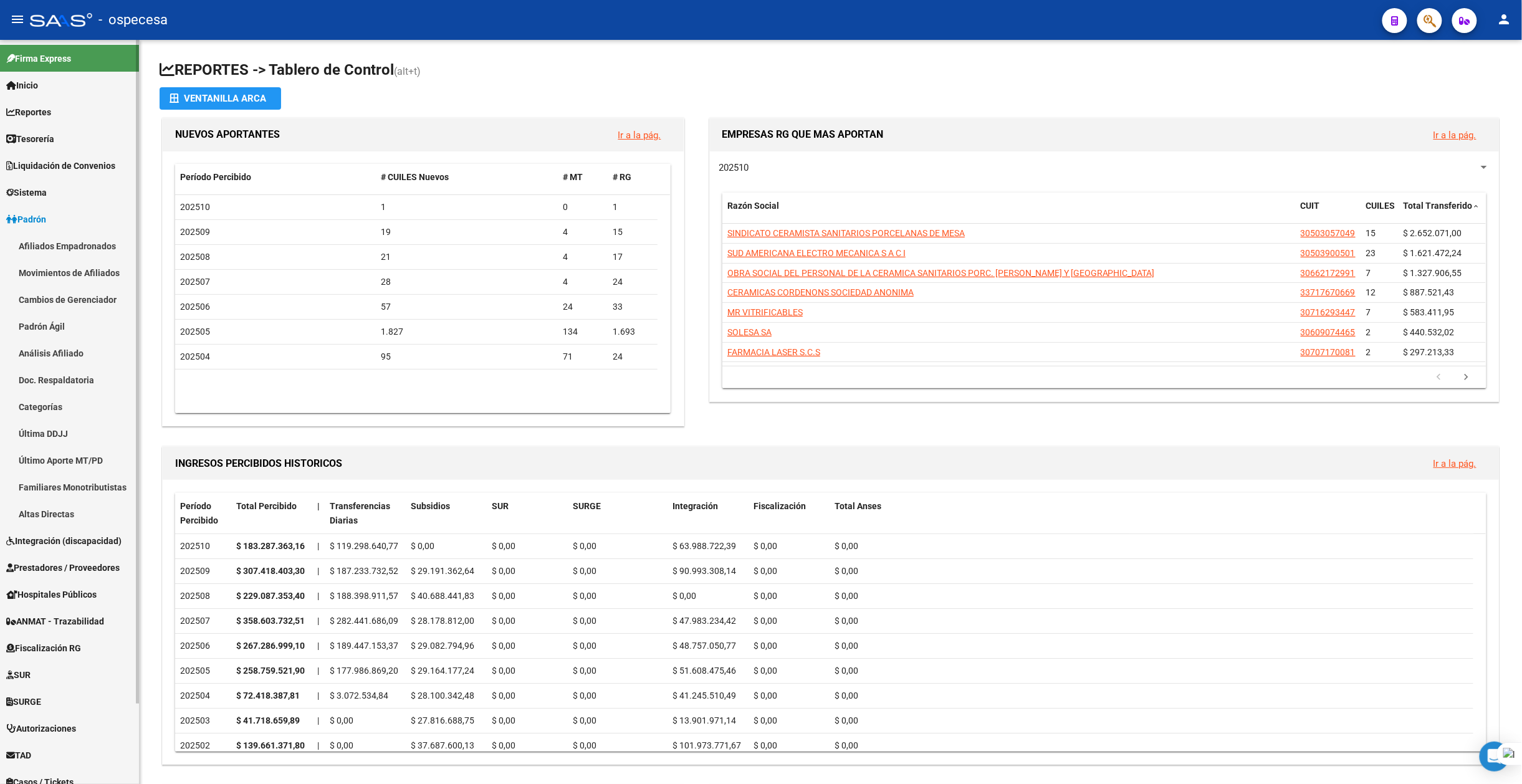
click at [52, 569] on span "Prestadores / Proveedores" at bounding box center [63, 568] width 113 height 14
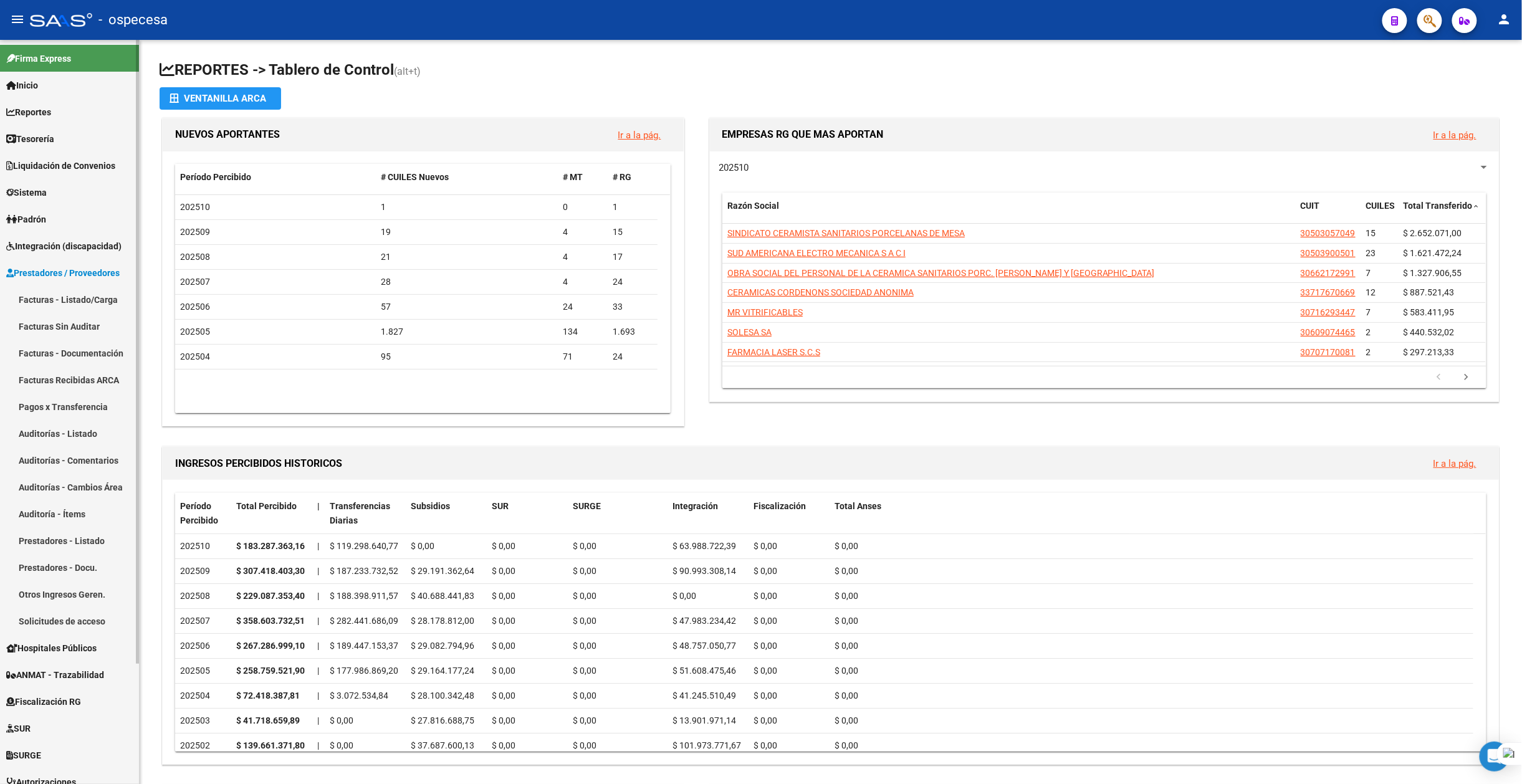
click at [76, 287] on link "Facturas - Listado/Carga" at bounding box center [70, 299] width 139 height 27
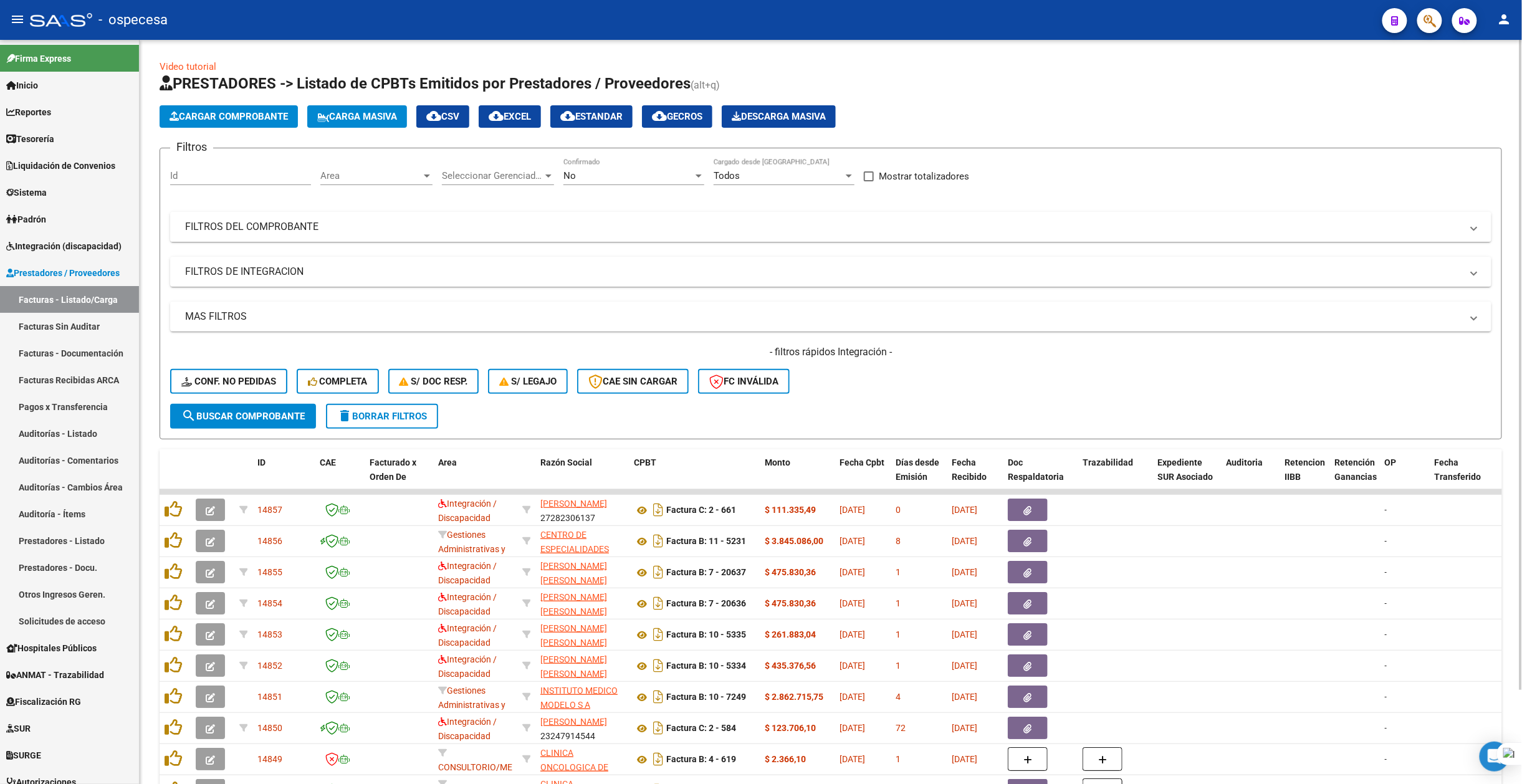
click at [599, 228] on mat-panel-title "FILTROS DEL COMPROBANTE" at bounding box center [823, 227] width 1276 height 14
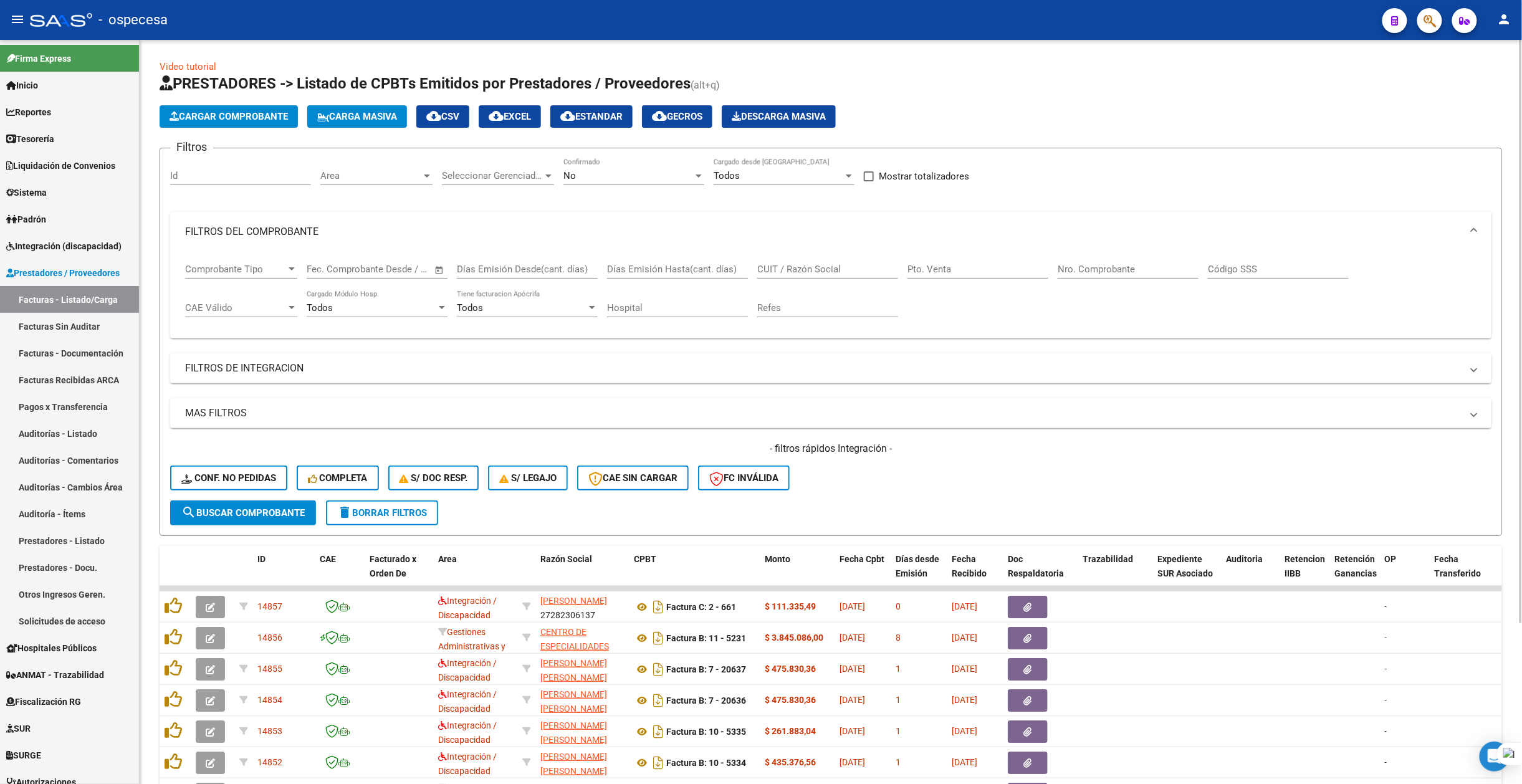
click at [789, 274] on input "CUIT / Razón Social" at bounding box center [828, 269] width 141 height 11
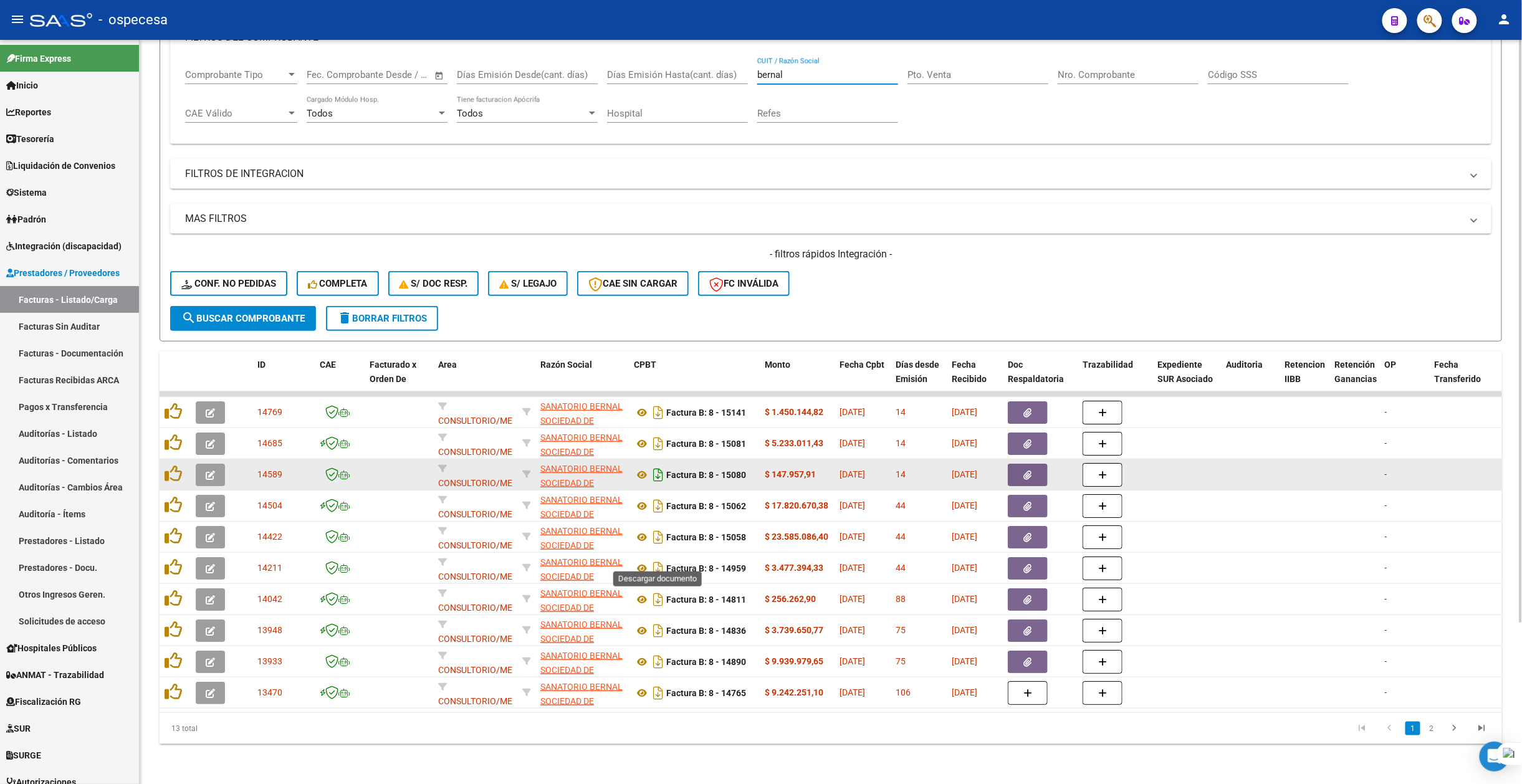
scroll to position [206, 0]
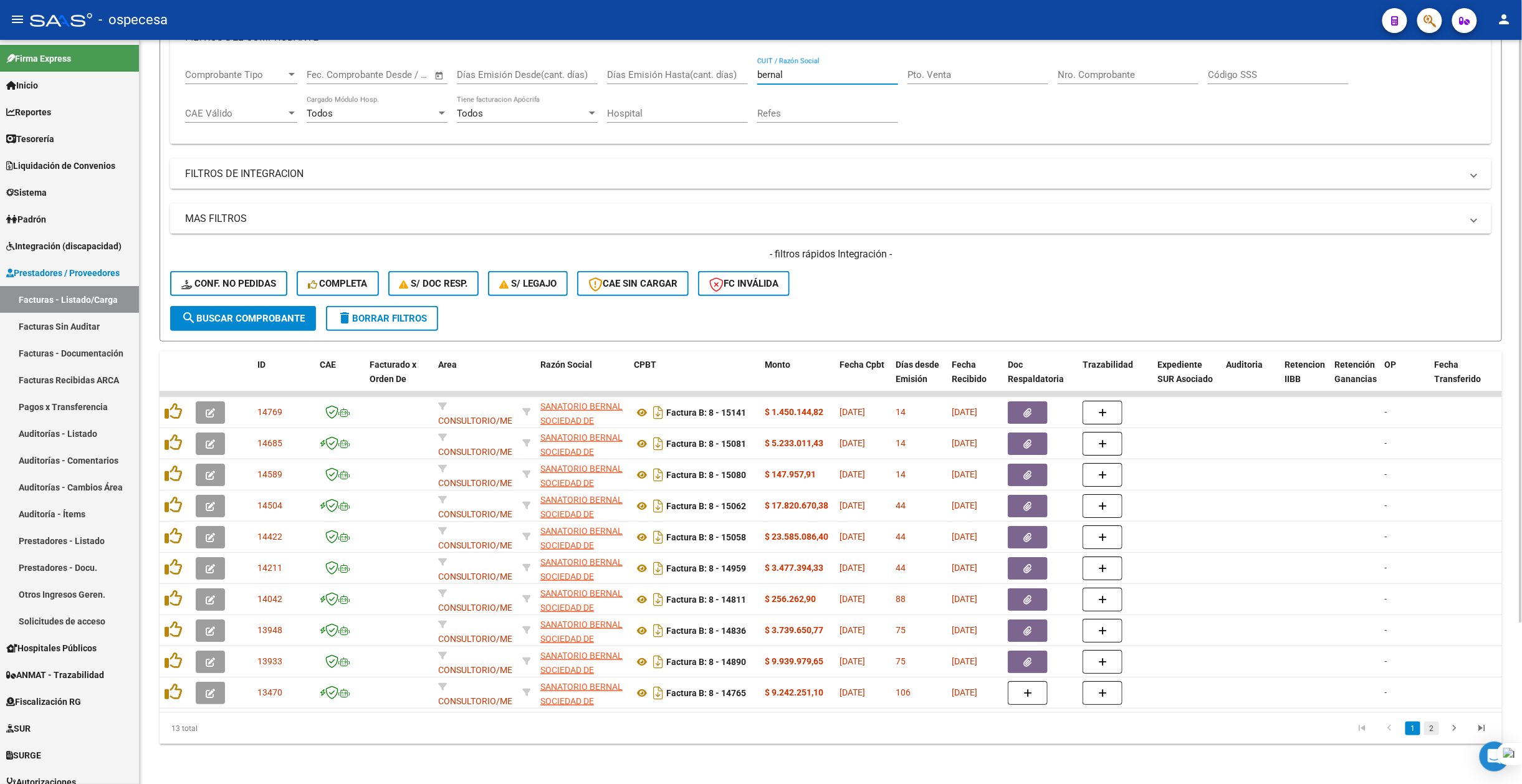
type input "bernal"
click at [1432, 726] on link "2" at bounding box center [1431, 729] width 15 height 14
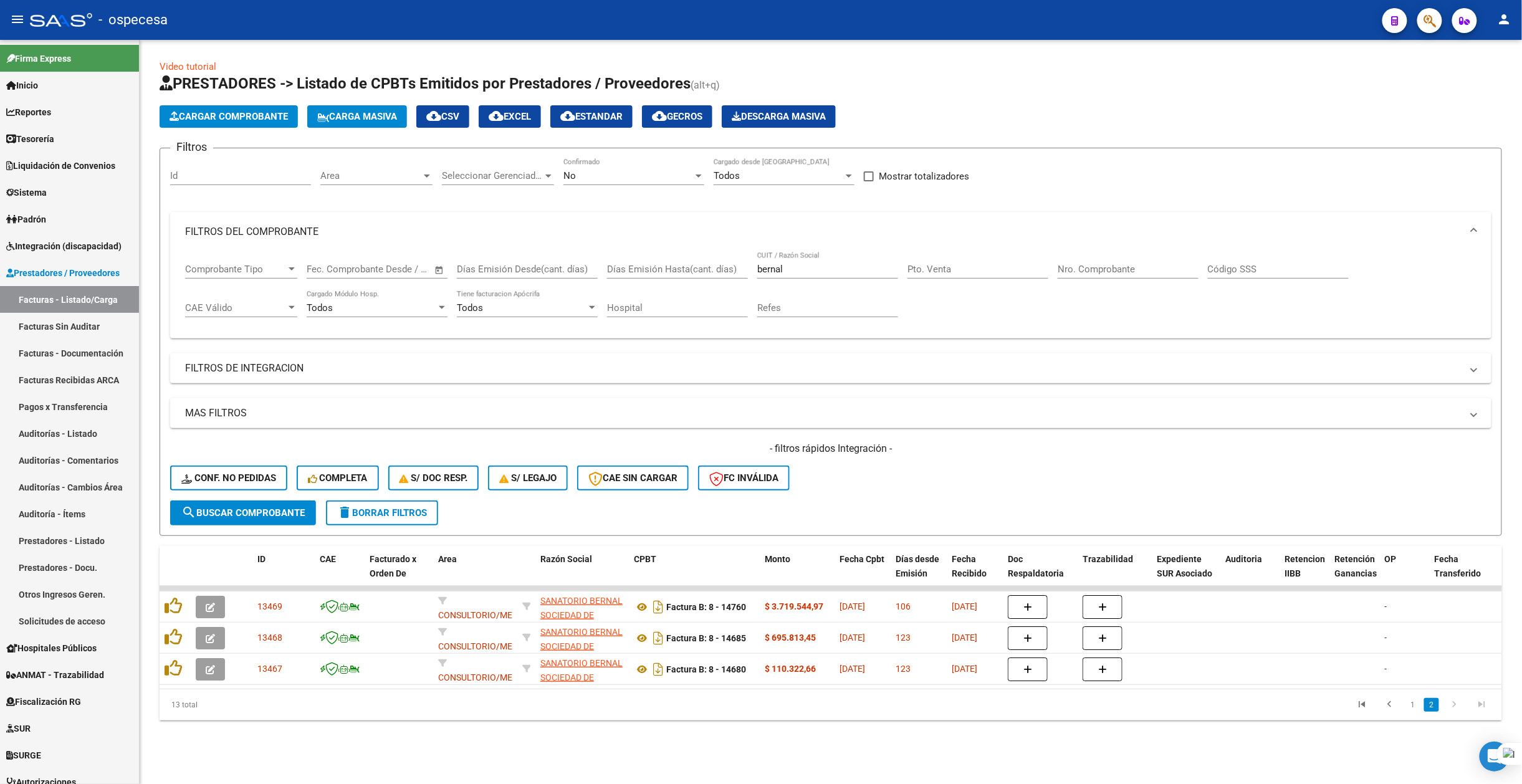
scroll to position [0, 0]
click at [1415, 715] on li "1" at bounding box center [1412, 705] width 18 height 21
click at [1414, 712] on link "1" at bounding box center [1412, 705] width 15 height 14
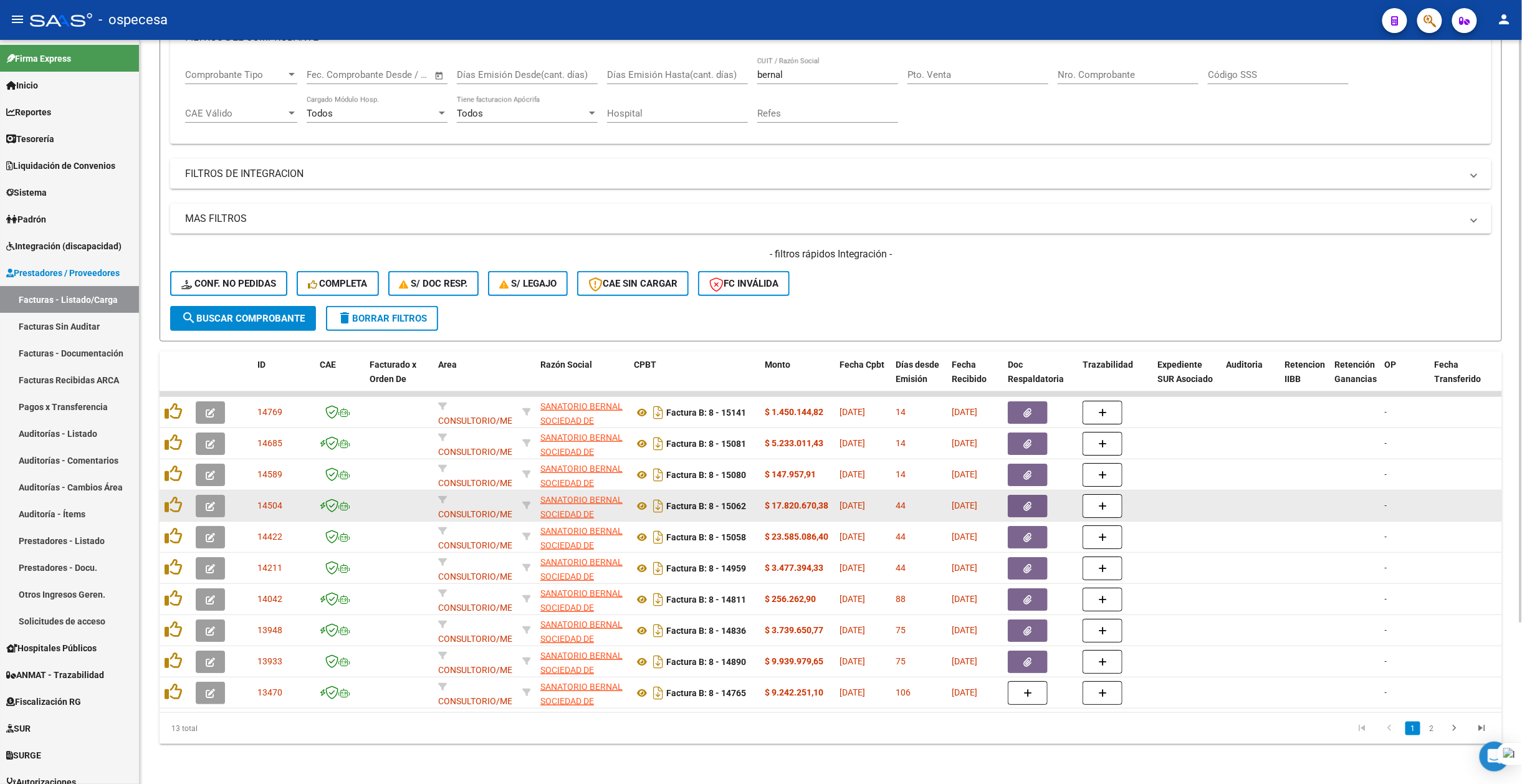
scroll to position [206, 0]
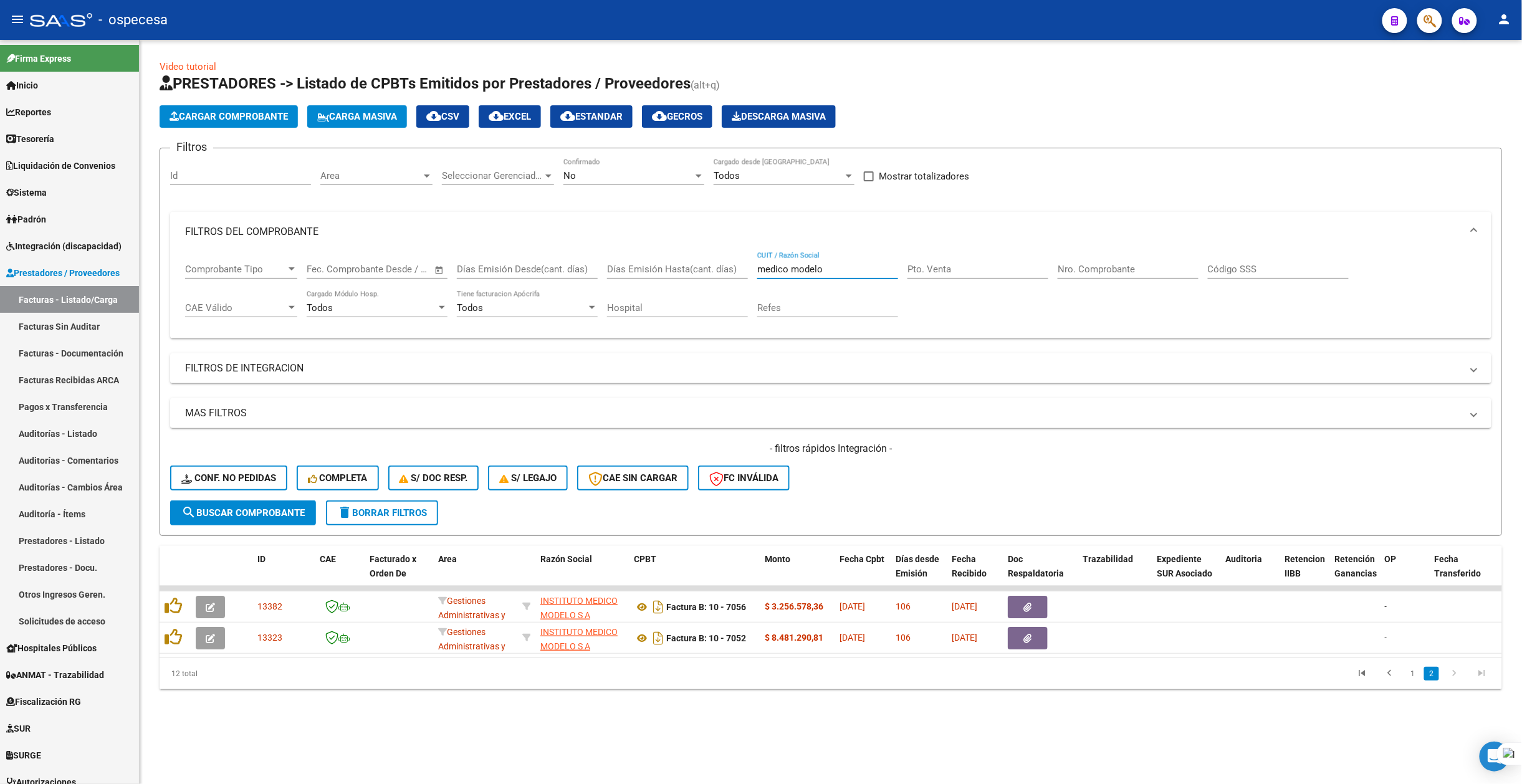
click at [816, 271] on input "medico modelo" at bounding box center [828, 269] width 141 height 11
click at [816, 270] on input "medico modelo" at bounding box center [828, 269] width 141 height 11
type input "ayres"
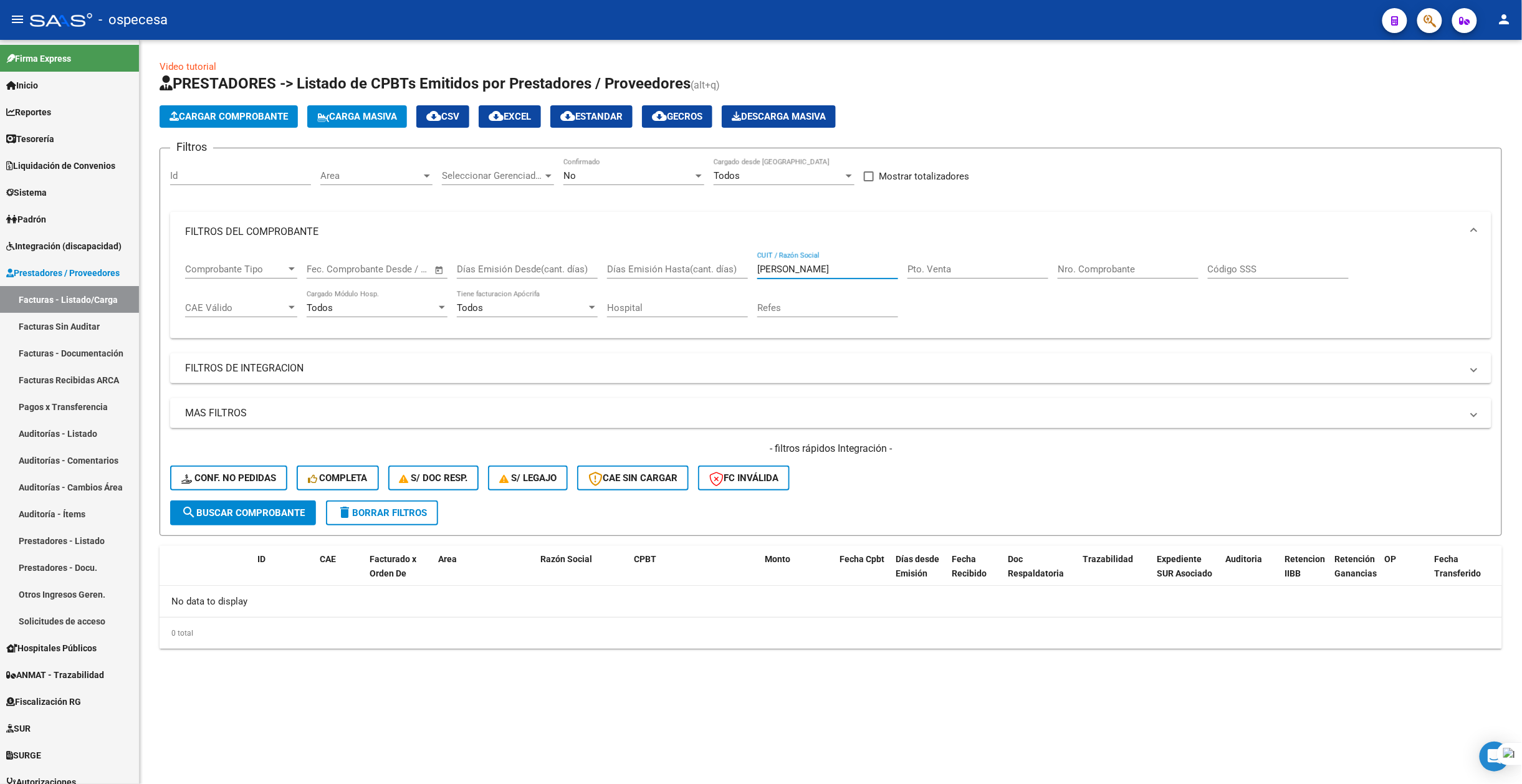
click at [816, 270] on input "ayres" at bounding box center [828, 269] width 141 height 11
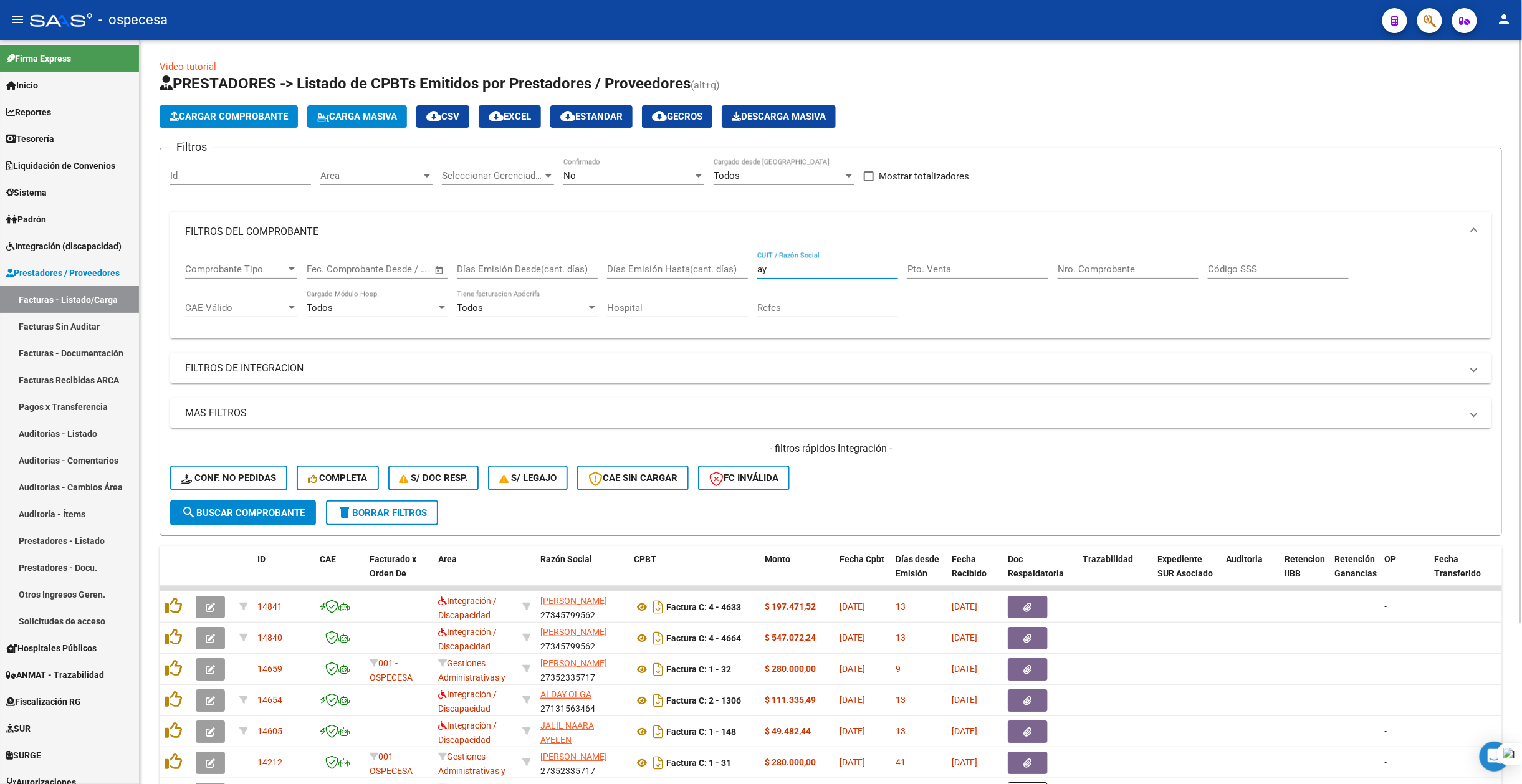
click at [816, 270] on input "ay" at bounding box center [828, 269] width 141 height 11
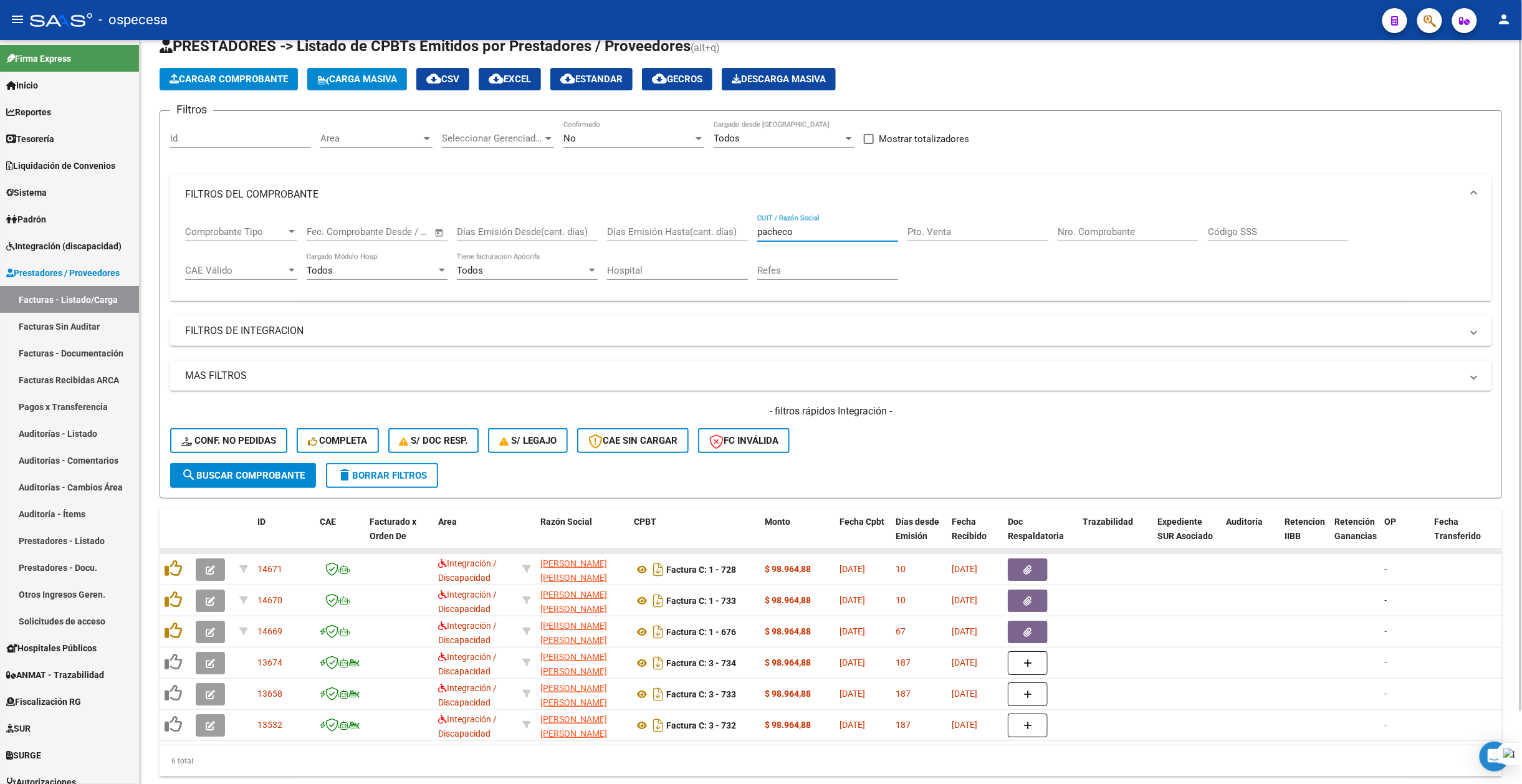
scroll to position [81, 0]
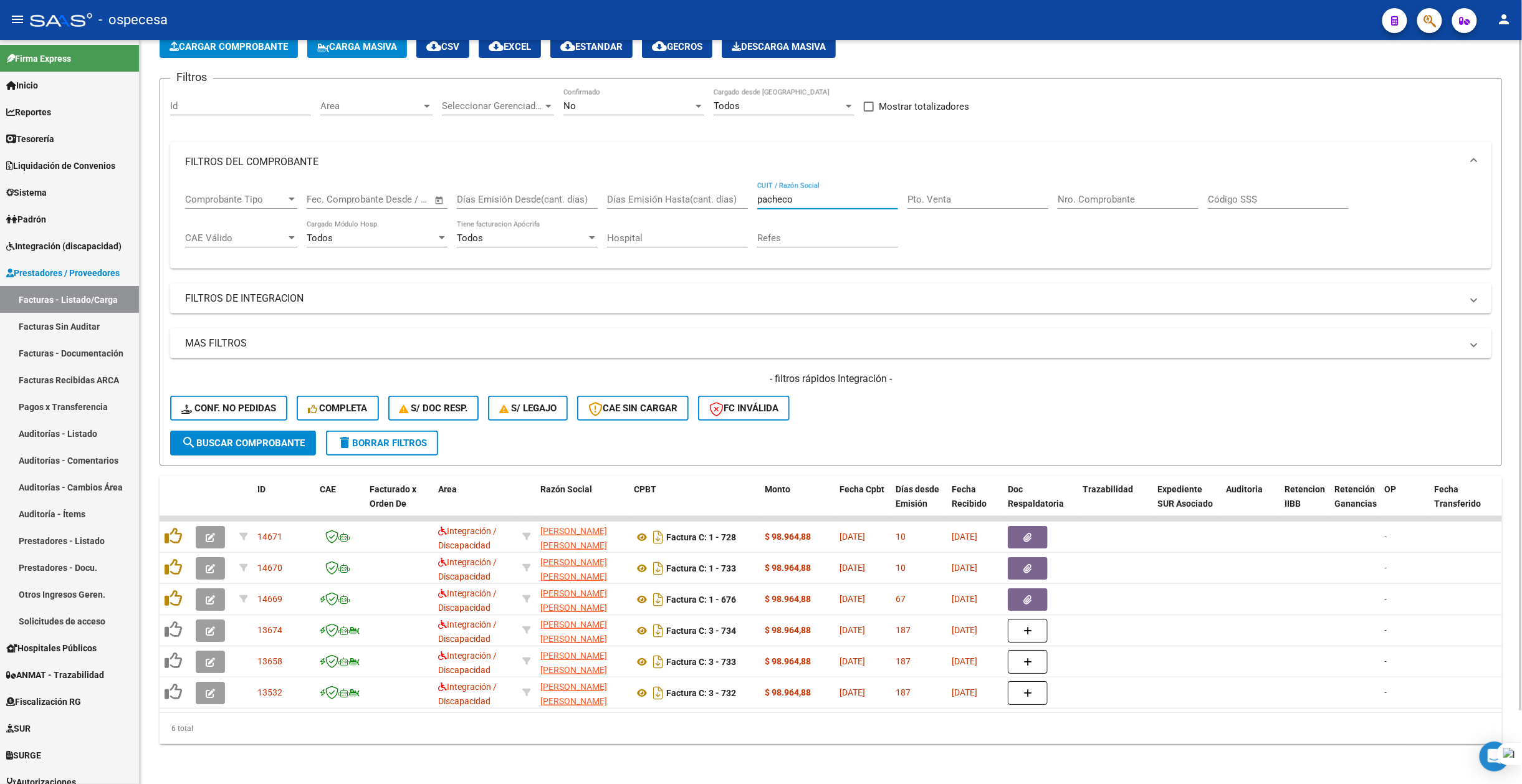
click at [768, 194] on input "pacheco" at bounding box center [828, 199] width 141 height 11
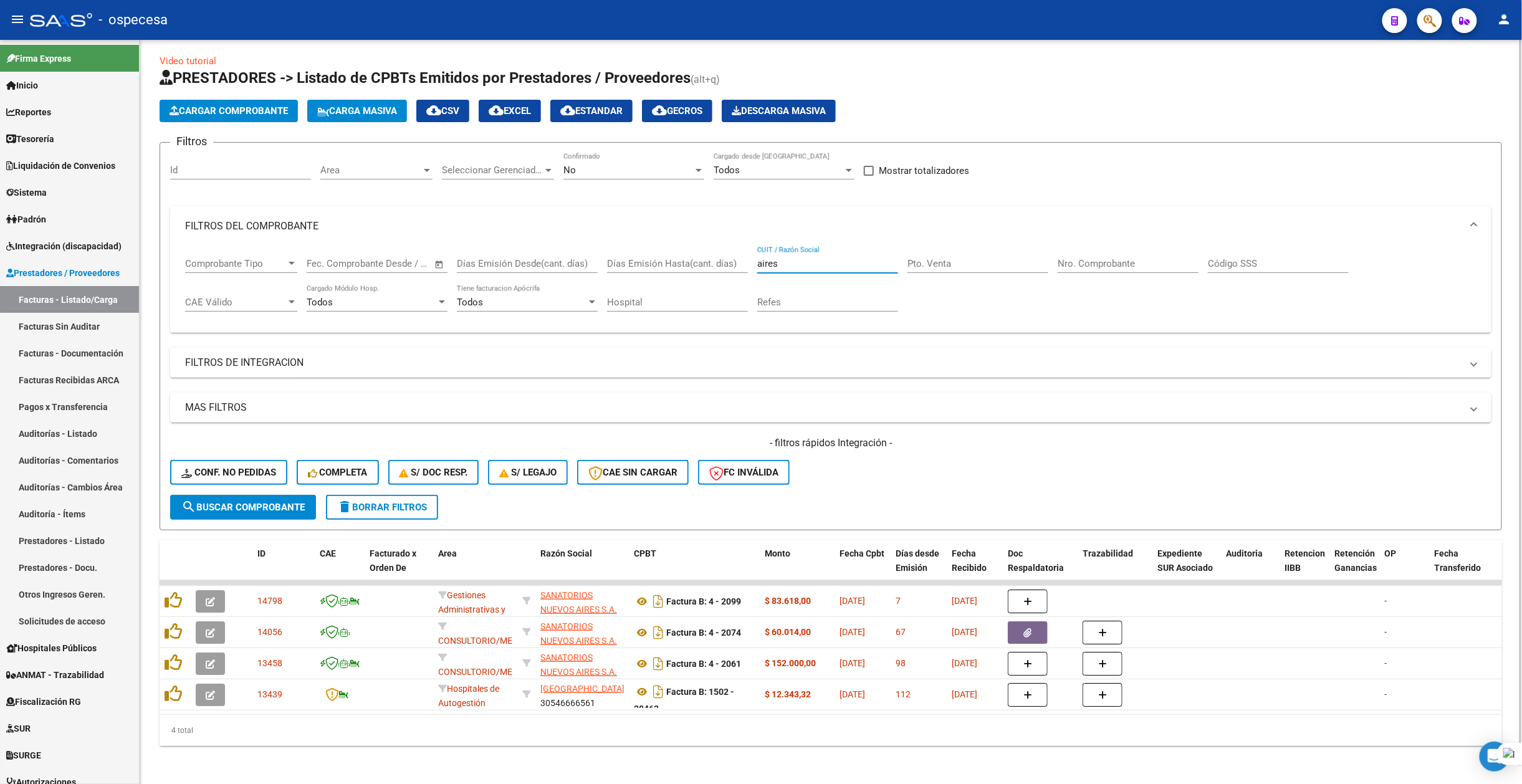
scroll to position [0, 0]
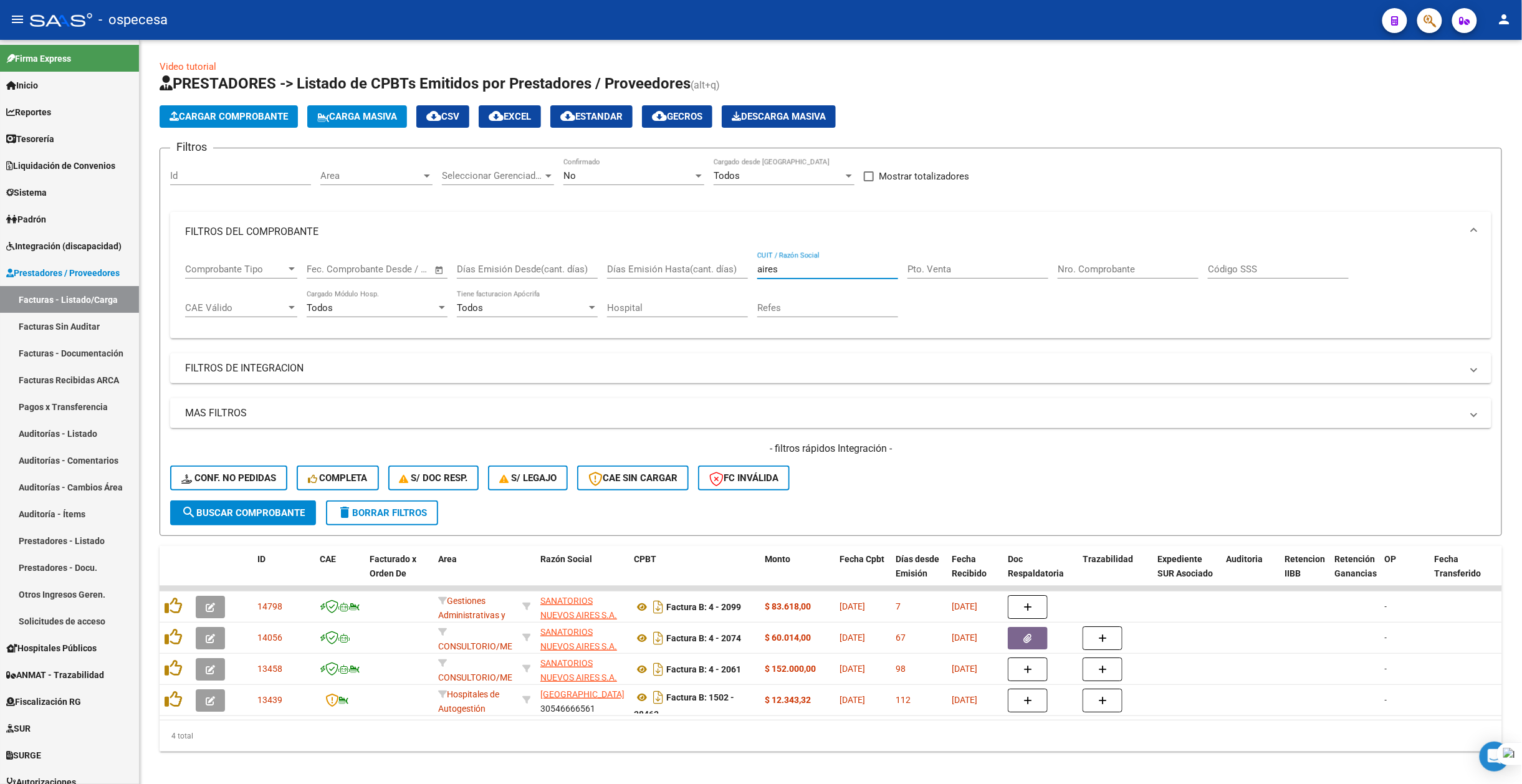
type input "aires"
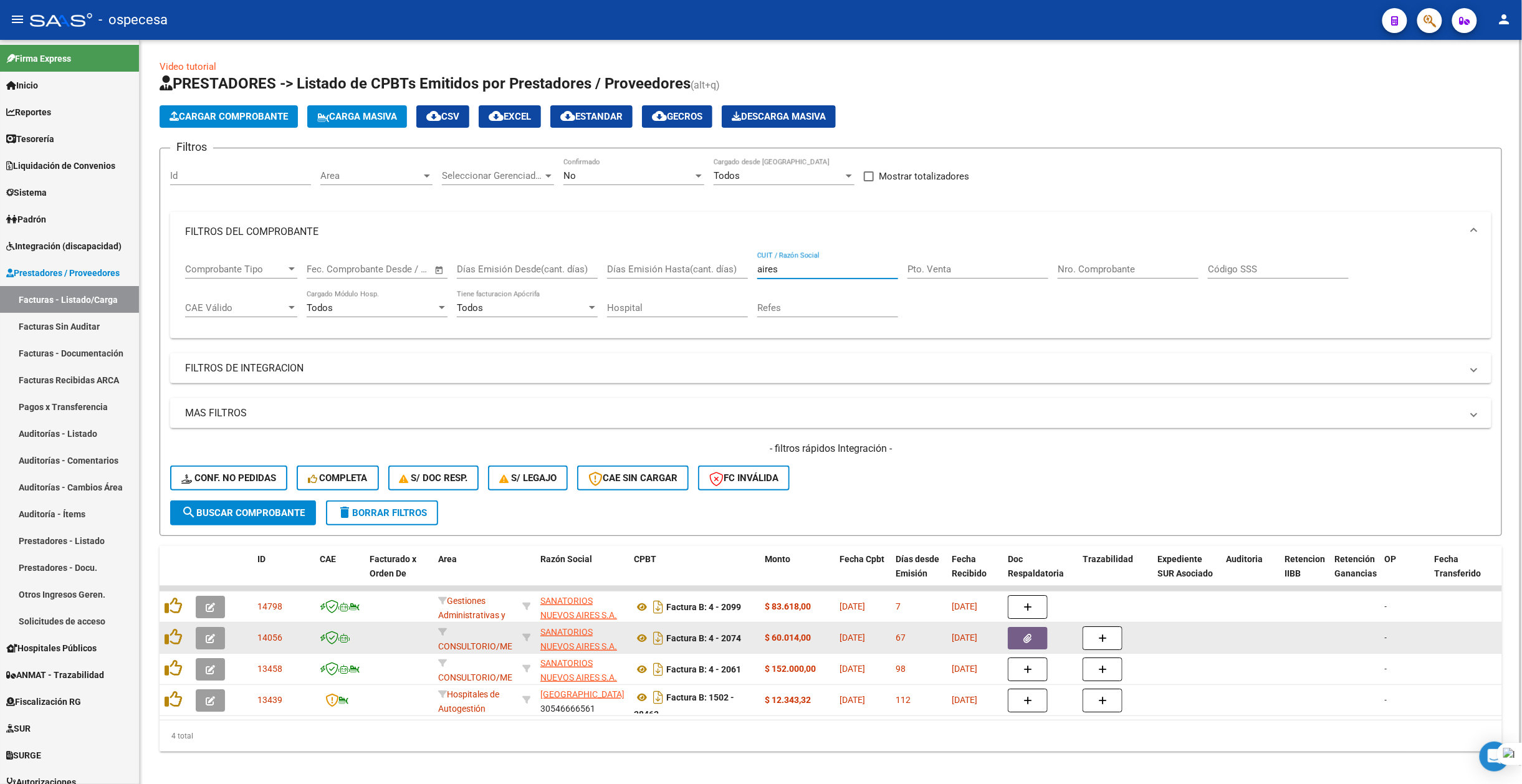
scroll to position [1, 0]
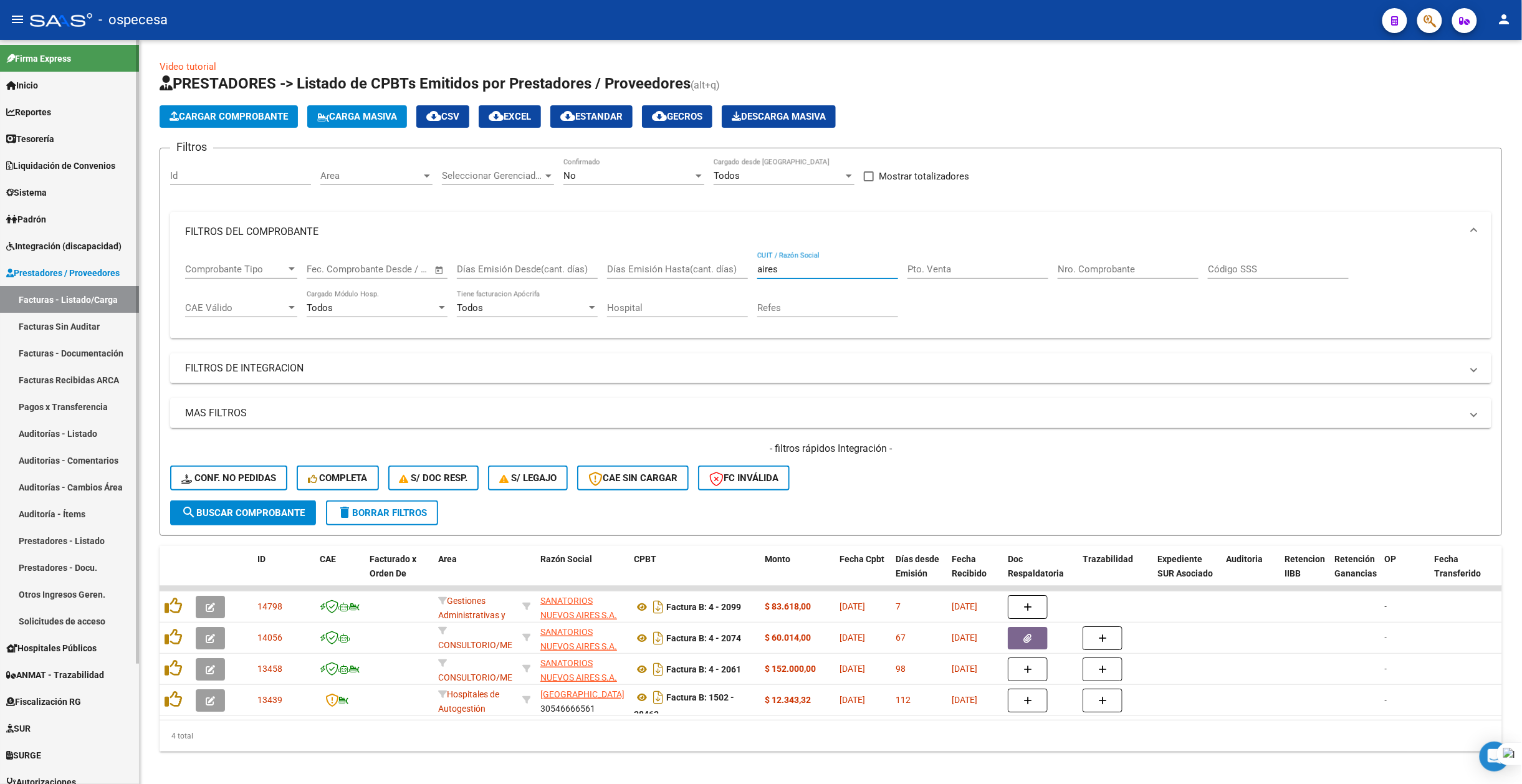
click at [30, 86] on span "Inicio" at bounding box center [22, 85] width 31 height 14
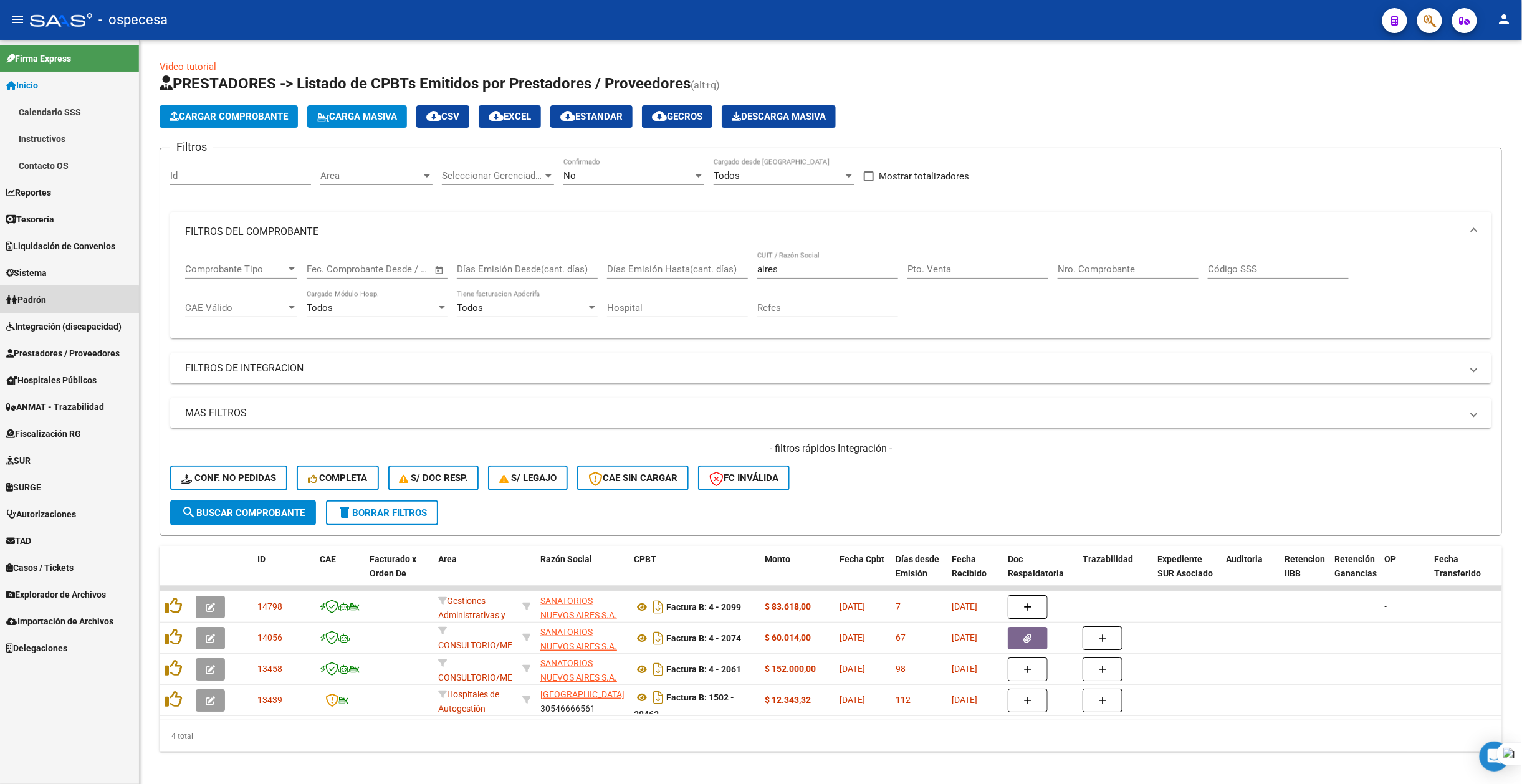
click at [46, 301] on span "Padrón" at bounding box center [26, 300] width 40 height 14
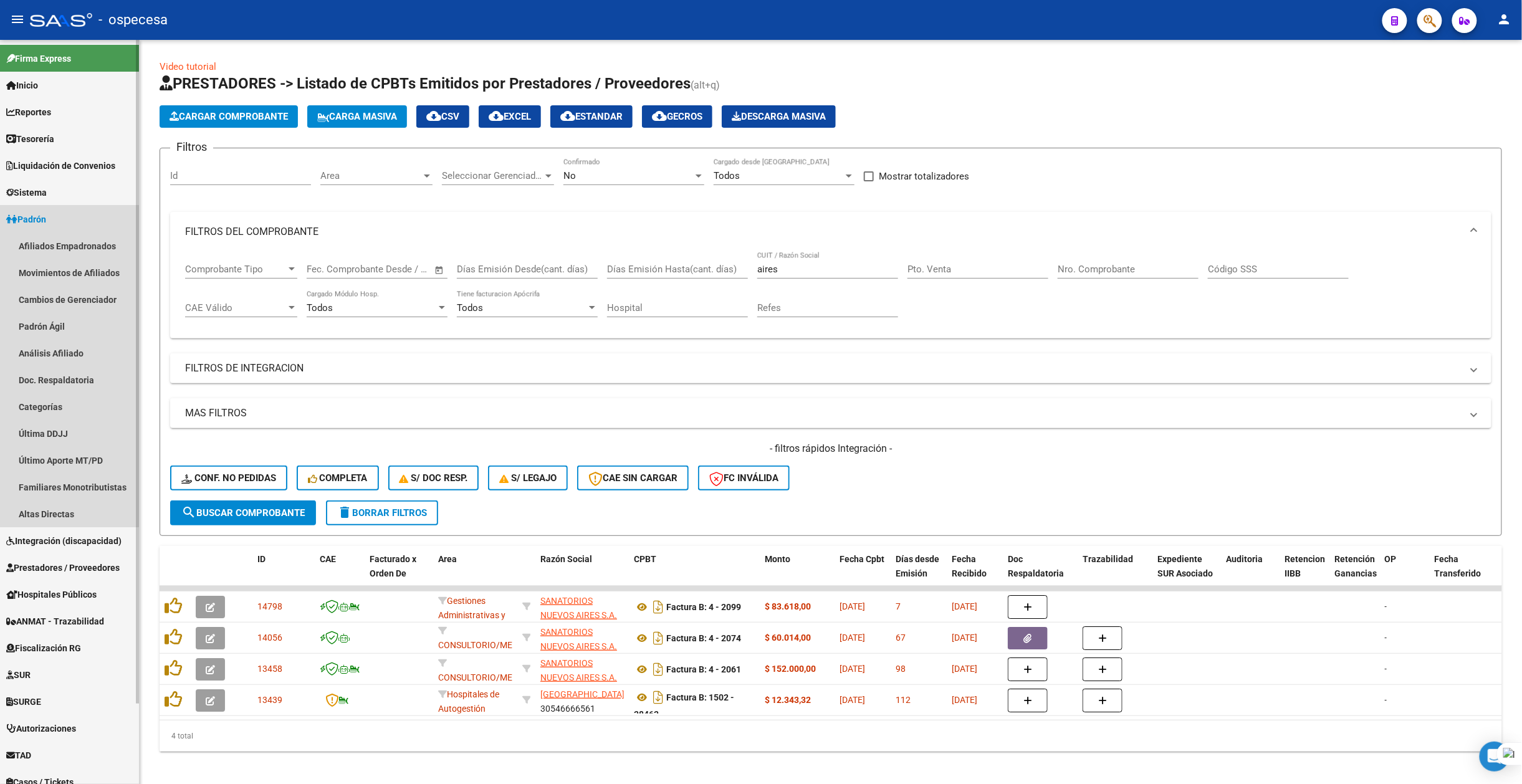
click at [43, 213] on span "Padrón" at bounding box center [26, 220] width 40 height 14
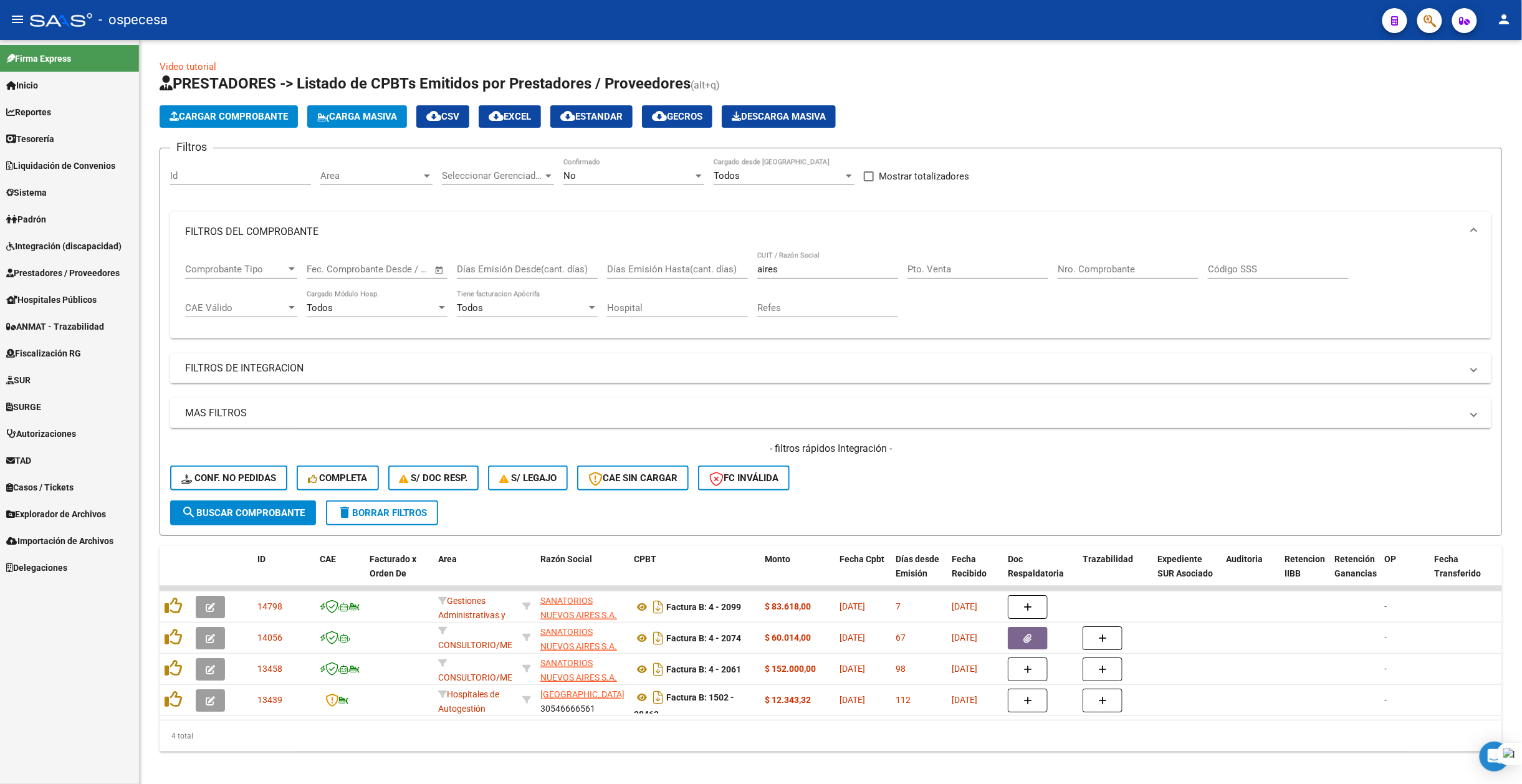
click at [54, 252] on span "Integración (discapacidad)" at bounding box center [64, 247] width 115 height 14
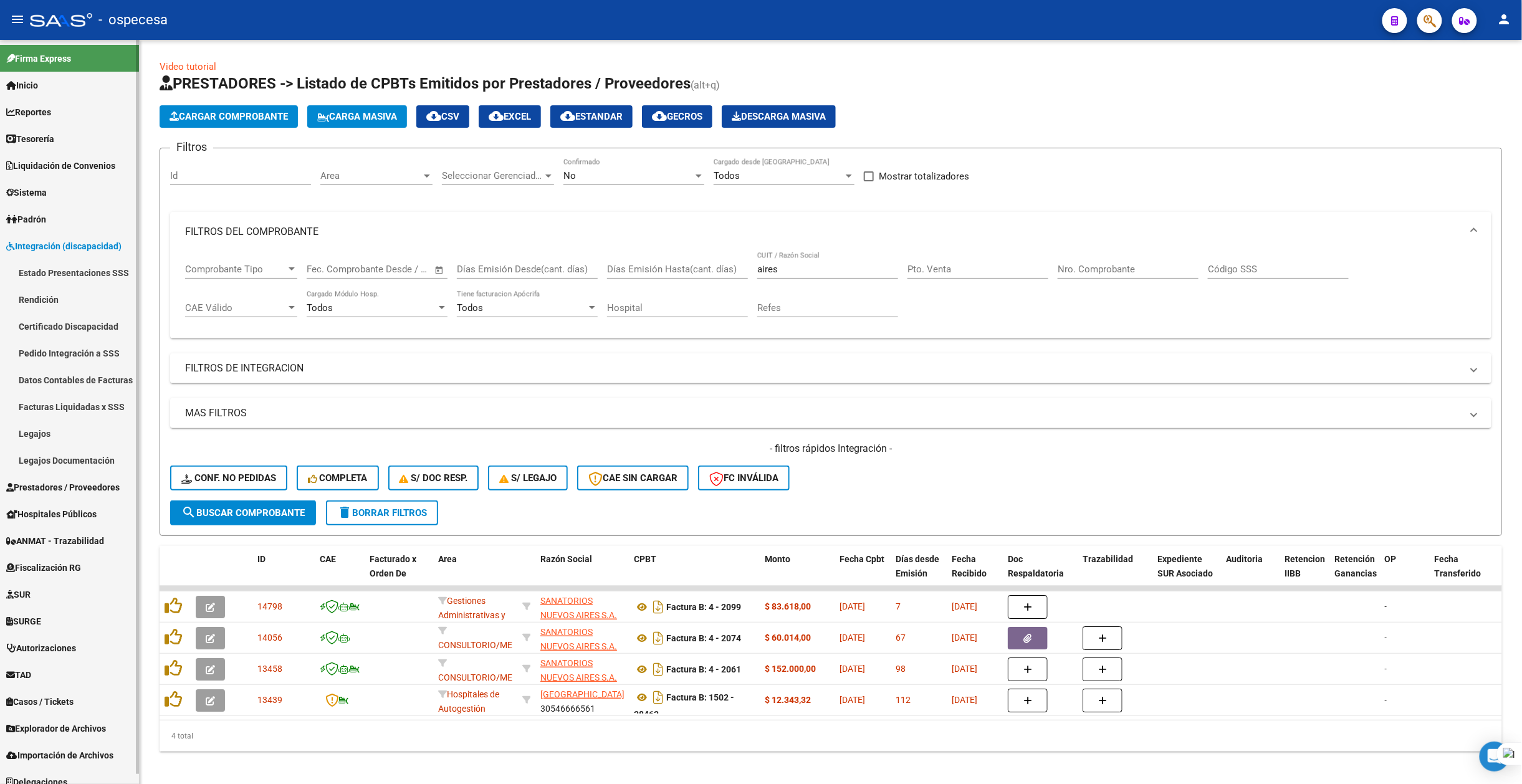
click at [41, 265] on link "Estado Presentaciones SSS" at bounding box center [70, 273] width 139 height 27
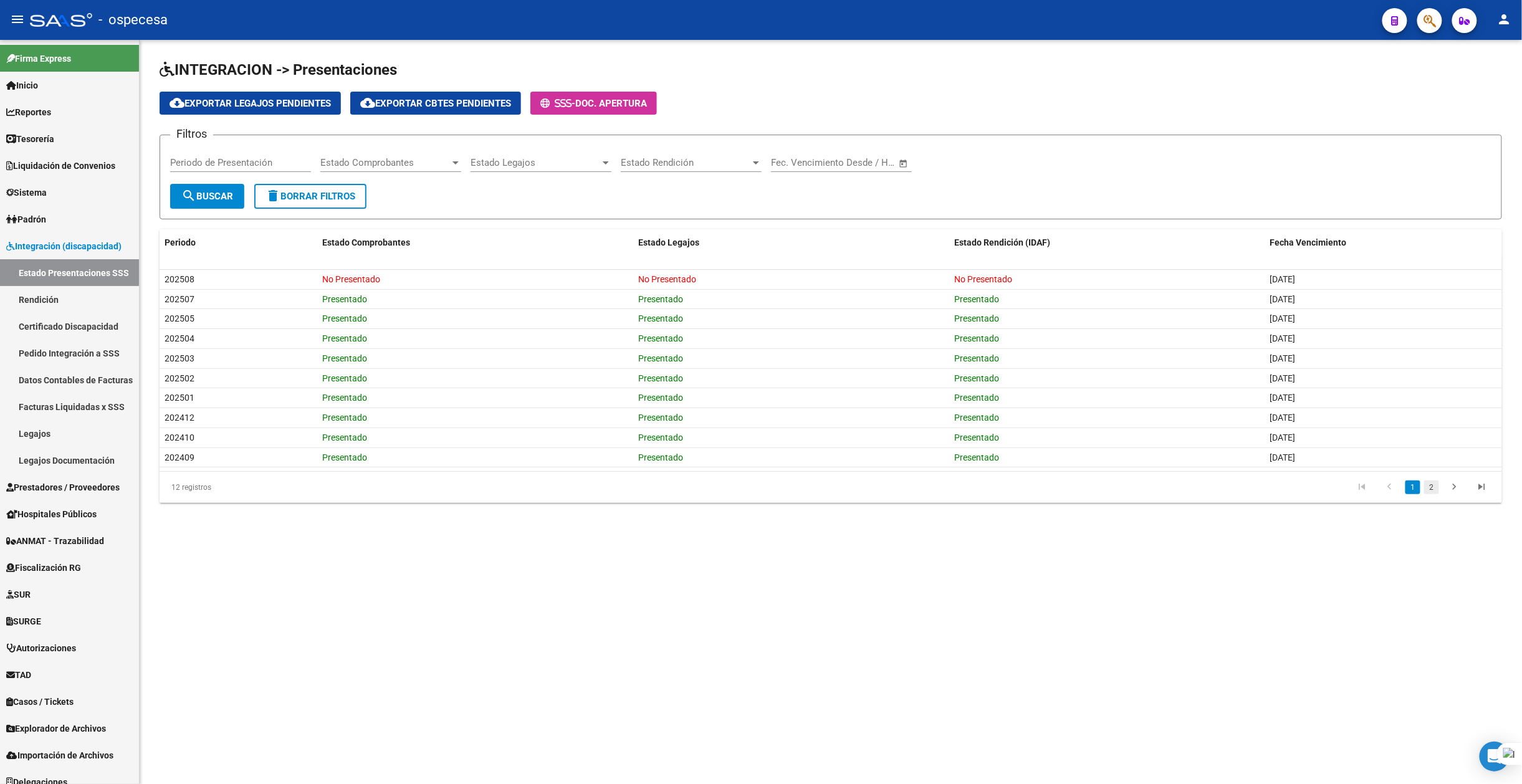
click at [1427, 490] on link "2" at bounding box center [1431, 488] width 15 height 14
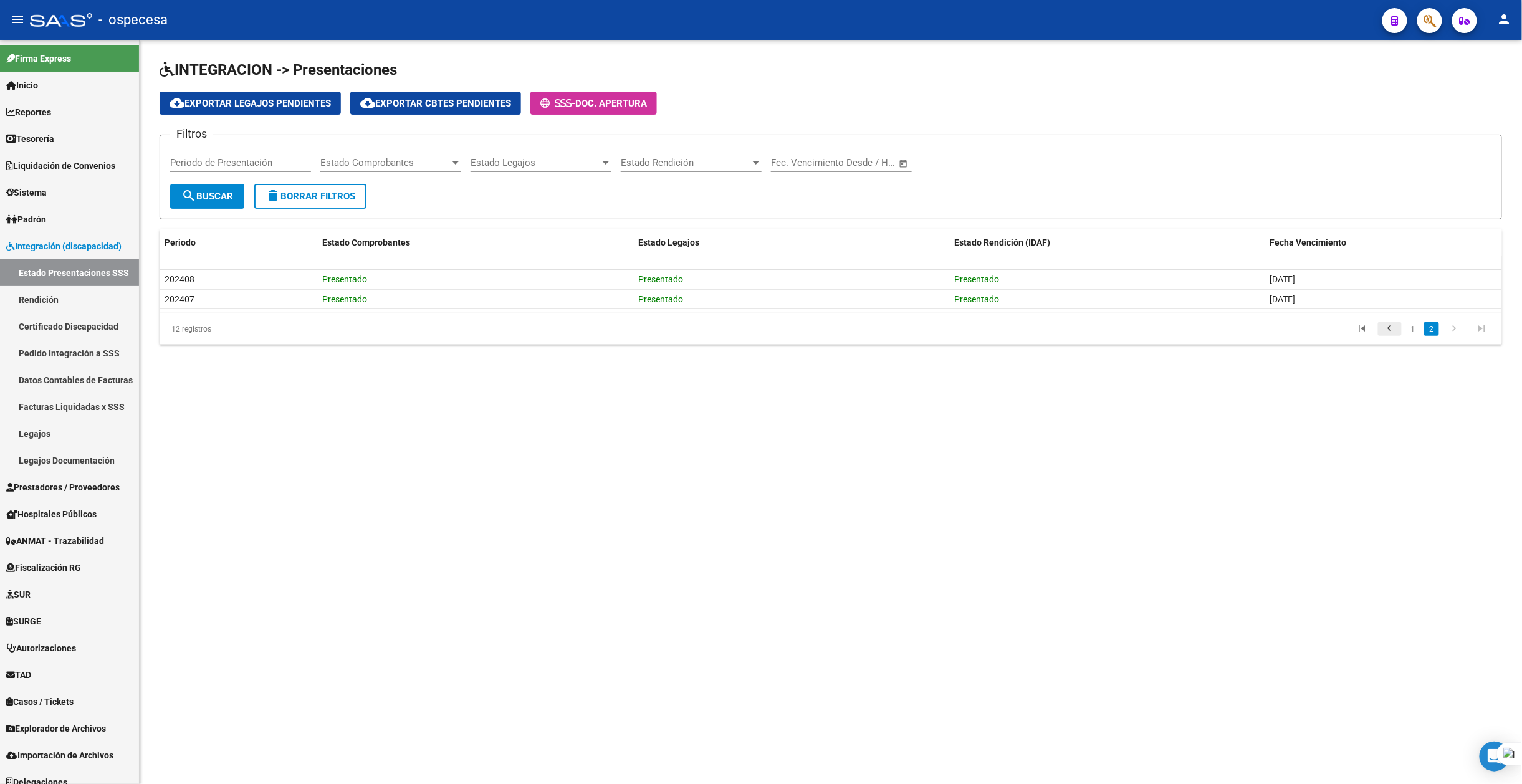
click at [1390, 328] on icon "go to previous page" at bounding box center [1390, 330] width 17 height 15
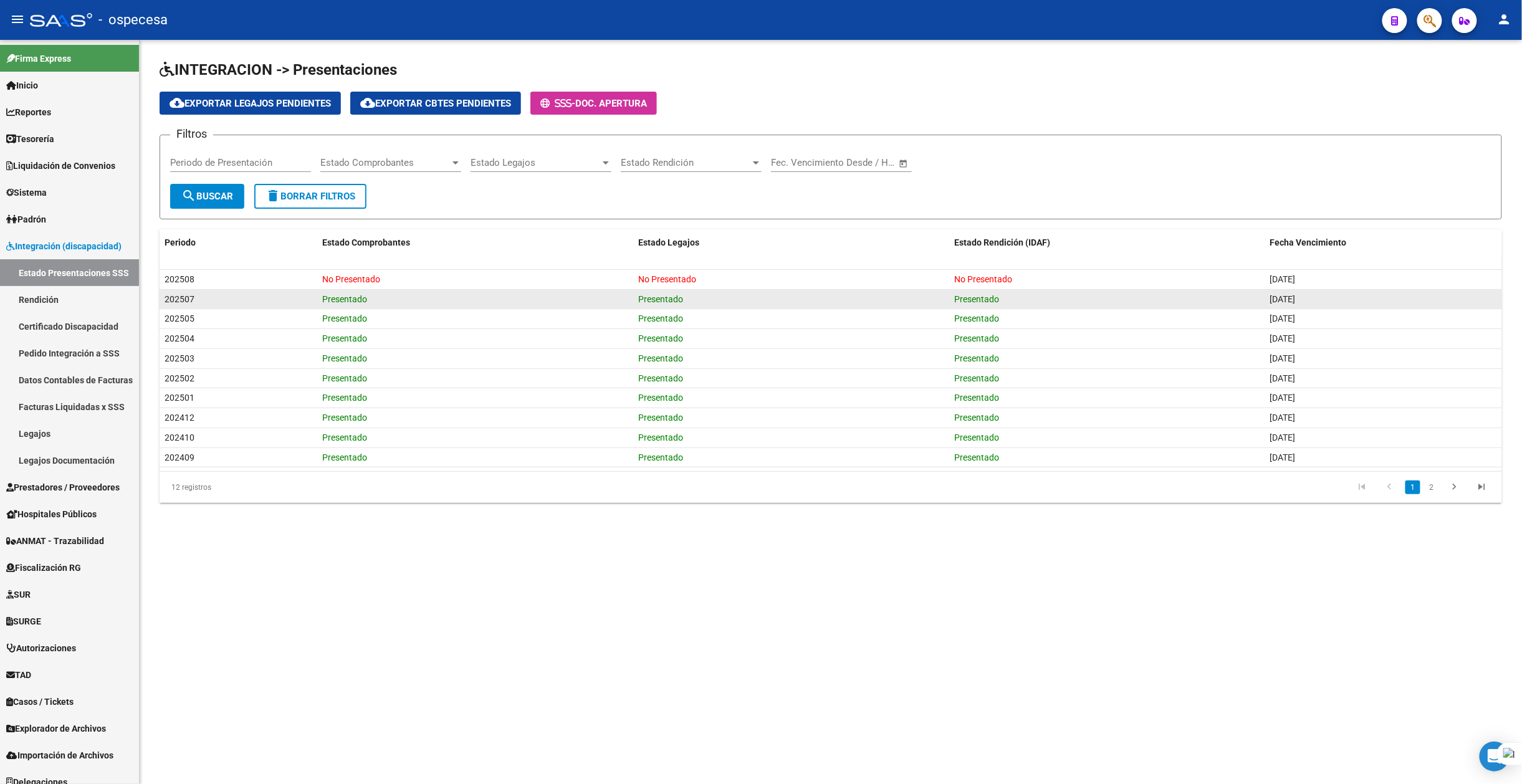
click at [543, 293] on div "Presentado" at bounding box center [475, 300] width 306 height 14
click at [179, 294] on span "202507" at bounding box center [179, 299] width 30 height 10
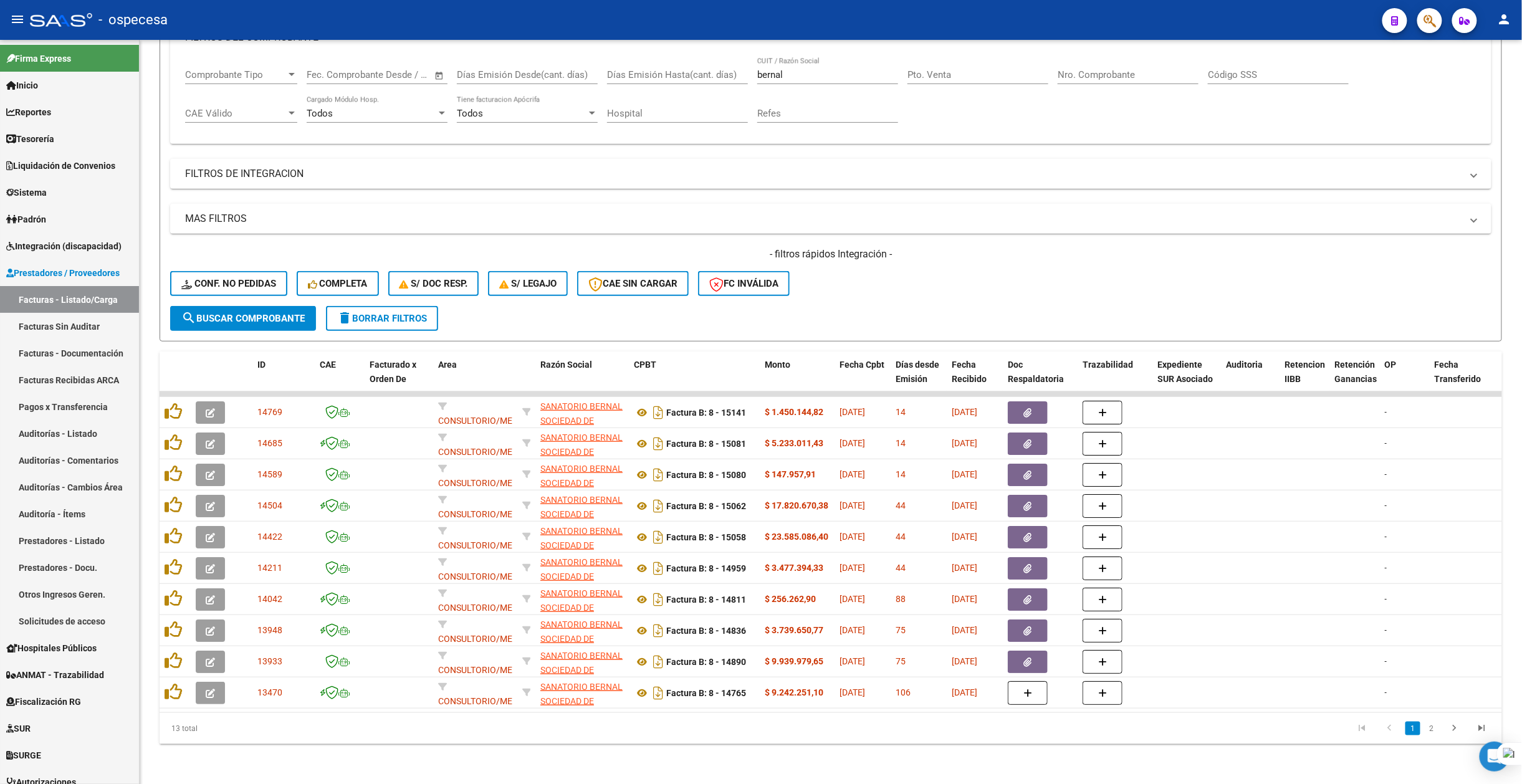
scroll to position [206, 0]
